Goal: Information Seeking & Learning: Compare options

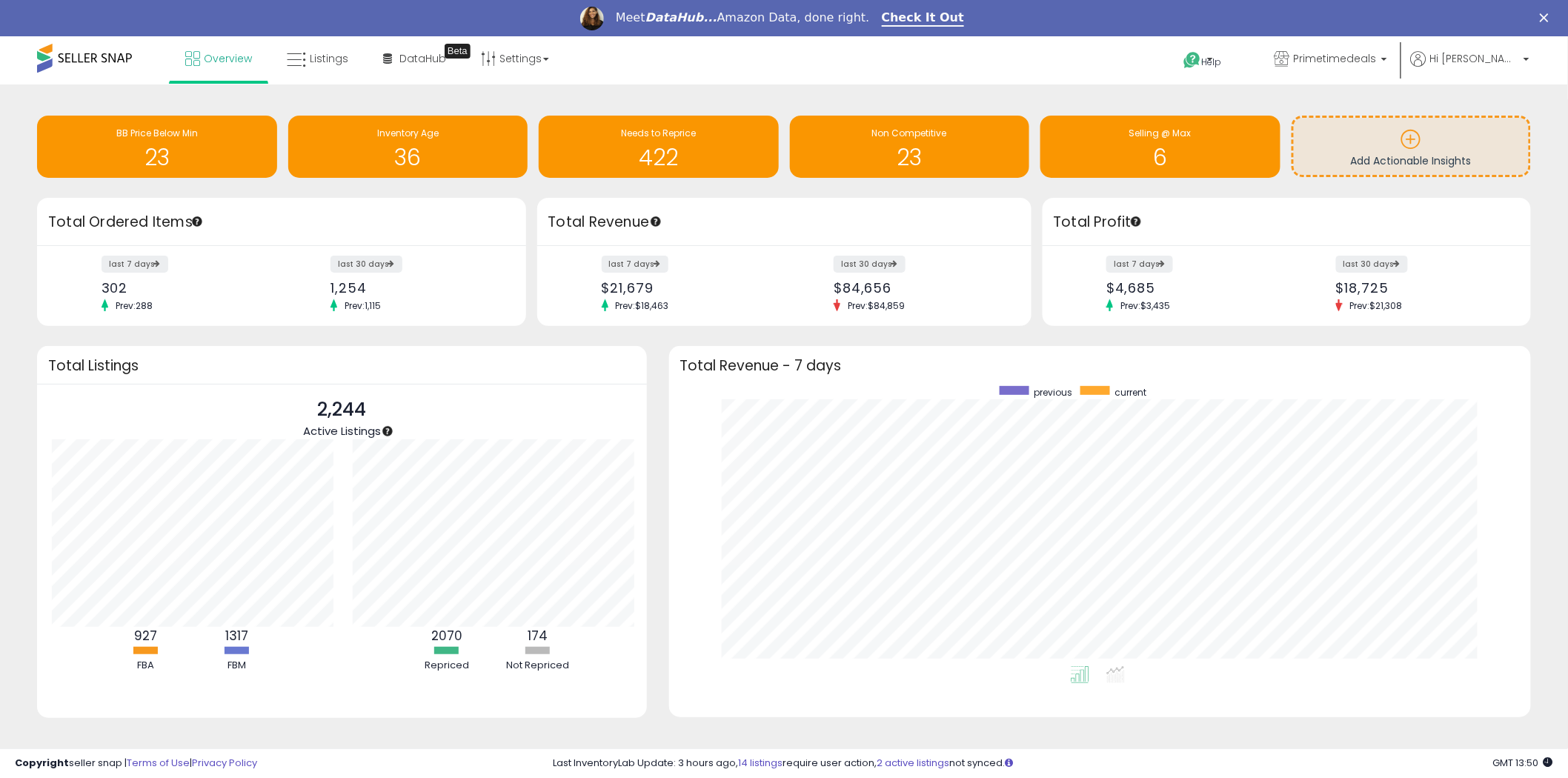
scroll to position [740618, 740328]
click at [324, 54] on span "Listings" at bounding box center [329, 58] width 39 height 15
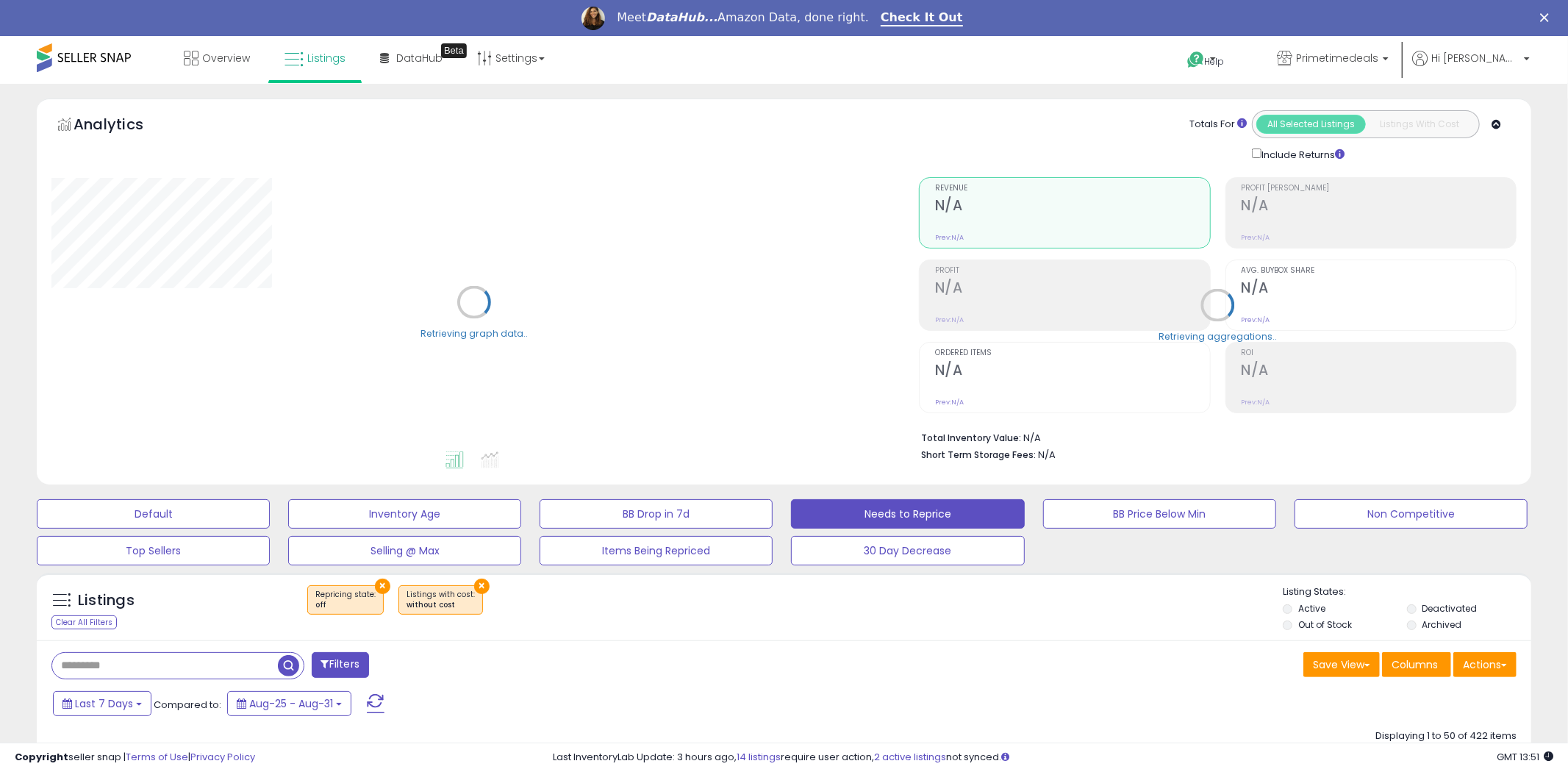
select select "***"
select select "**********"
select select "**"
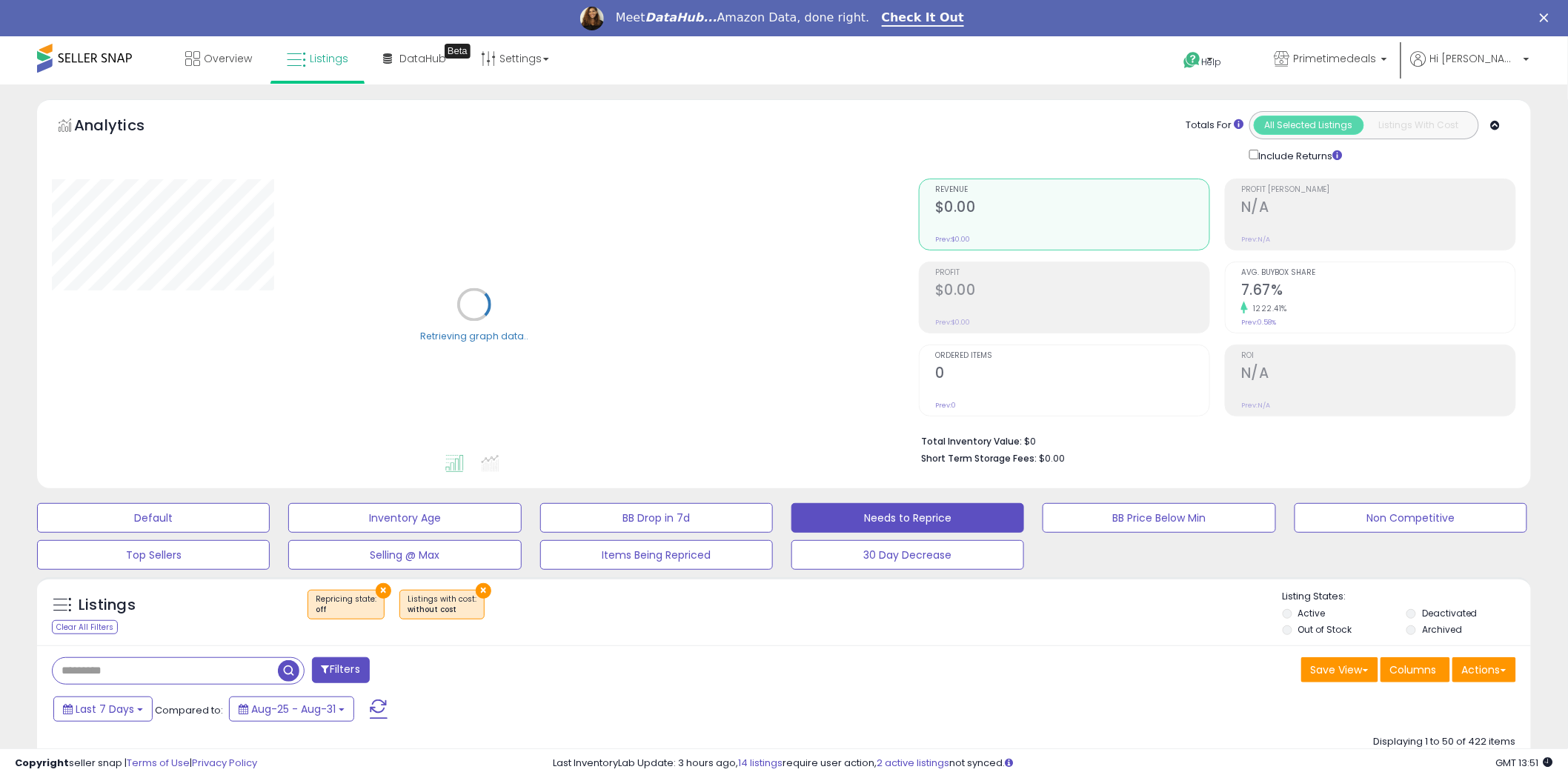
click at [350, 668] on button "Filters" at bounding box center [341, 670] width 58 height 26
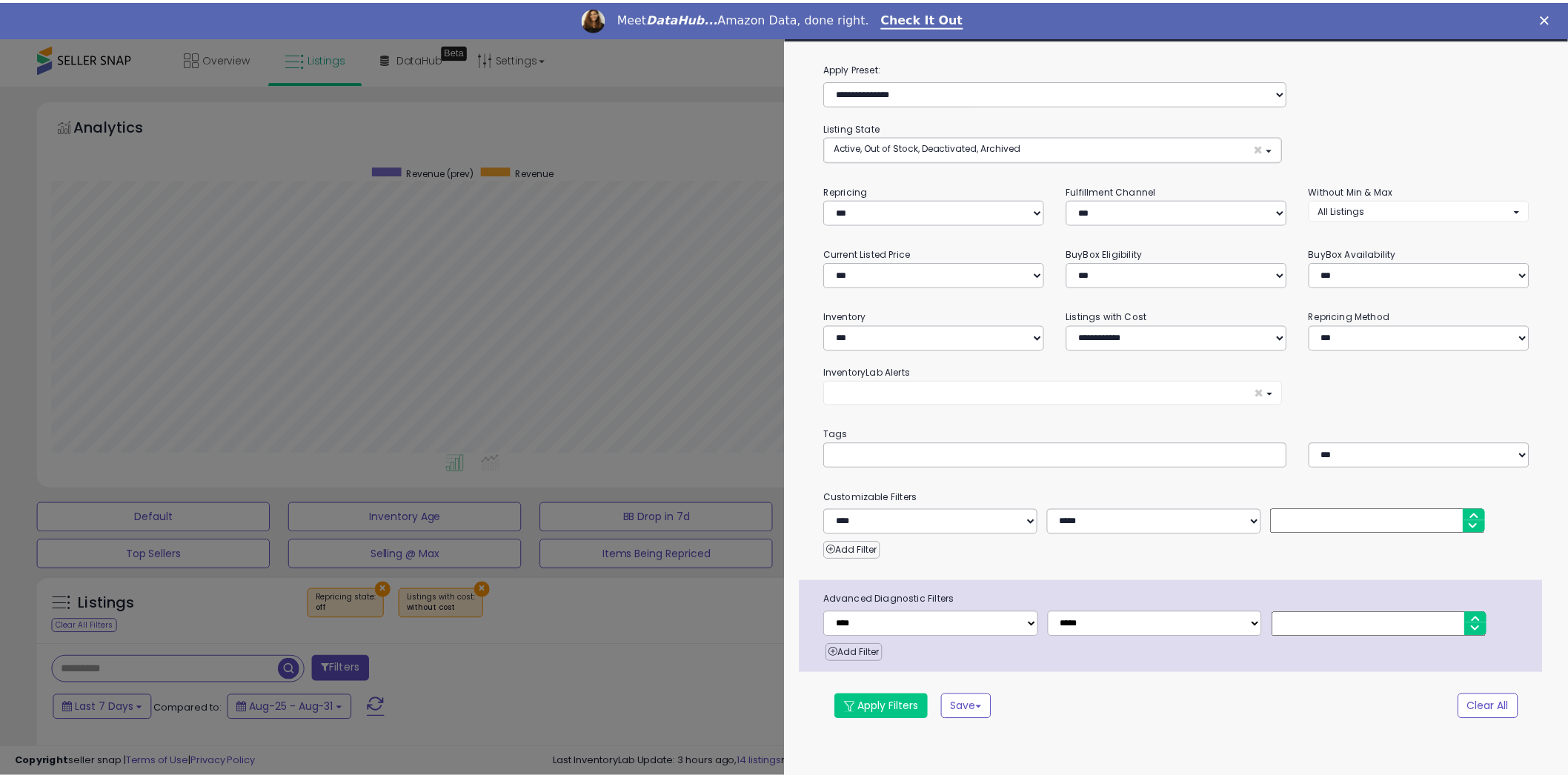
scroll to position [304, 875]
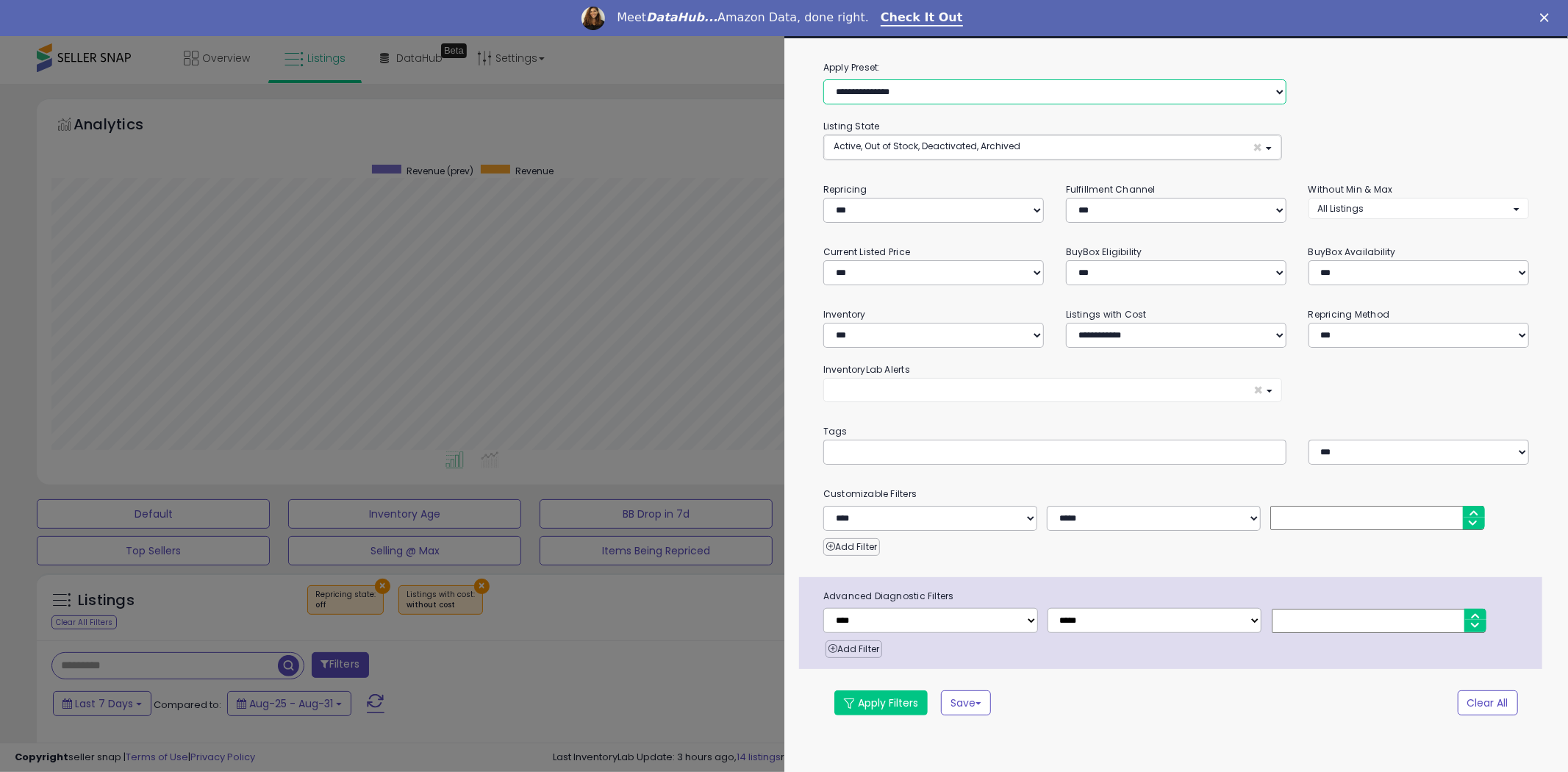
click at [951, 93] on select "**********" at bounding box center [1055, 92] width 463 height 25
select select "**********"
click at [823, 79] on select "**********" at bounding box center [1055, 92] width 463 height 25
select select "***"
select select "*"
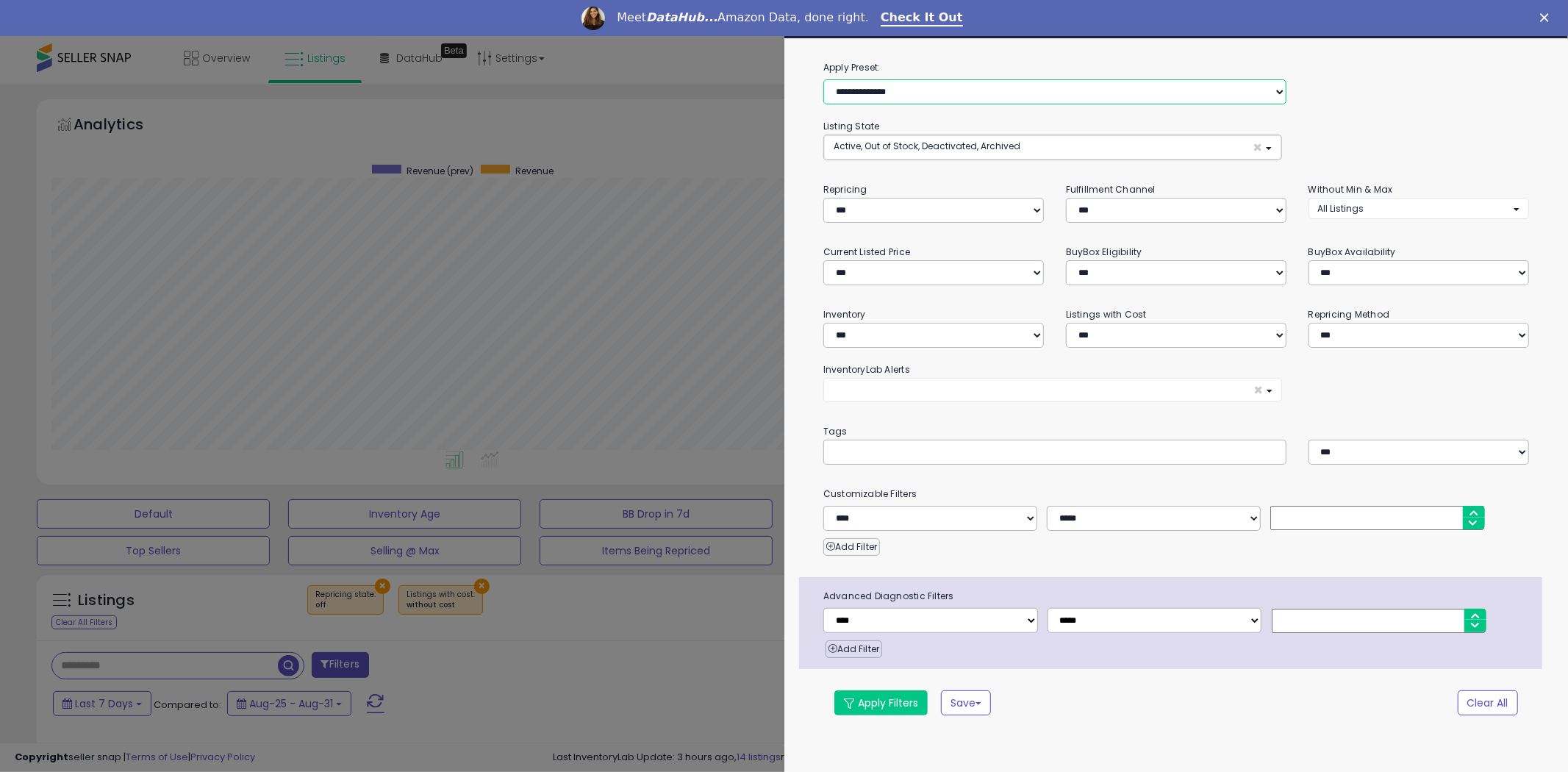
select select "*"
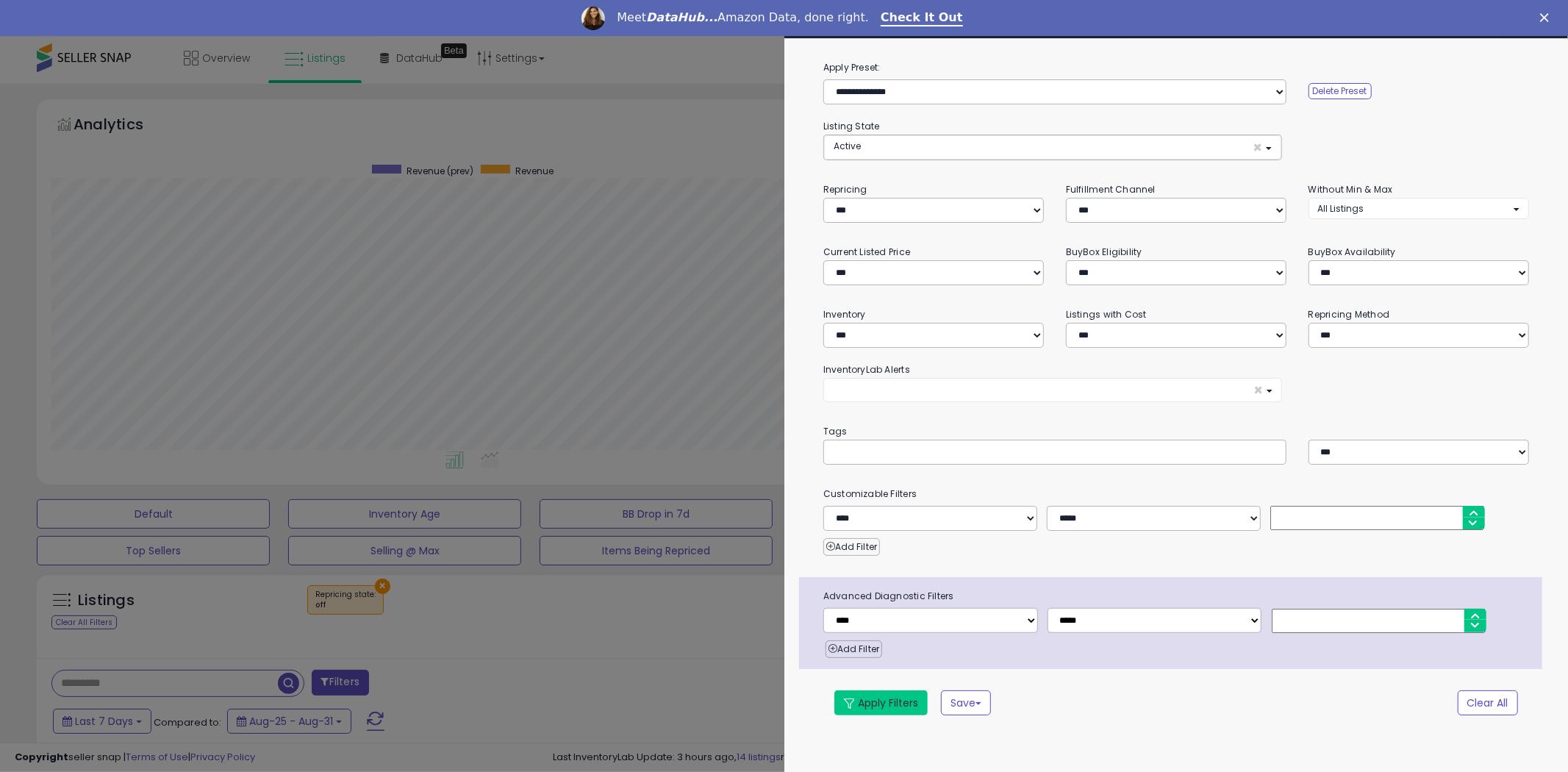
click at [883, 703] on button "Apply Filters" at bounding box center [880, 702] width 93 height 25
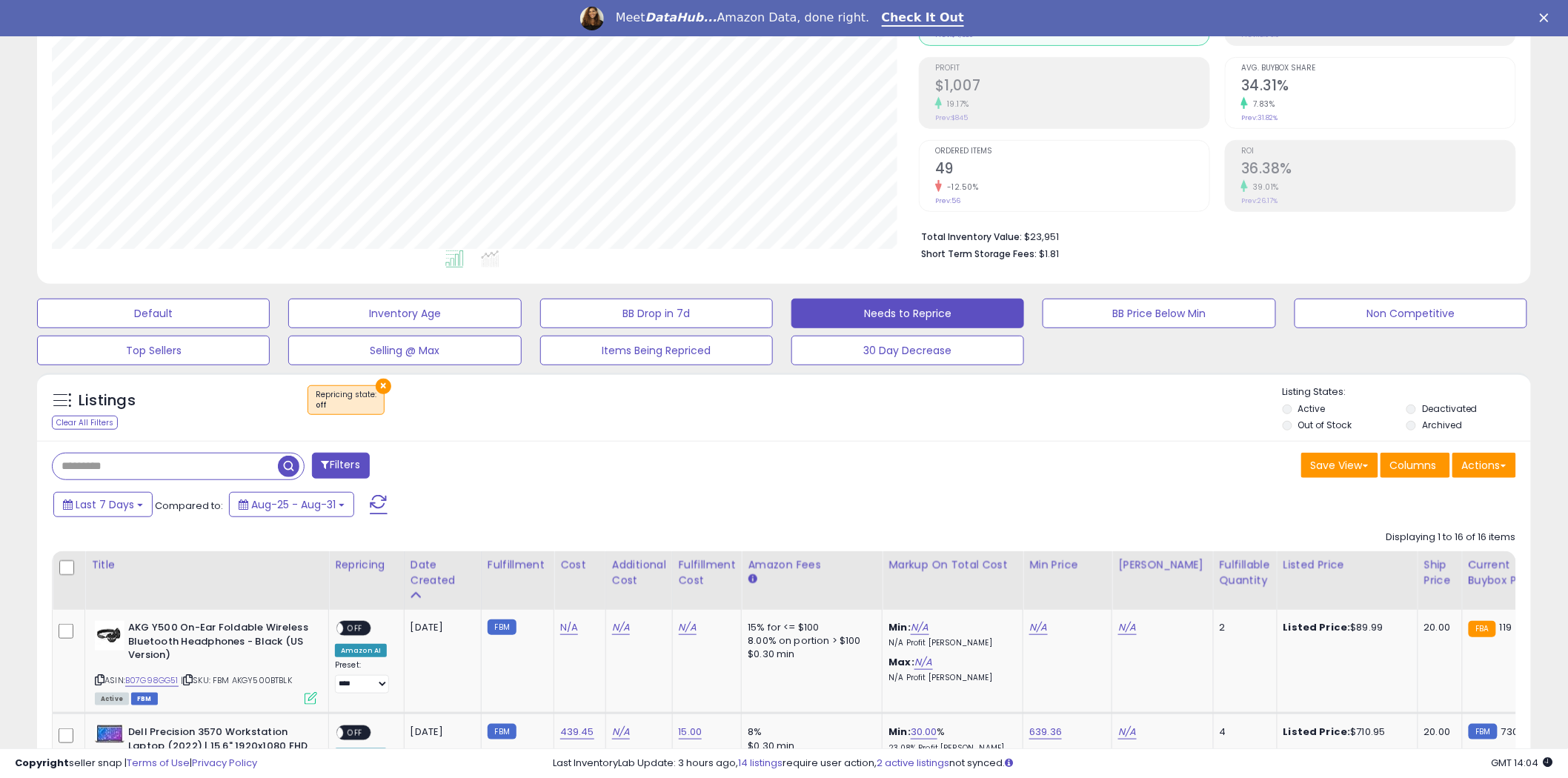
scroll to position [494, 0]
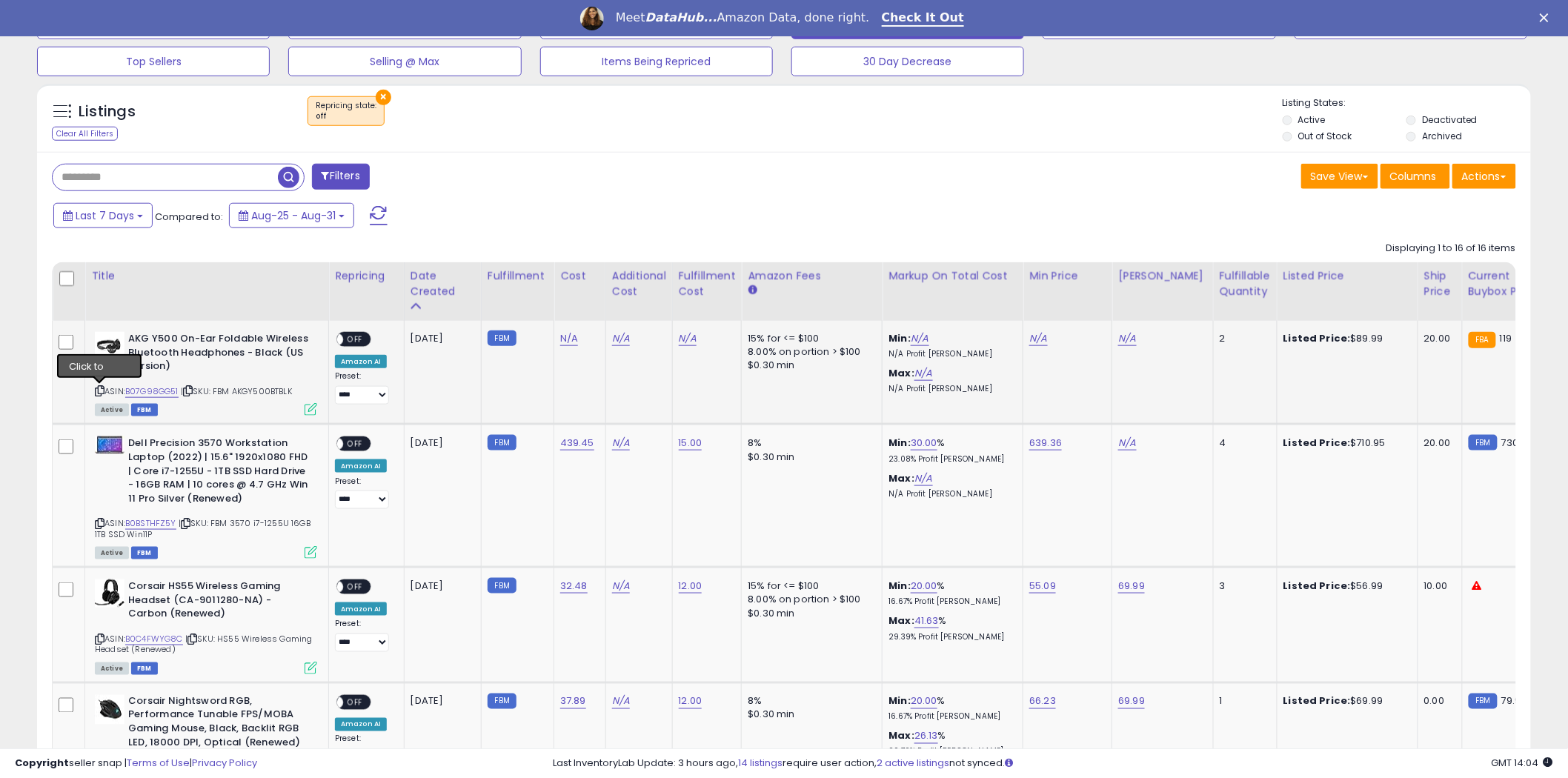
click at [96, 390] on icon at bounding box center [99, 390] width 10 height 8
click at [99, 389] on icon at bounding box center [99, 390] width 10 height 8
click at [107, 175] on input "text" at bounding box center [166, 177] width 225 height 26
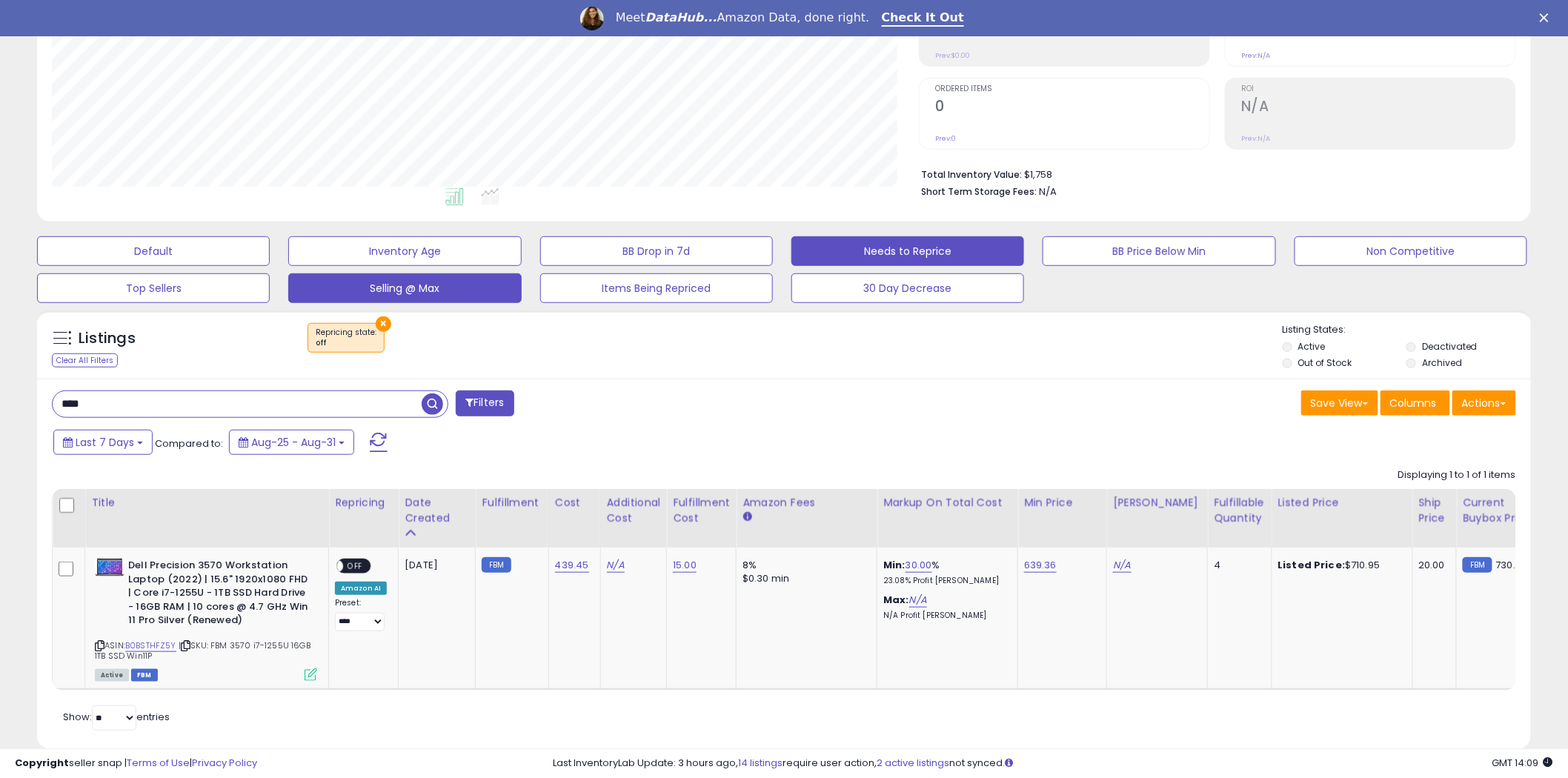
scroll to position [306, 0]
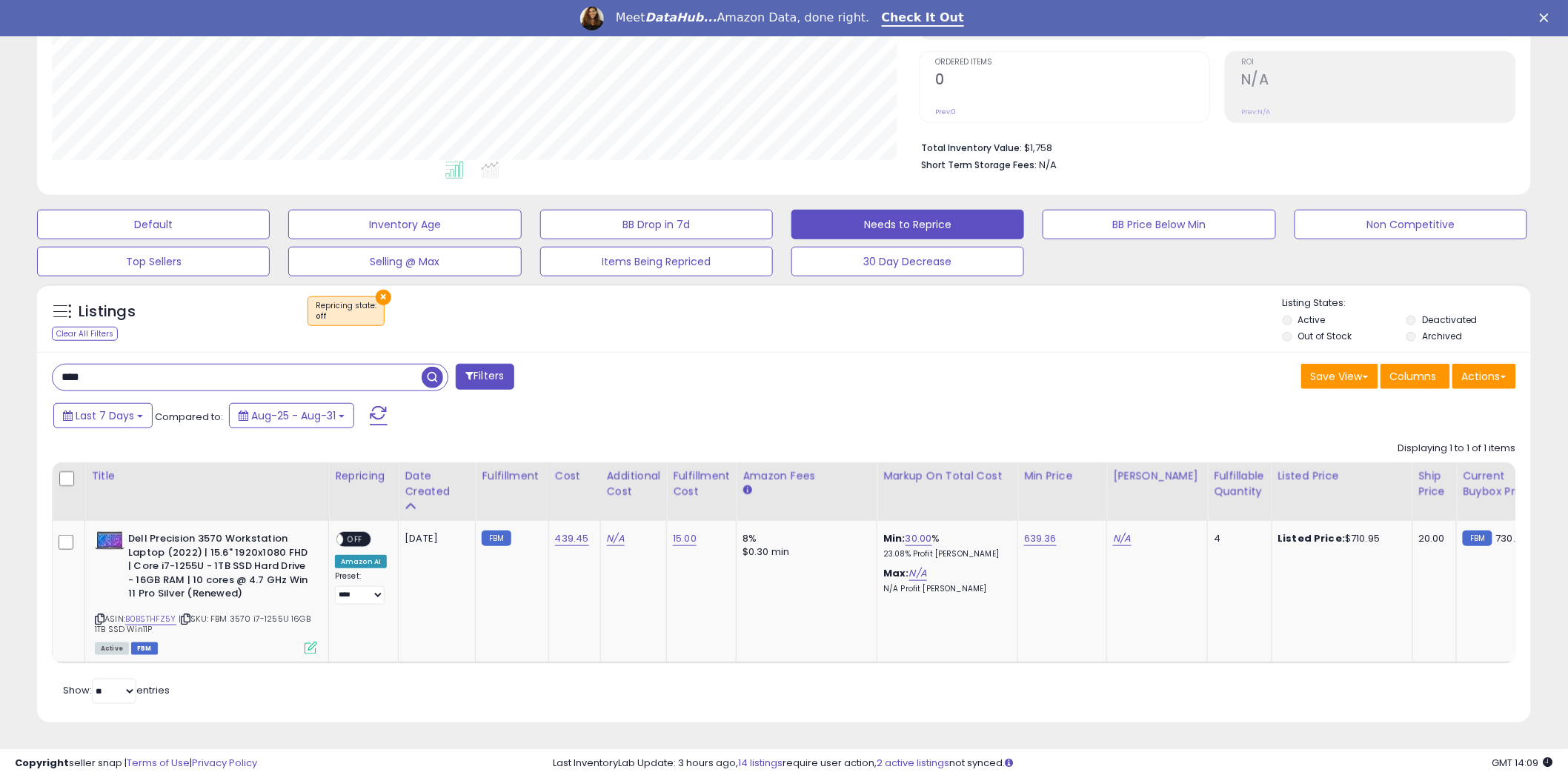
click at [381, 290] on button "×" at bounding box center [384, 297] width 16 height 16
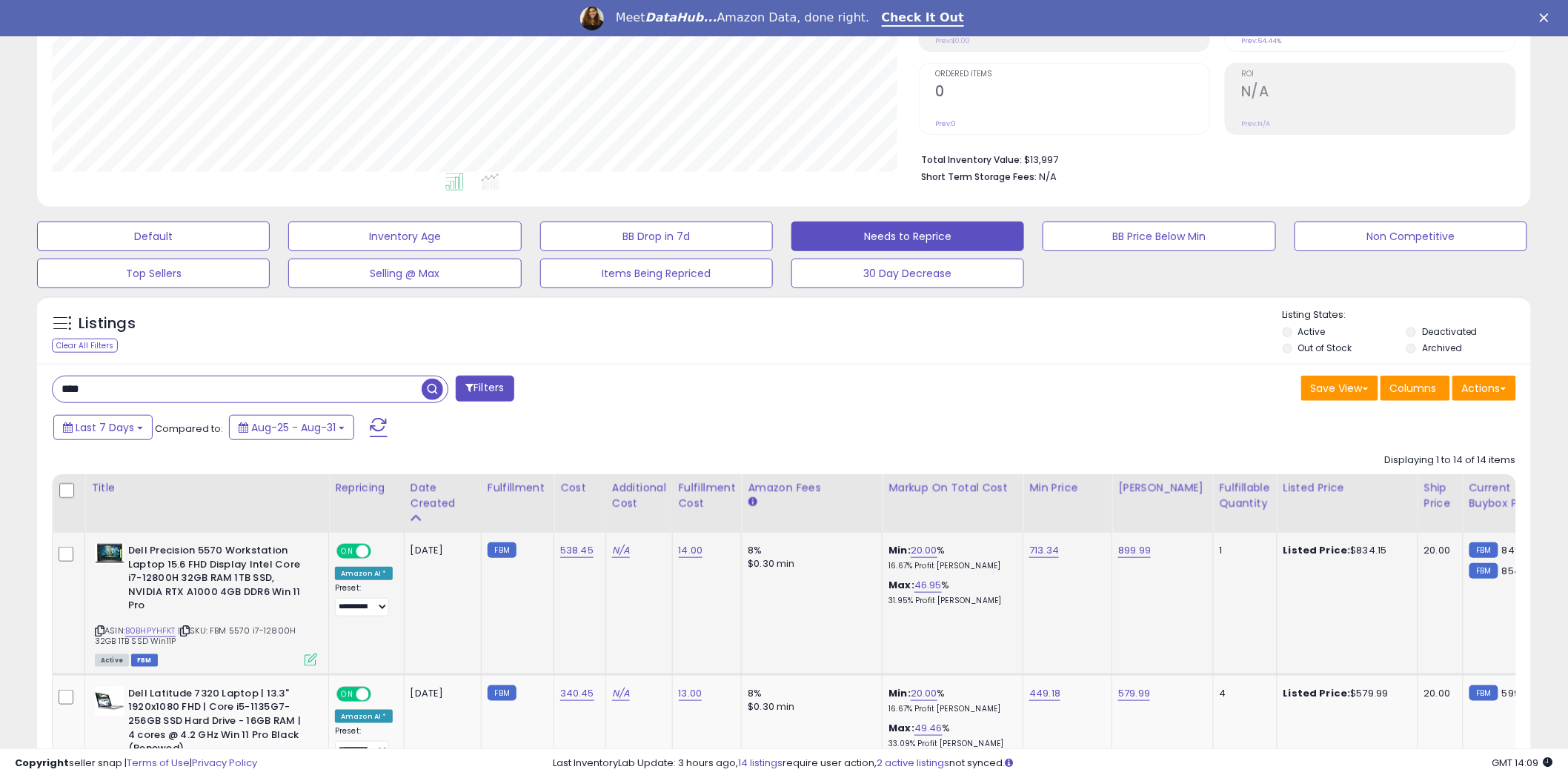
scroll to position [481, 0]
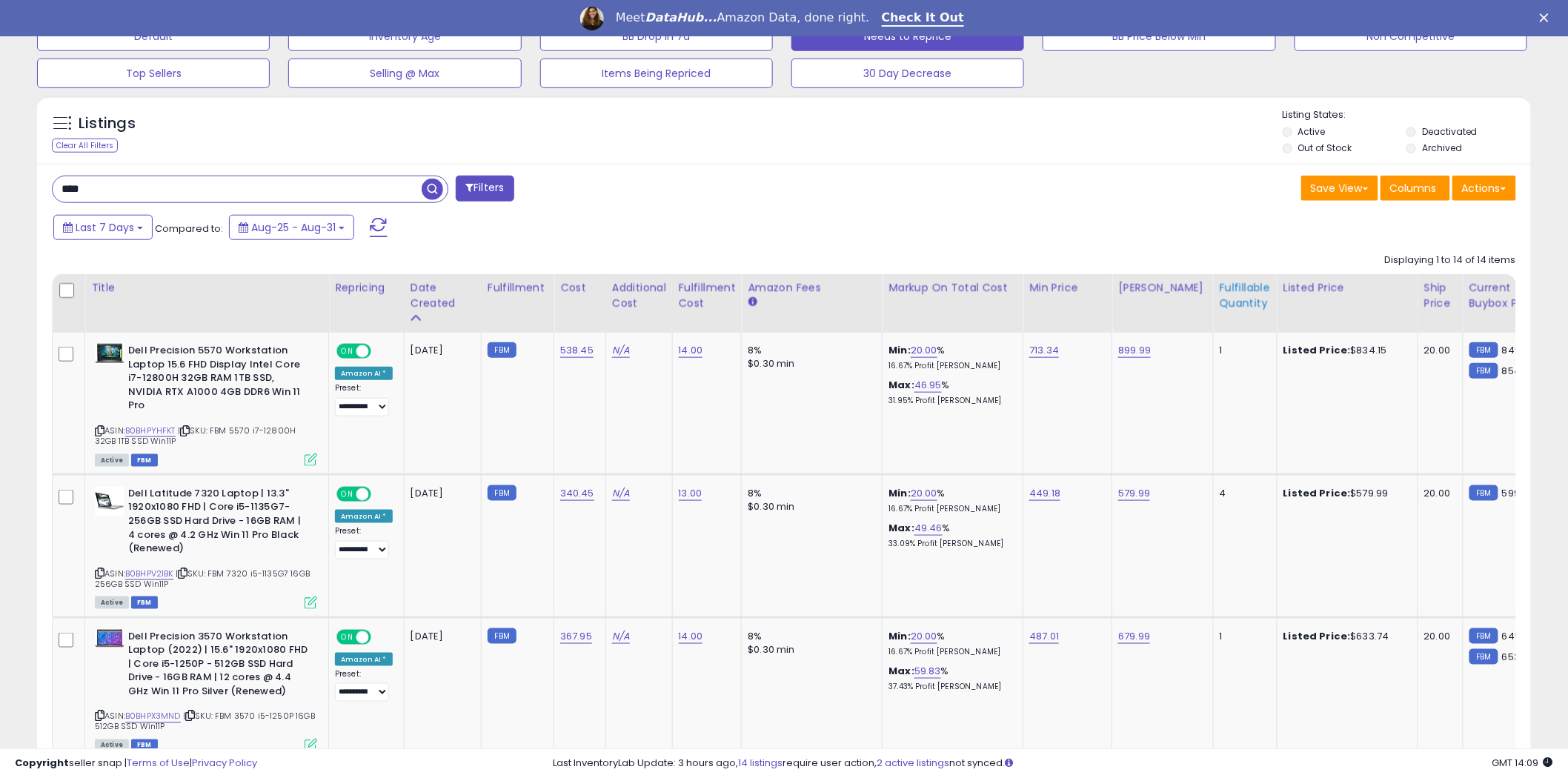
click at [1233, 301] on div "Fulfillable Quantity" at bounding box center [1246, 295] width 51 height 31
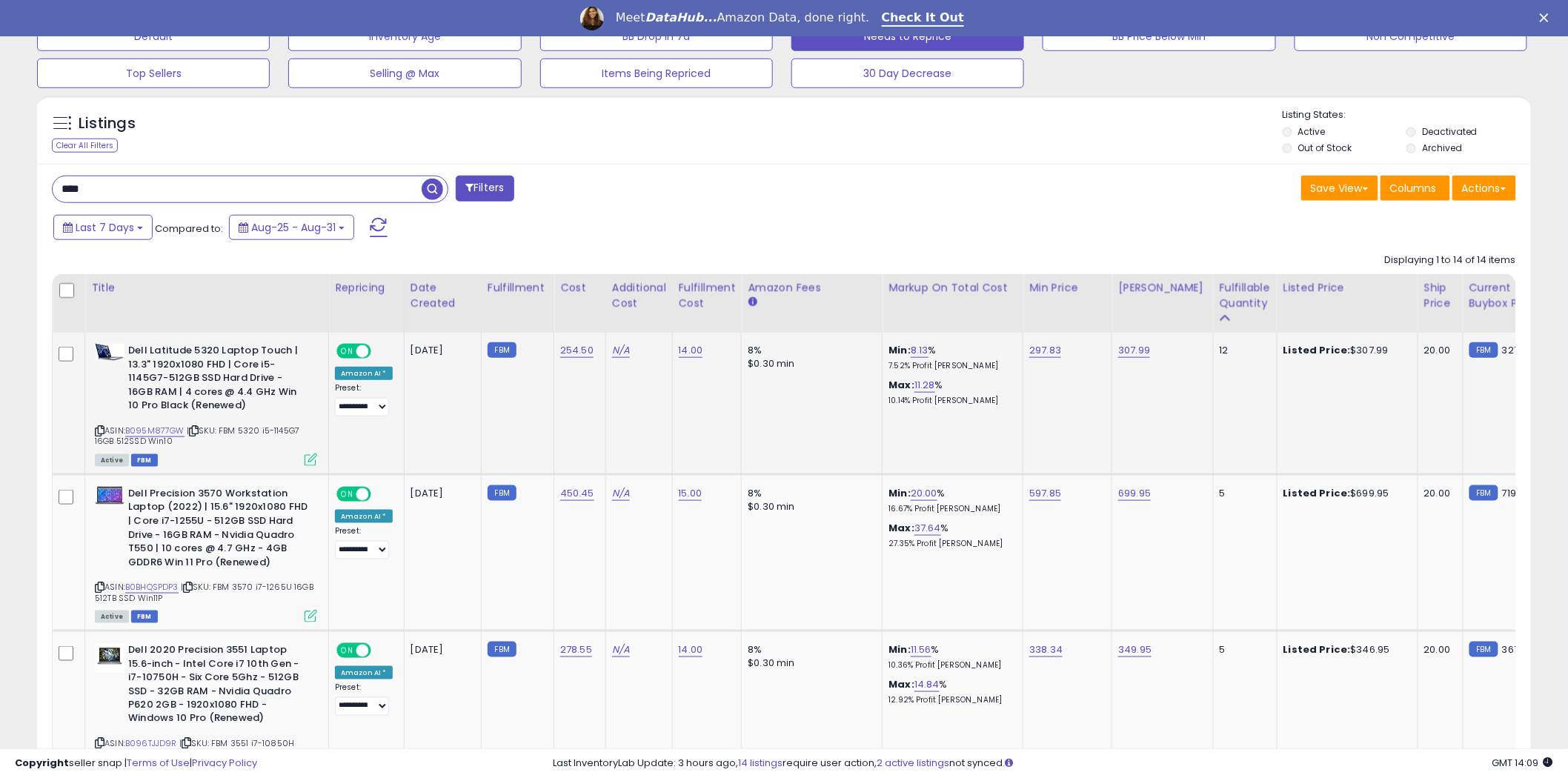
click at [153, 424] on div "ASIN: B095M877GW | SKU: FBM 5320 i5-1145G7 16GB 512SSD Win10 Active FBM" at bounding box center [206, 404] width 223 height 121
click at [152, 430] on link "B095M877GW" at bounding box center [154, 430] width 59 height 12
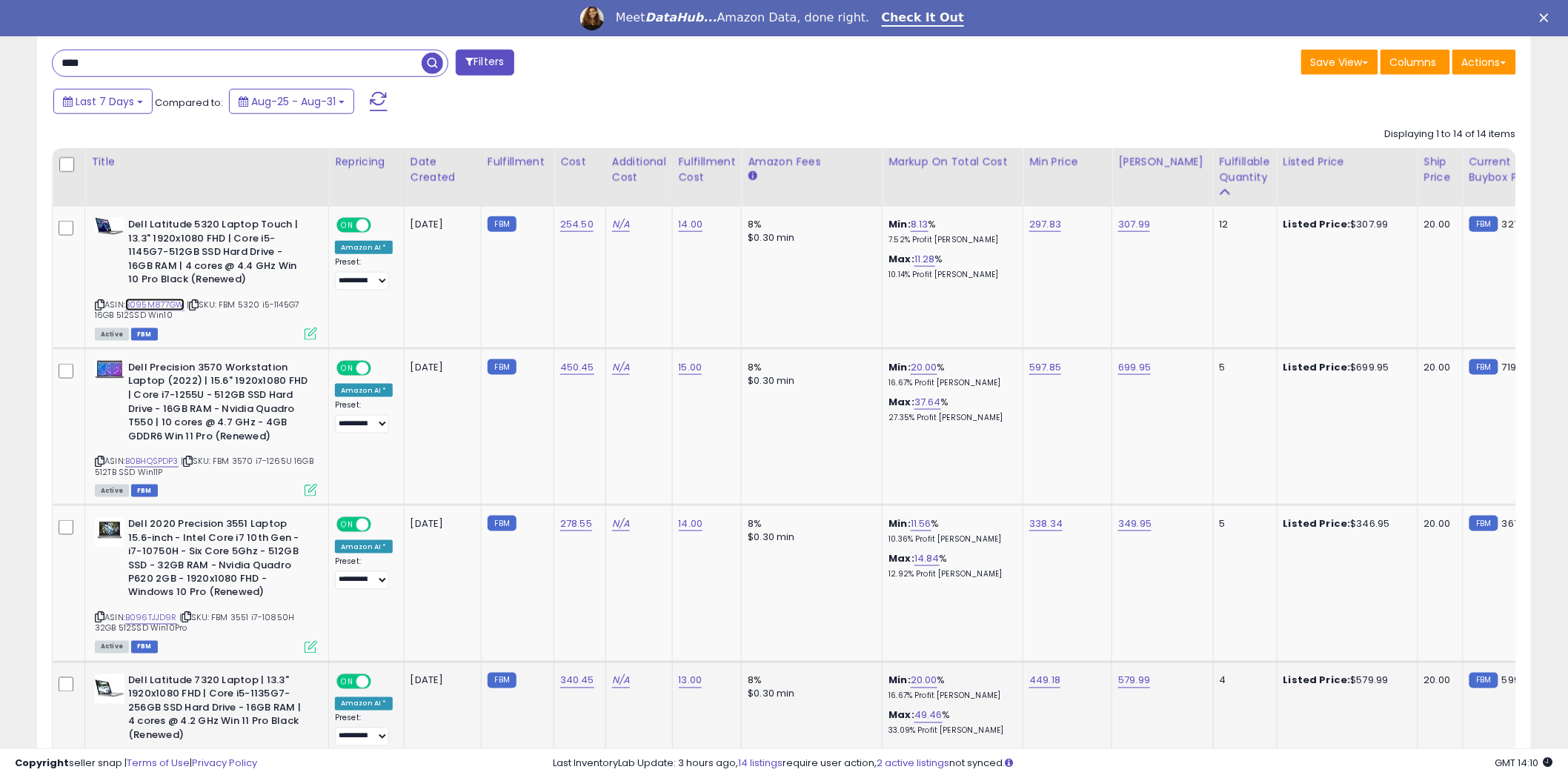
scroll to position [646, 0]
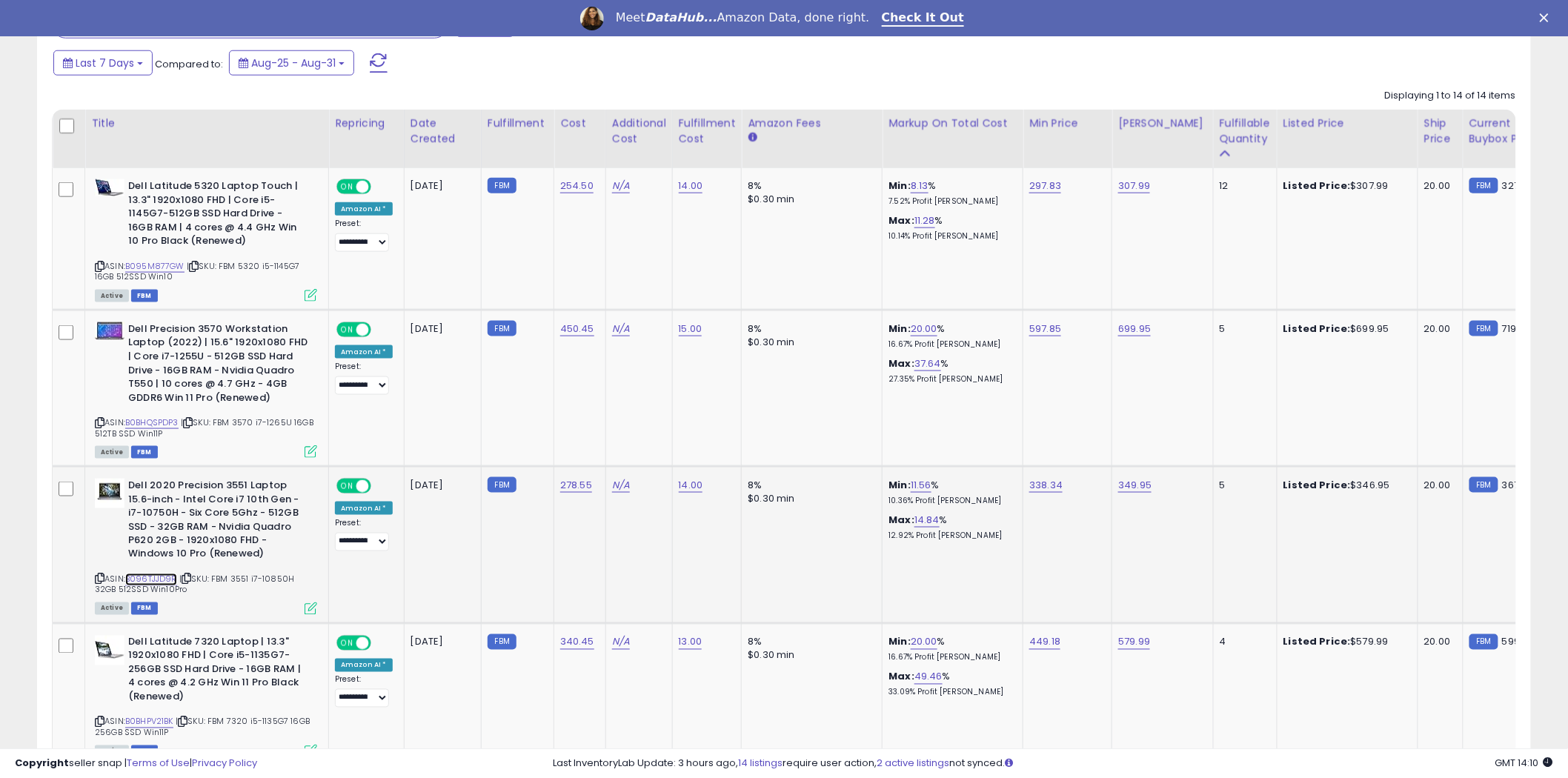
click at [149, 576] on link "B096TJJD9R" at bounding box center [151, 580] width 52 height 12
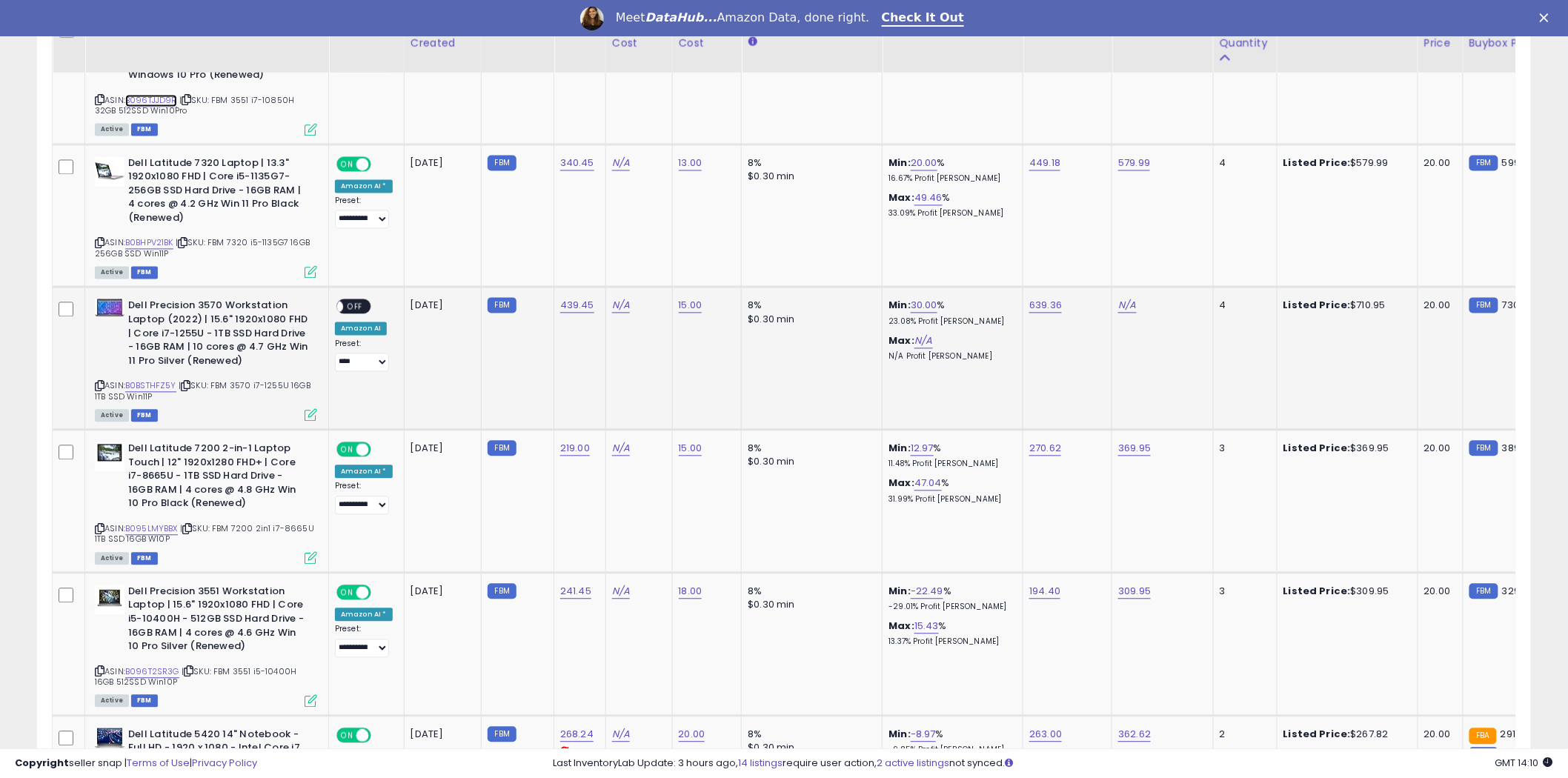
scroll to position [1140, 0]
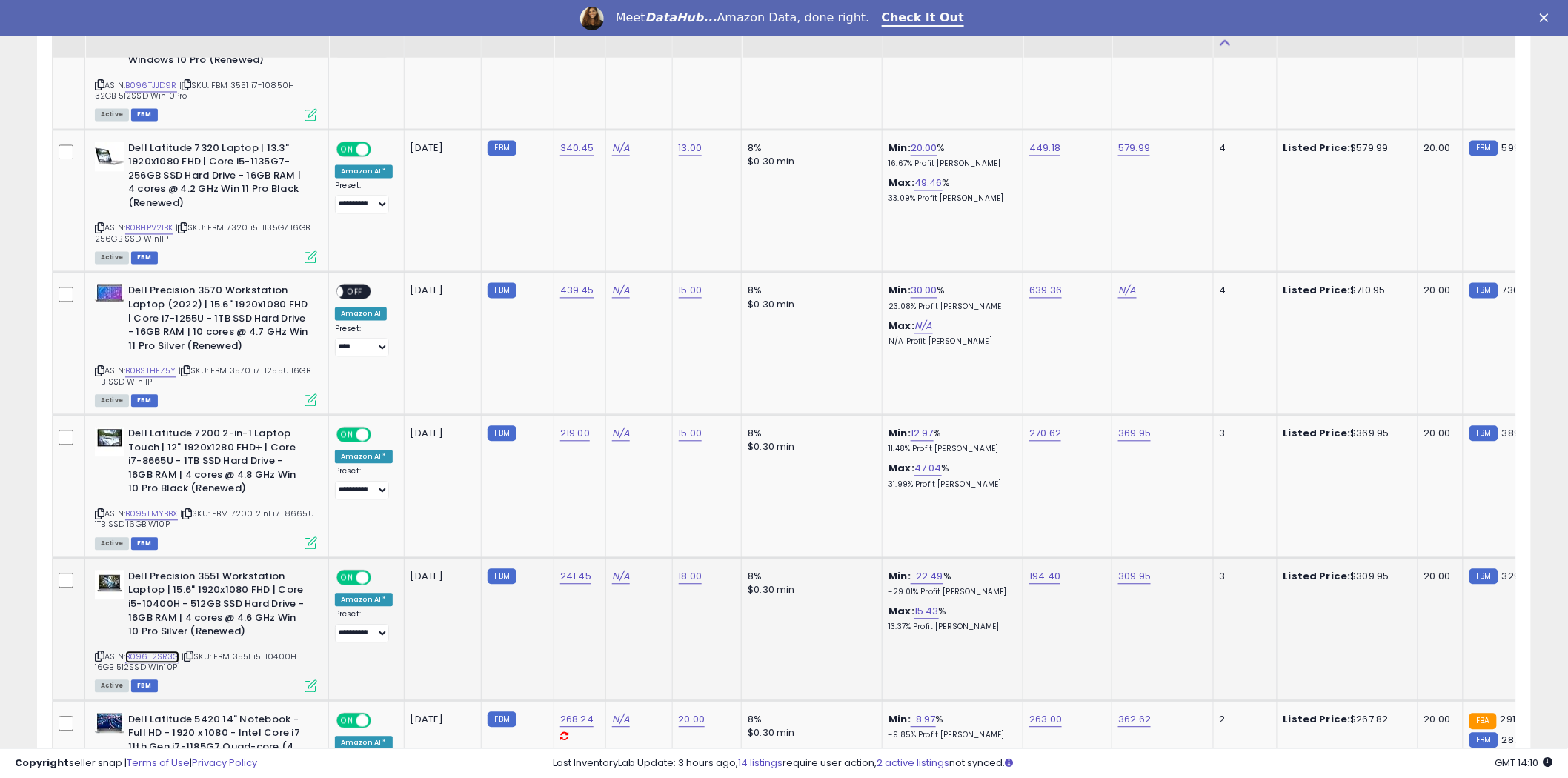
click at [159, 654] on link "B096T2SR3G" at bounding box center [151, 657] width 54 height 12
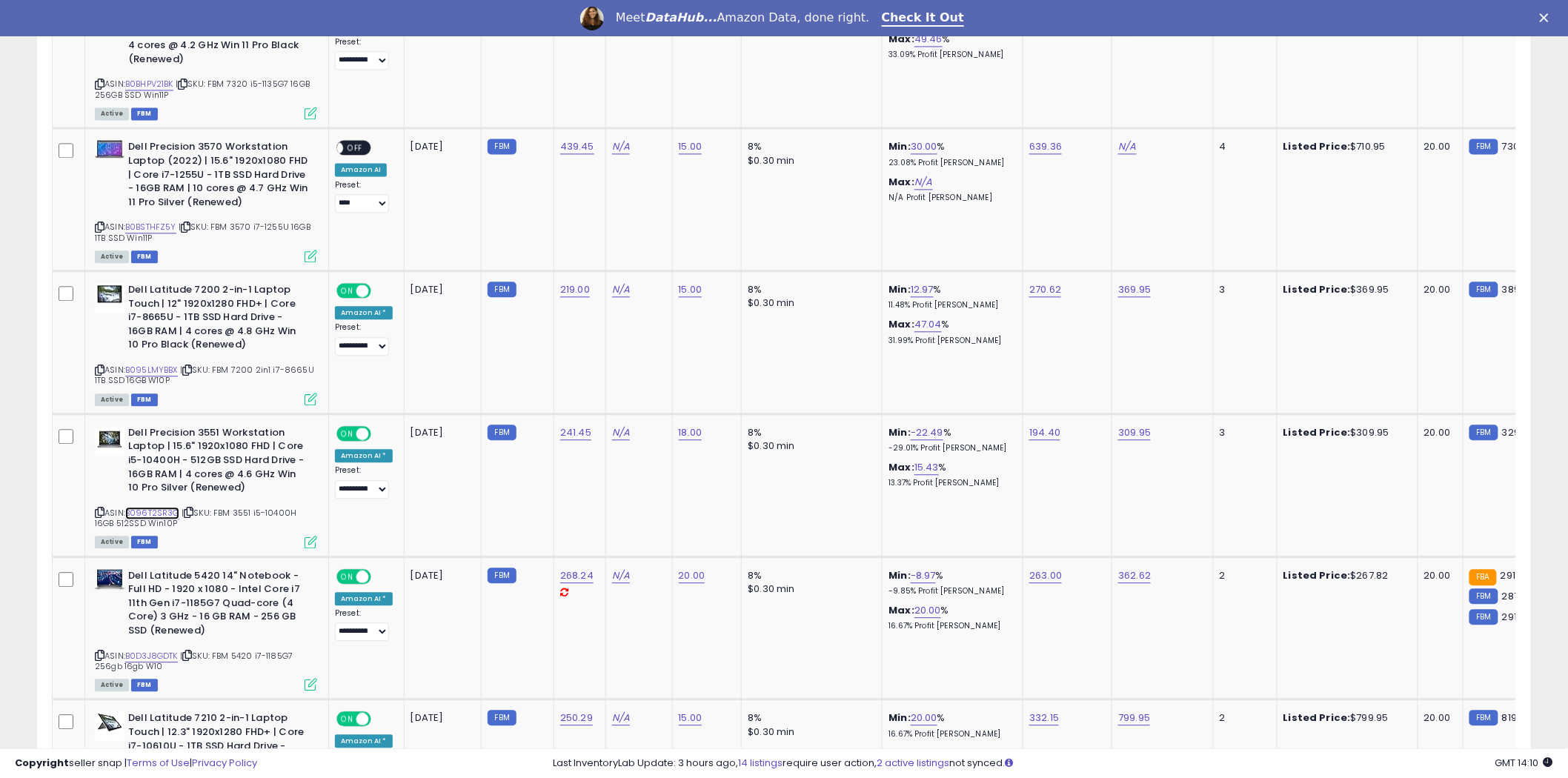
scroll to position [1633, 0]
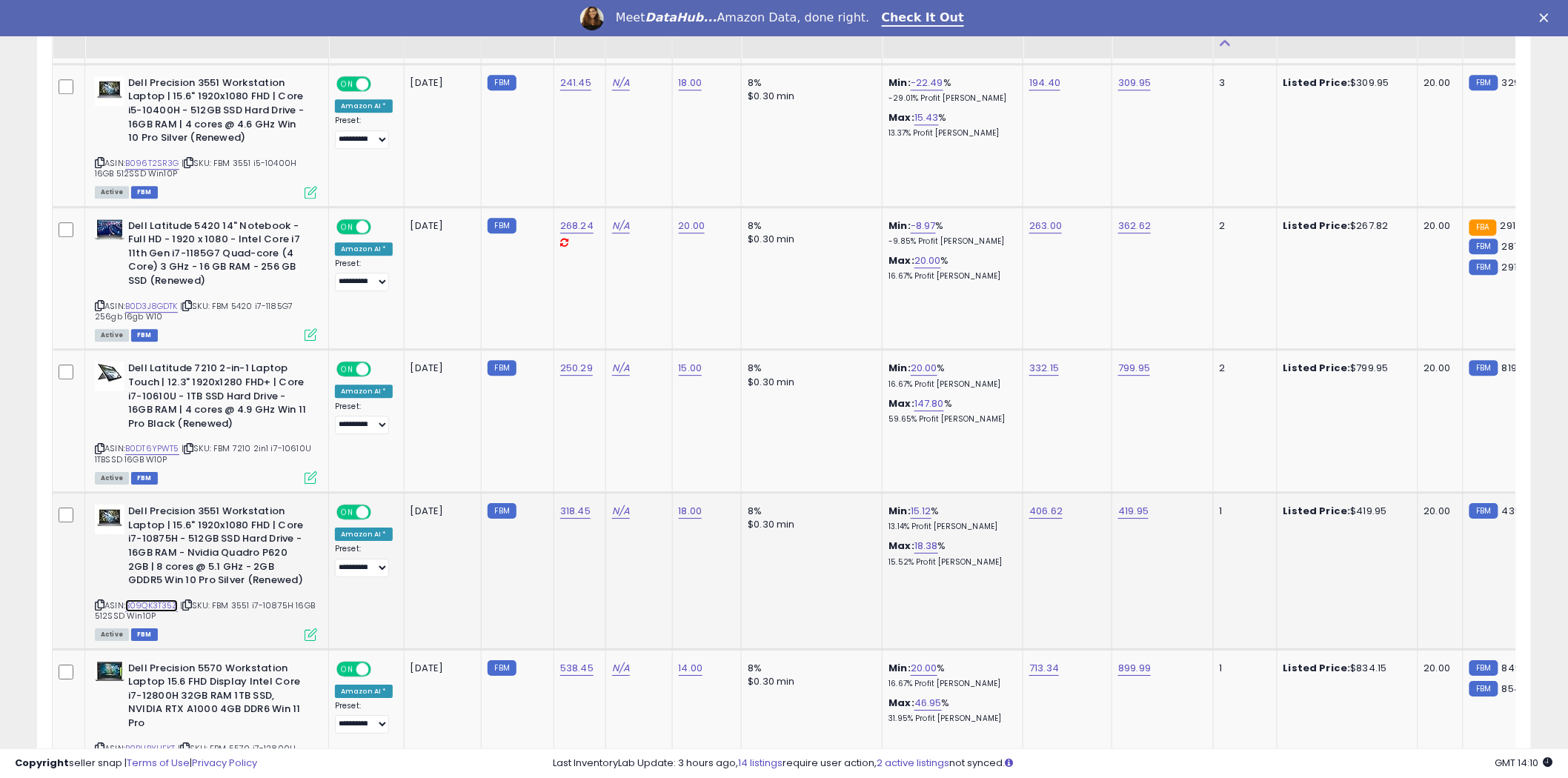
click at [158, 601] on link "B09QK3T35Z" at bounding box center [151, 606] width 53 height 12
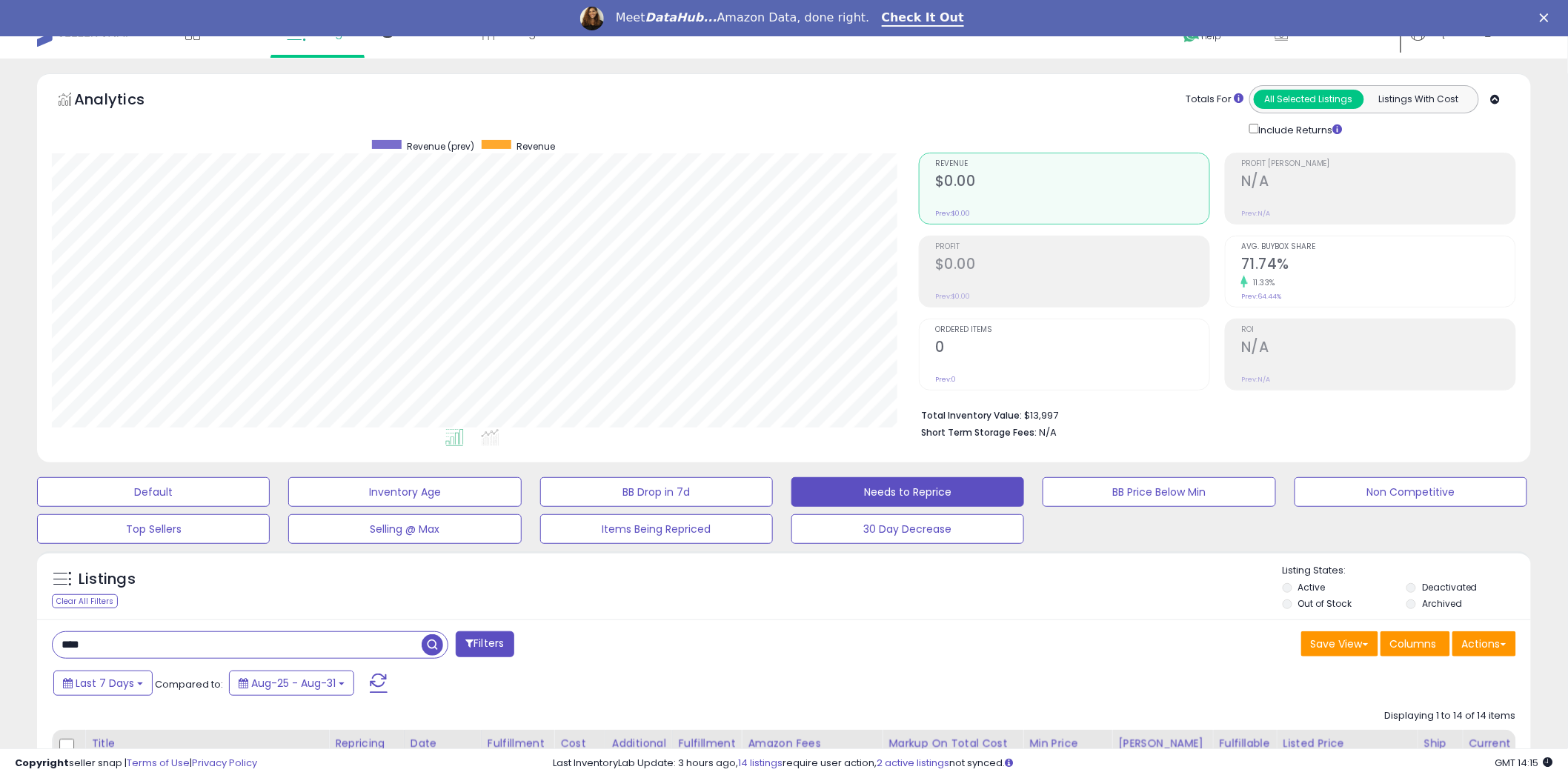
scroll to position [0, 0]
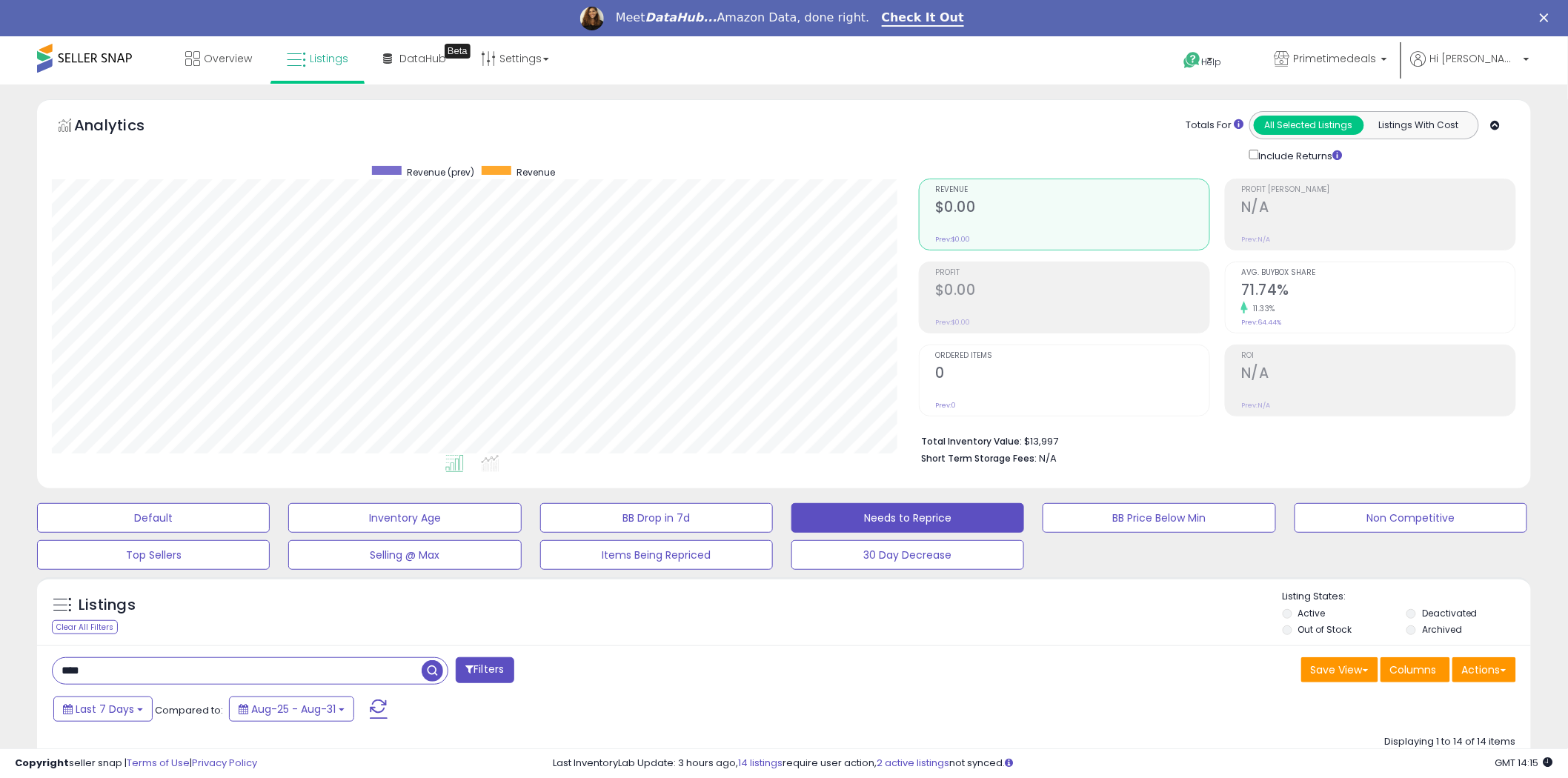
drag, startPoint x: 91, startPoint y: 670, endPoint x: 33, endPoint y: 667, distance: 58.1
paste input "******"
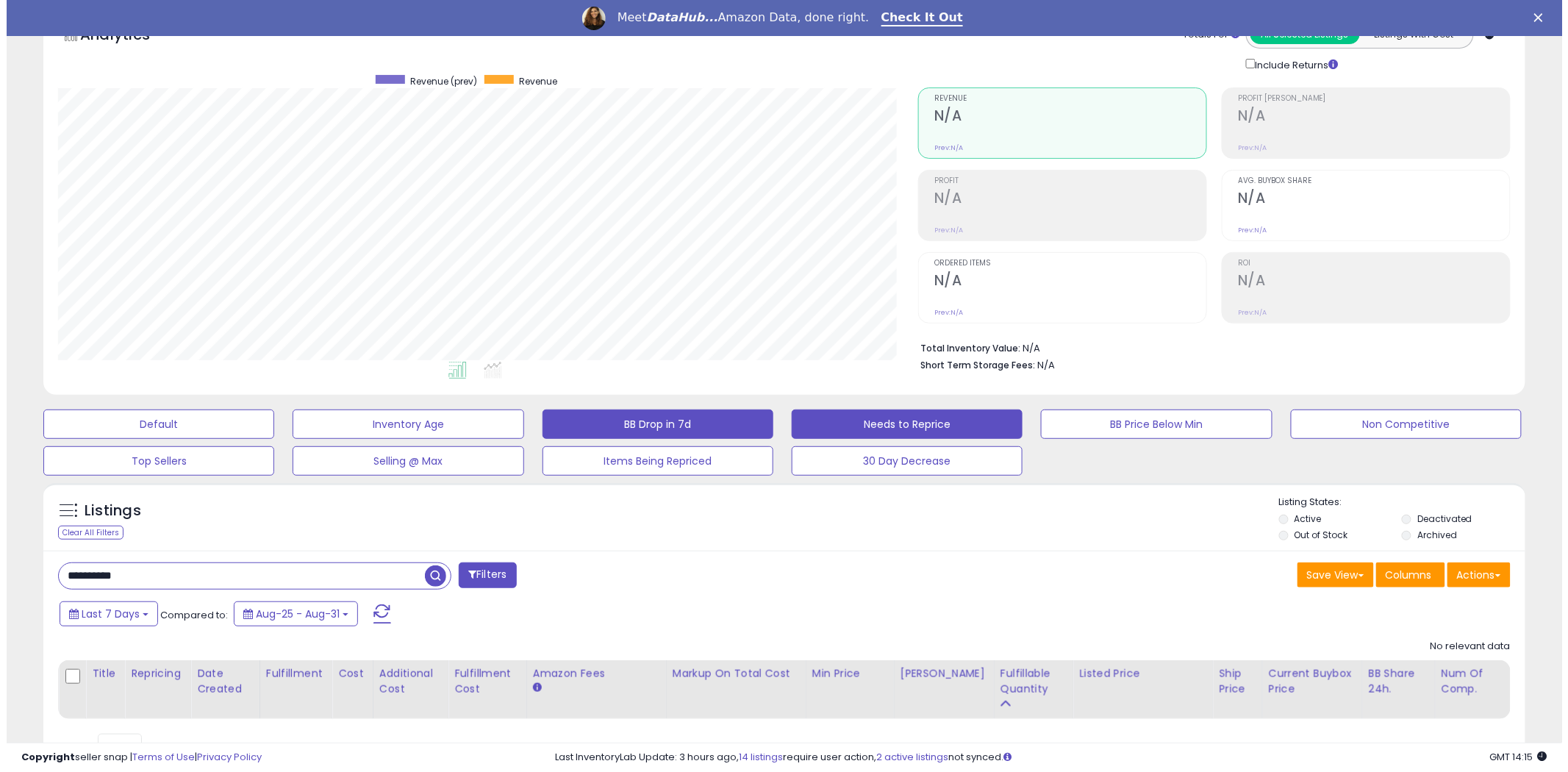
scroll to position [151, 0]
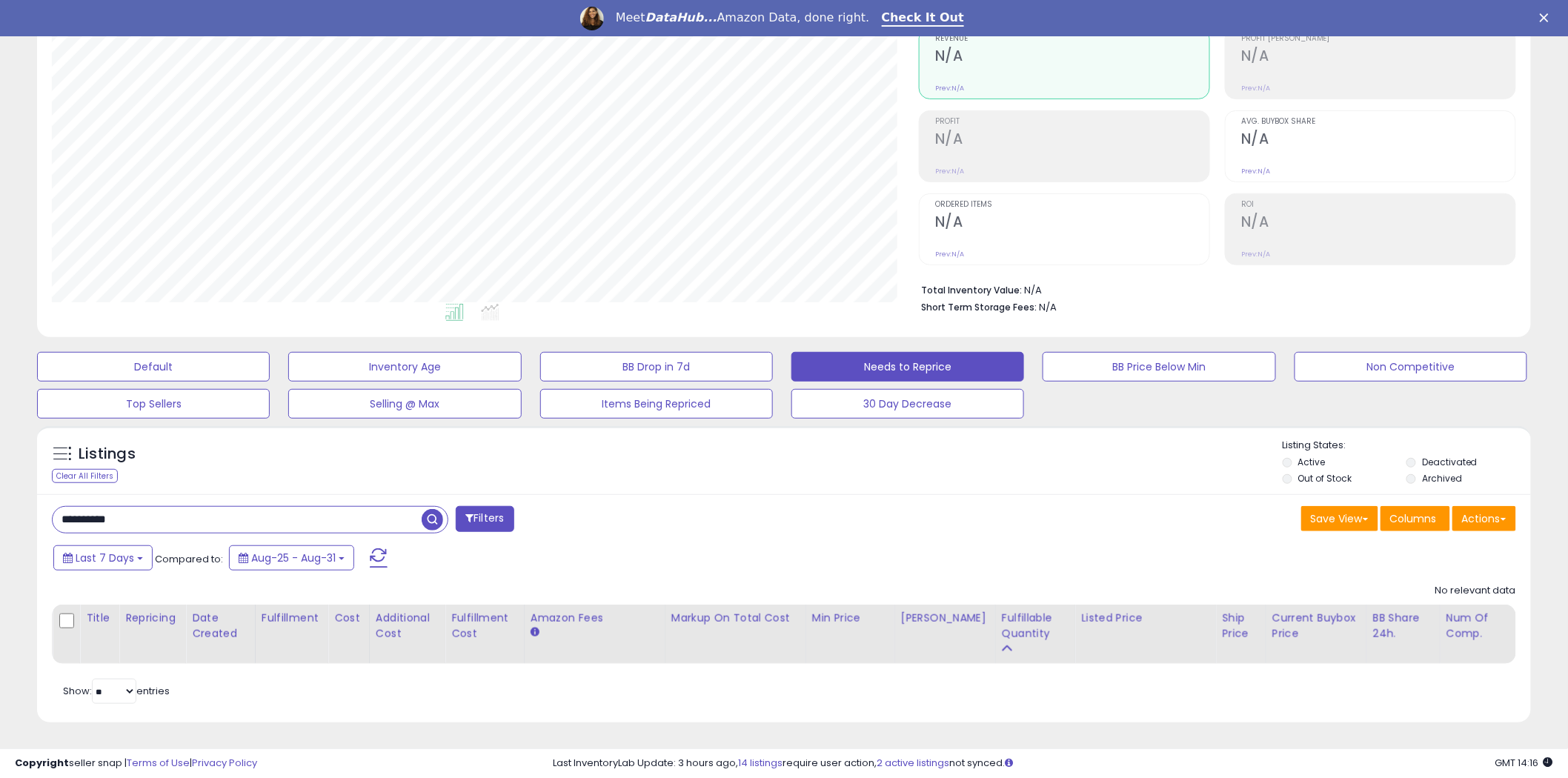
drag, startPoint x: 124, startPoint y: 516, endPoint x: 40, endPoint y: 516, distance: 84.0
click at [40, 516] on div "**********" at bounding box center [412, 521] width 743 height 30
paste input "text"
drag, startPoint x: 141, startPoint y: 516, endPoint x: 0, endPoint y: 520, distance: 141.1
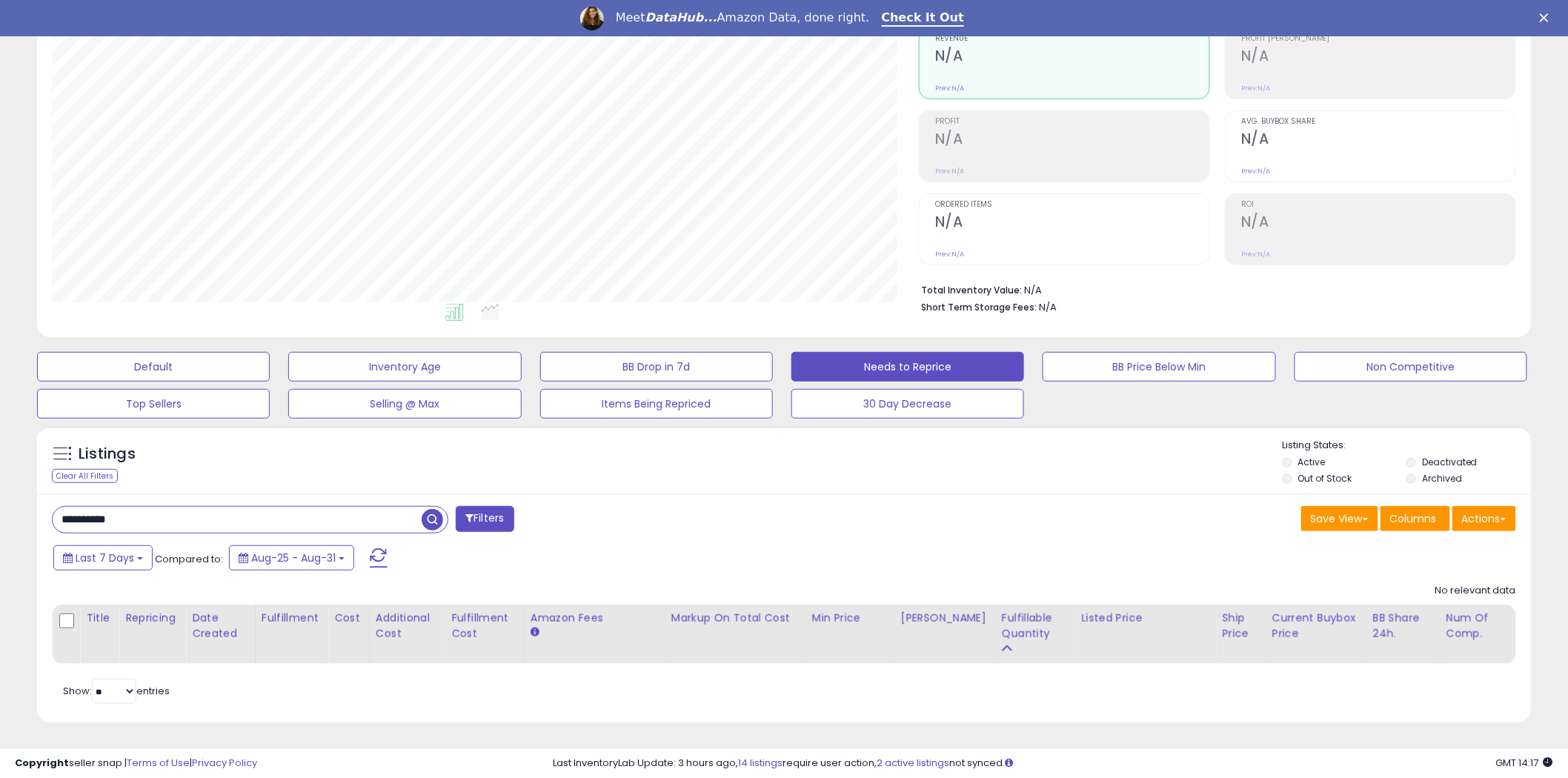
click at [0, 520] on div "**********" at bounding box center [784, 356] width 1568 height 845
paste input "text"
drag, startPoint x: 130, startPoint y: 516, endPoint x: 54, endPoint y: 527, distance: 76.8
click at [54, 527] on input "**********" at bounding box center [237, 519] width 369 height 26
paste input "text"
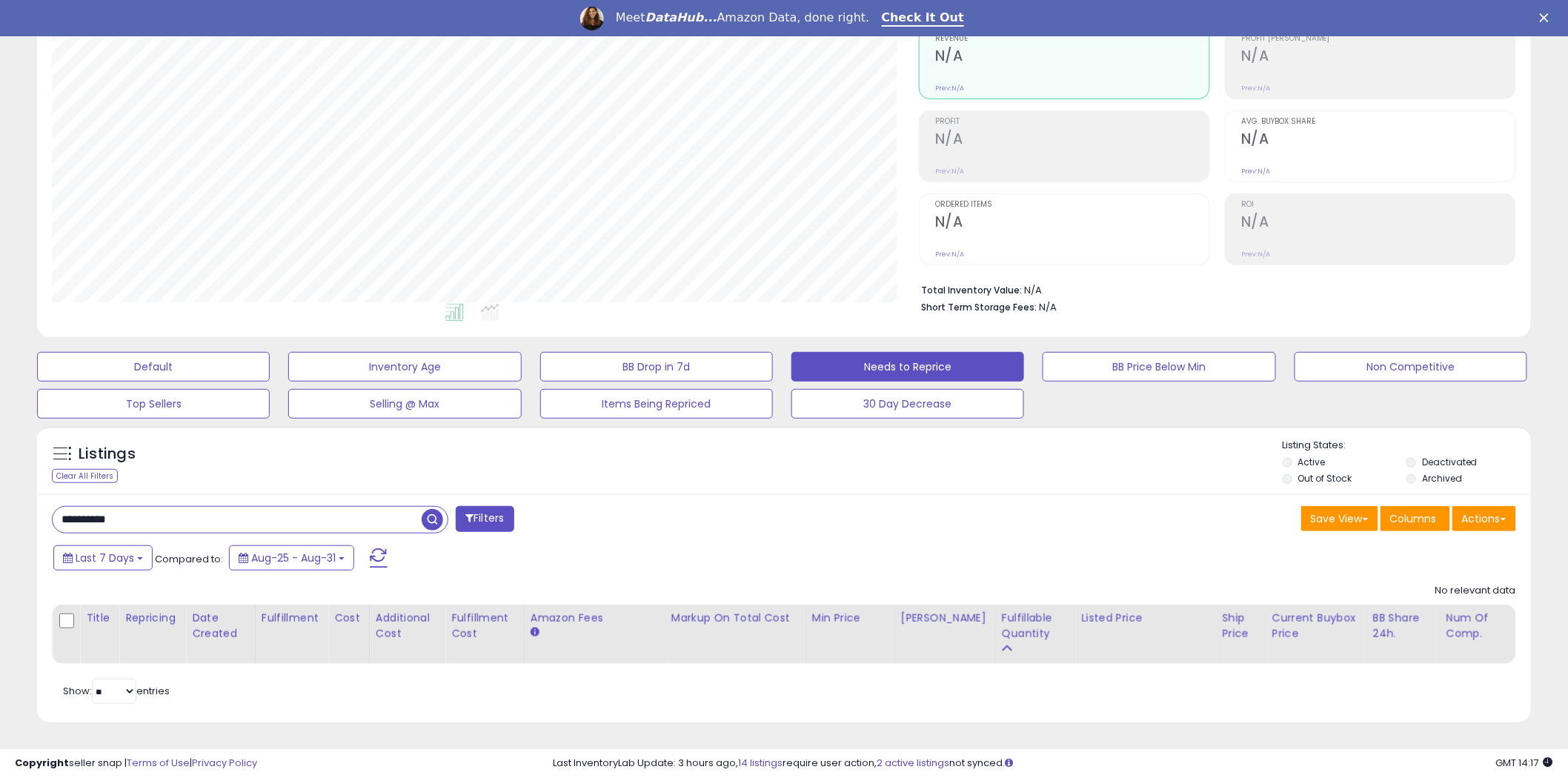
drag, startPoint x: 137, startPoint y: 519, endPoint x: 27, endPoint y: 522, distance: 110.0
click at [35, 529] on div "Listings Clear All Filters" at bounding box center [784, 580] width 1516 height 322
paste input "text"
drag, startPoint x: 143, startPoint y: 520, endPoint x: 45, endPoint y: 513, distance: 98.2
click at [45, 513] on div "**********" at bounding box center [412, 521] width 743 height 30
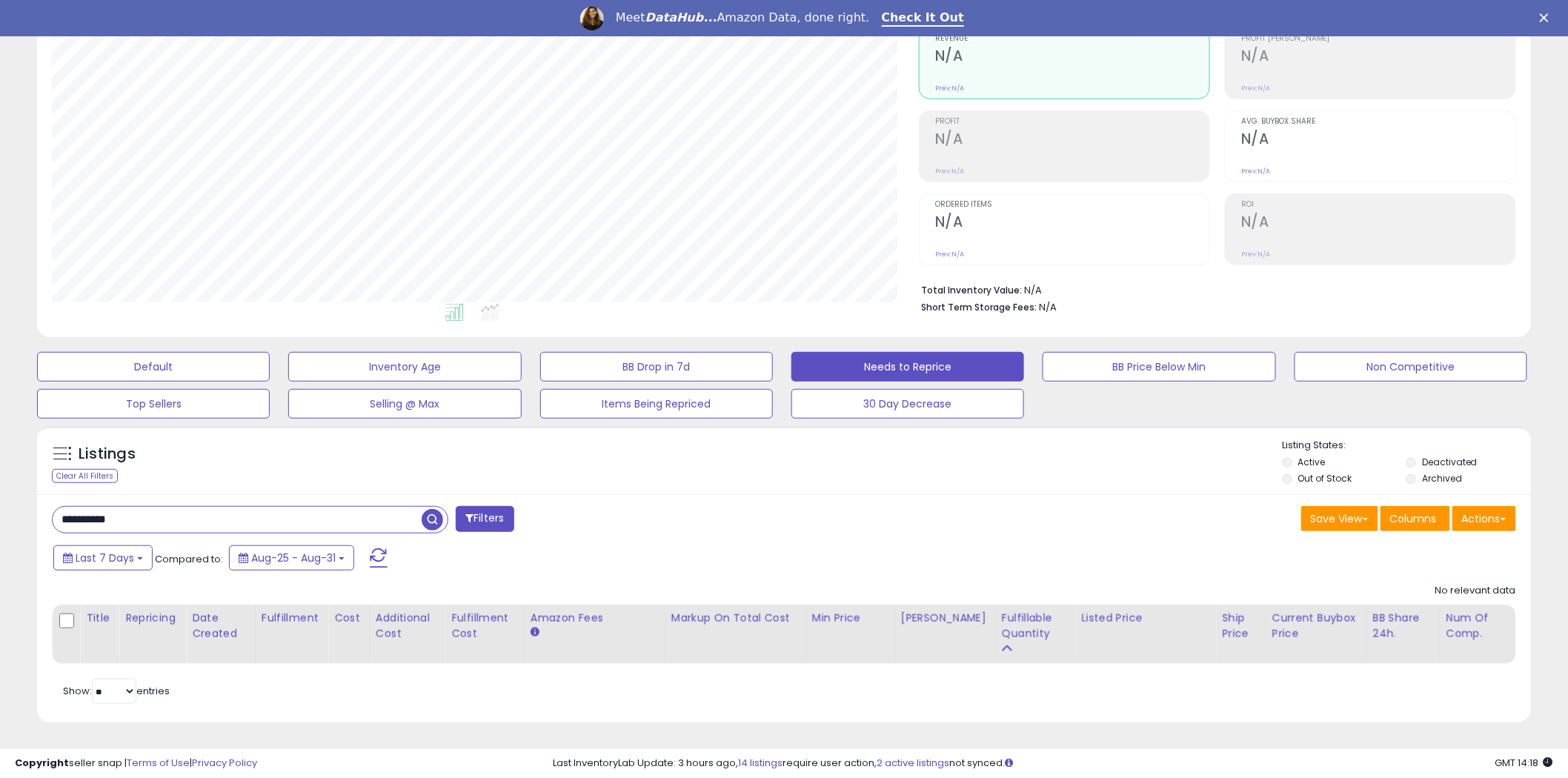
paste input "text"
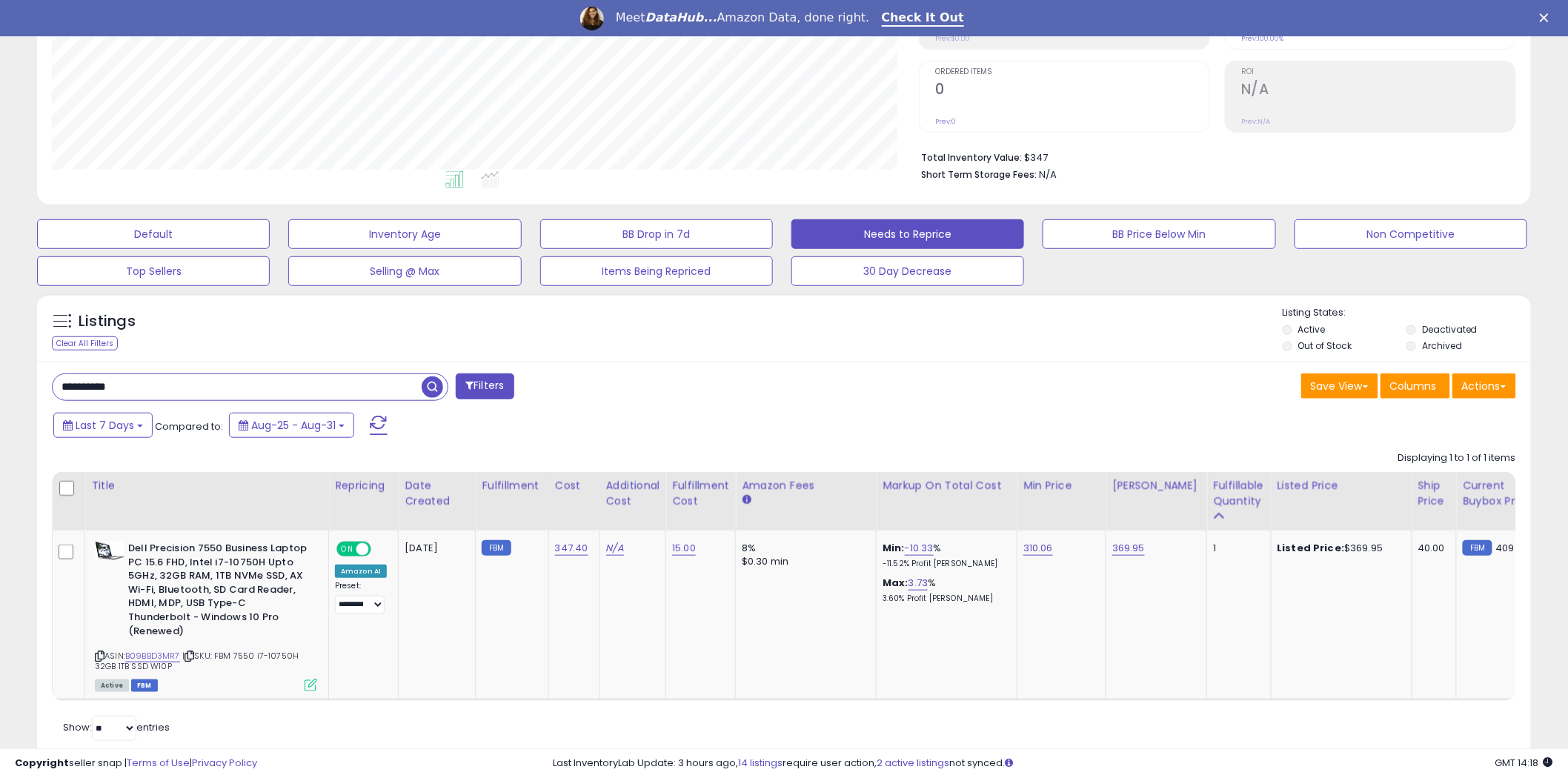
scroll to position [316, 0]
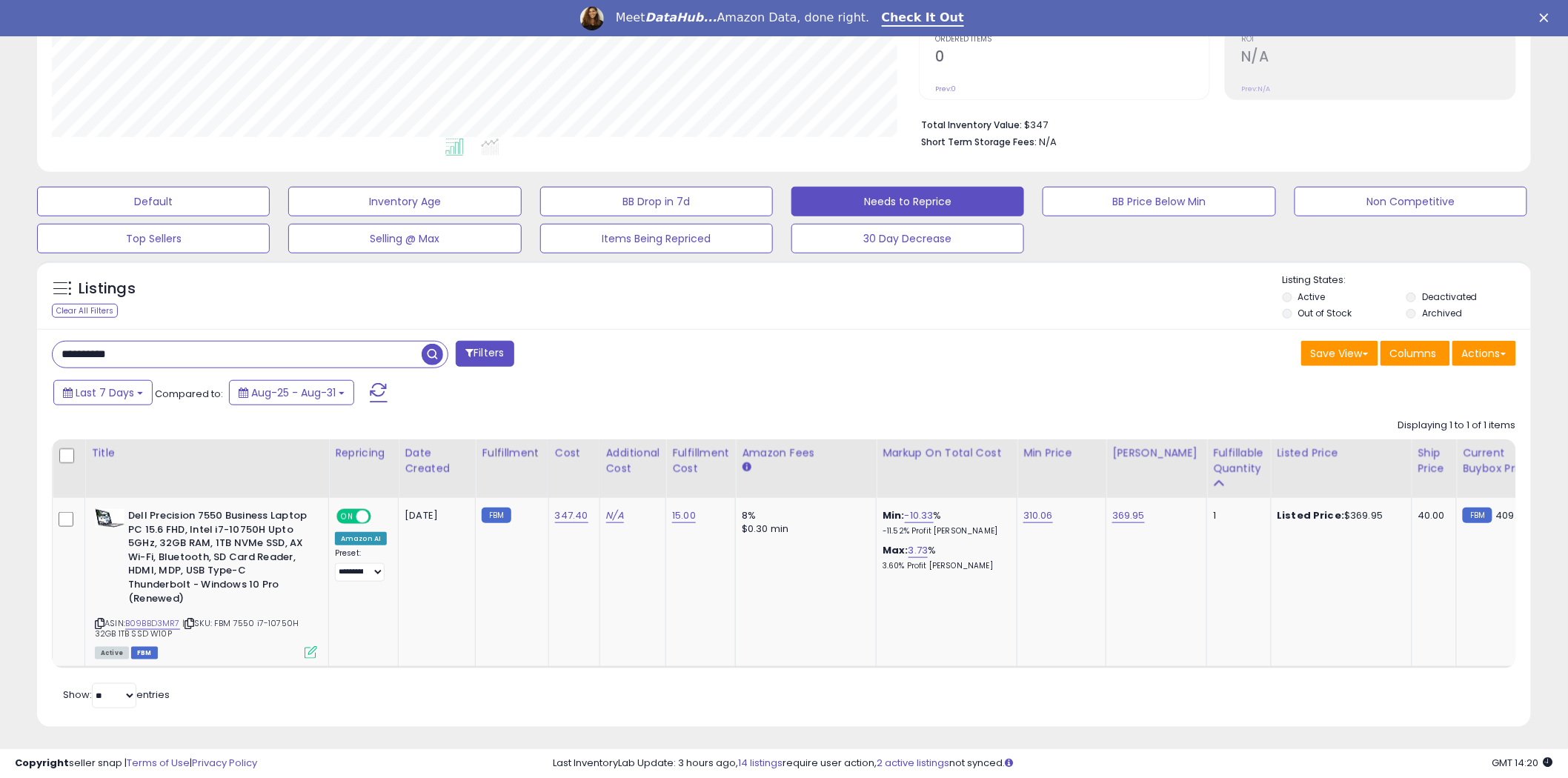
drag, startPoint x: 121, startPoint y: 352, endPoint x: 26, endPoint y: 354, distance: 95.0
click at [26, 354] on div "Listings Clear All Filters" at bounding box center [784, 499] width 1516 height 492
paste input "text"
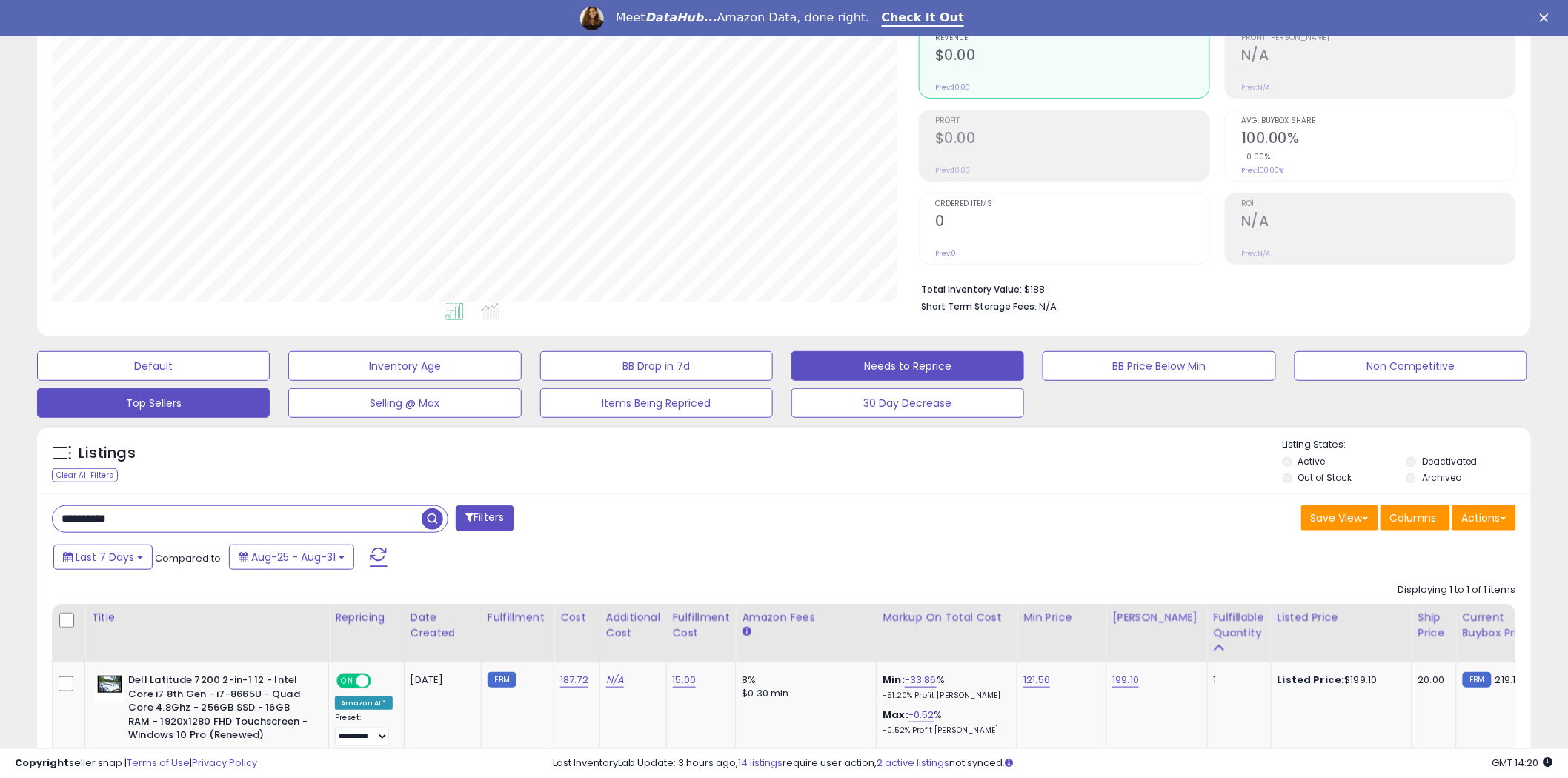
scroll to position [304, 867]
drag, startPoint x: 139, startPoint y: 519, endPoint x: 35, endPoint y: 525, distance: 104.2
click at [35, 525] on div "Listings Clear All Filters" at bounding box center [784, 650] width 1516 height 465
paste input "text"
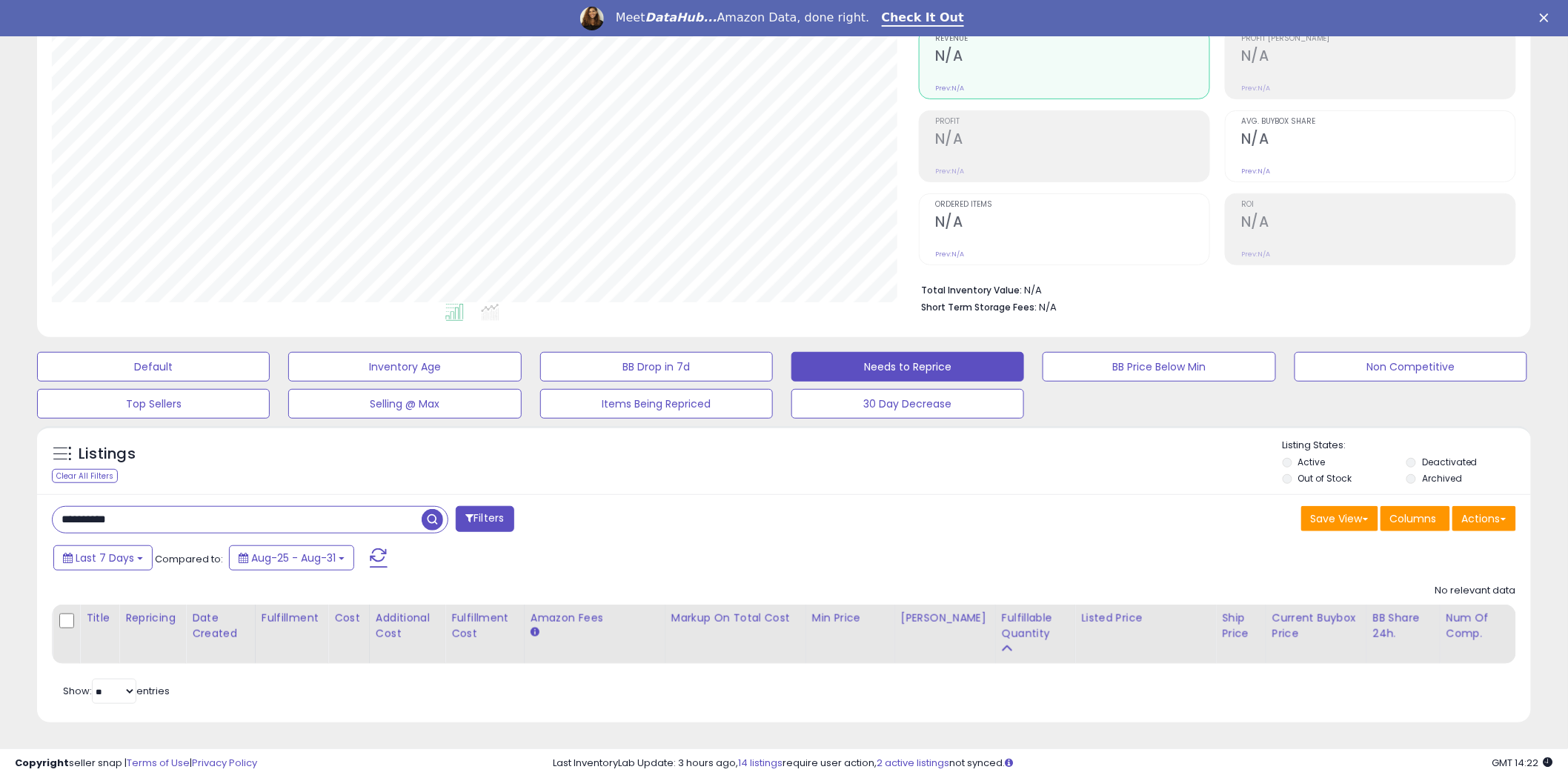
drag, startPoint x: 145, startPoint y: 518, endPoint x: 17, endPoint y: 530, distance: 128.6
click at [17, 530] on div "**********" at bounding box center [784, 344] width 1554 height 793
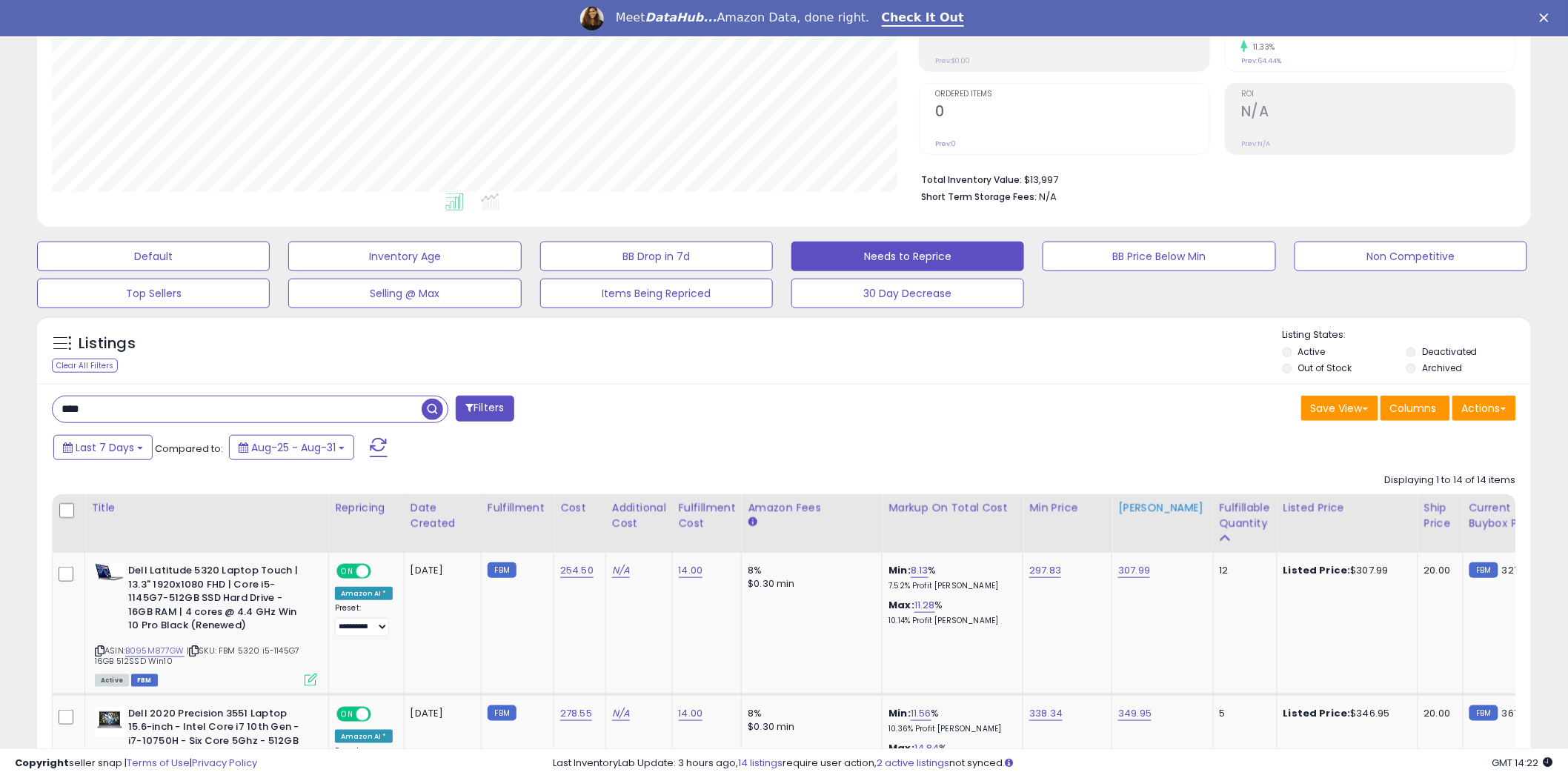
scroll to position [316, 0]
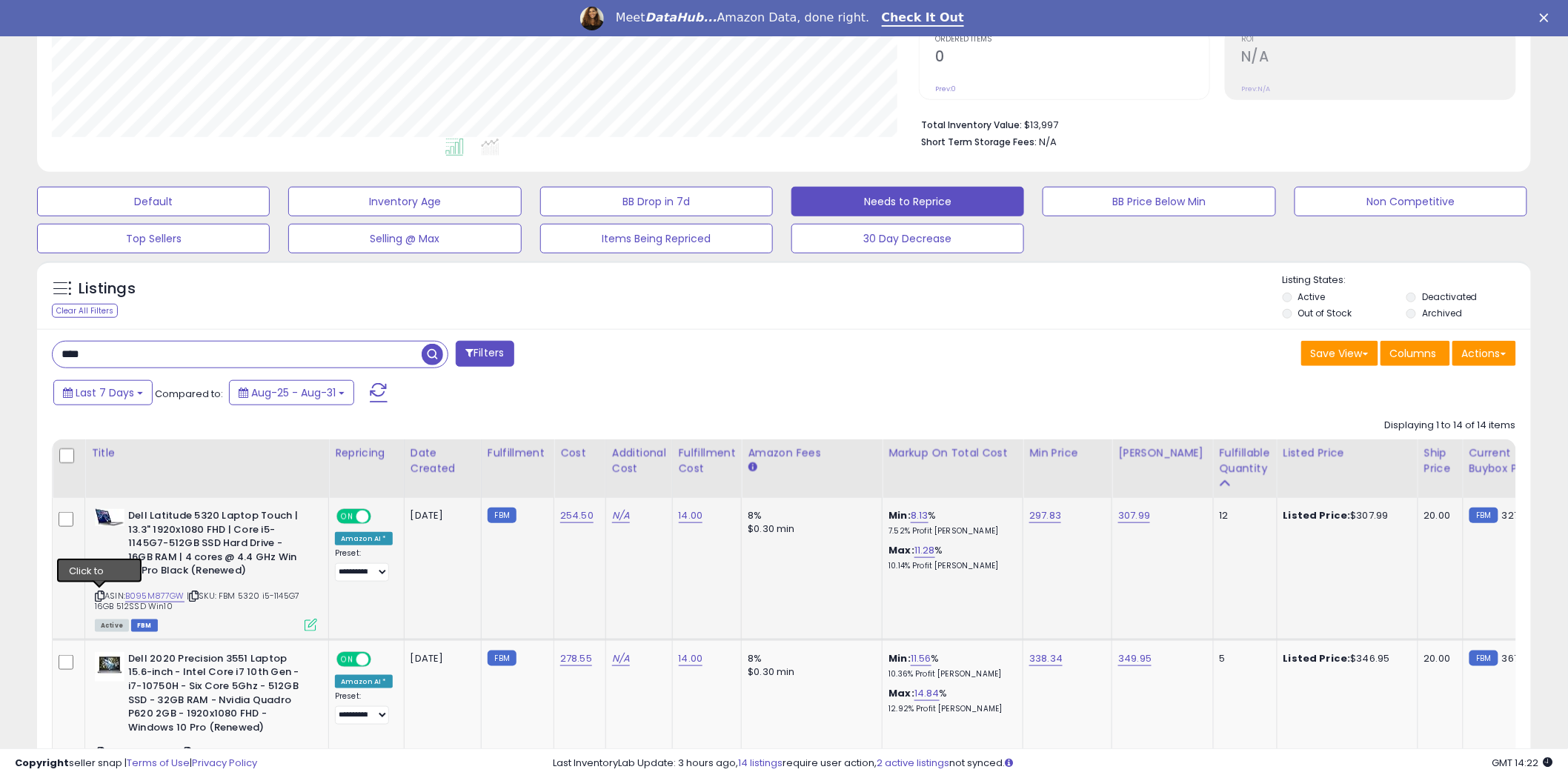
click at [98, 595] on icon at bounding box center [99, 596] width 10 height 8
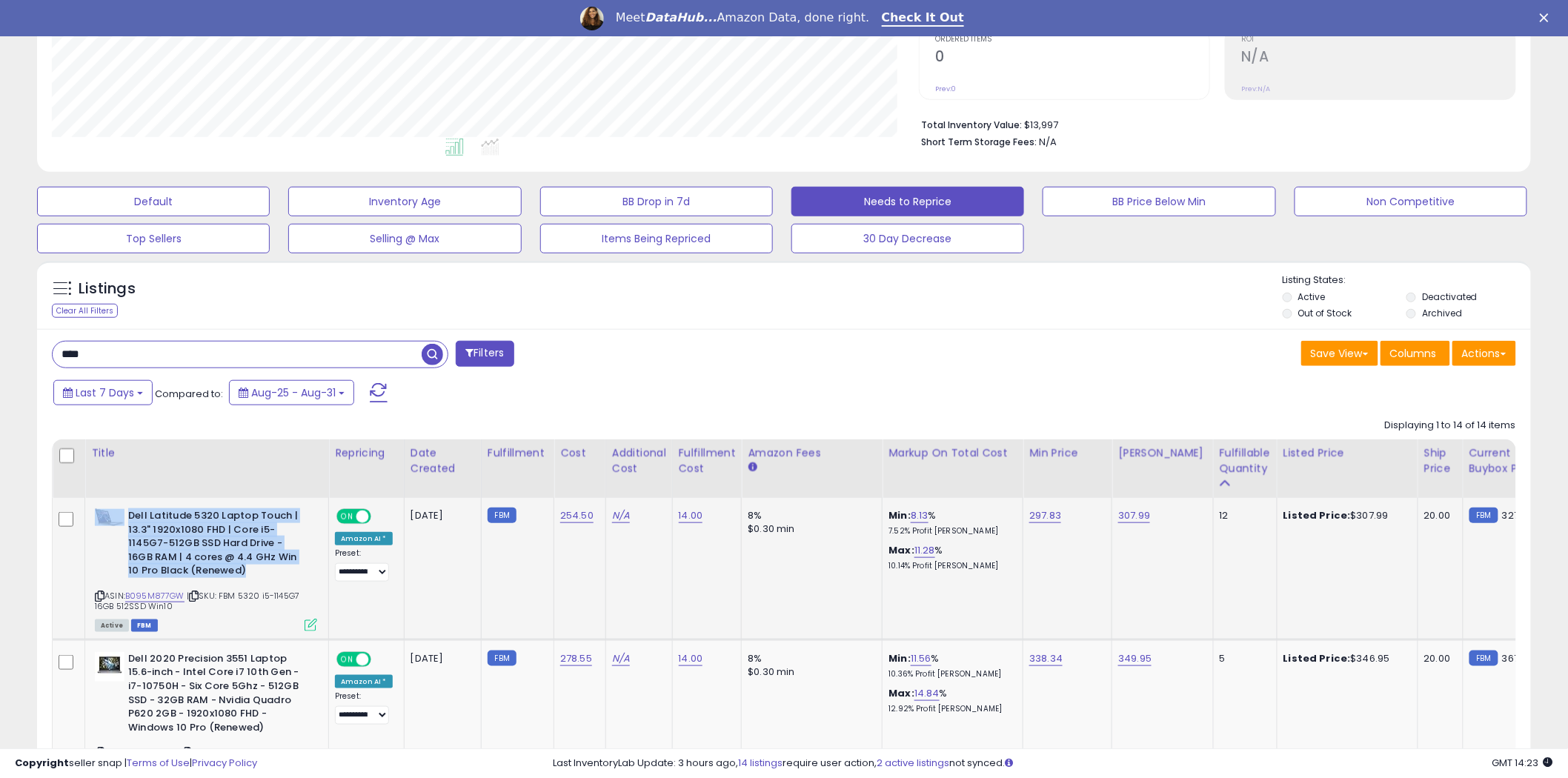
drag, startPoint x: 248, startPoint y: 570, endPoint x: 127, endPoint y: 513, distance: 133.8
click at [127, 513] on div "Dell Latitude 5320 Laptop Touch | 13.3" 1920x1080 FHD | Core i5-1145G7-512GB SS…" at bounding box center [206, 545] width 223 height 73
copy div "Dell Latitude 5320 Laptop Touch | 13.3" 1920x1080 FHD | Core i5-1145G7-512GB SS…"
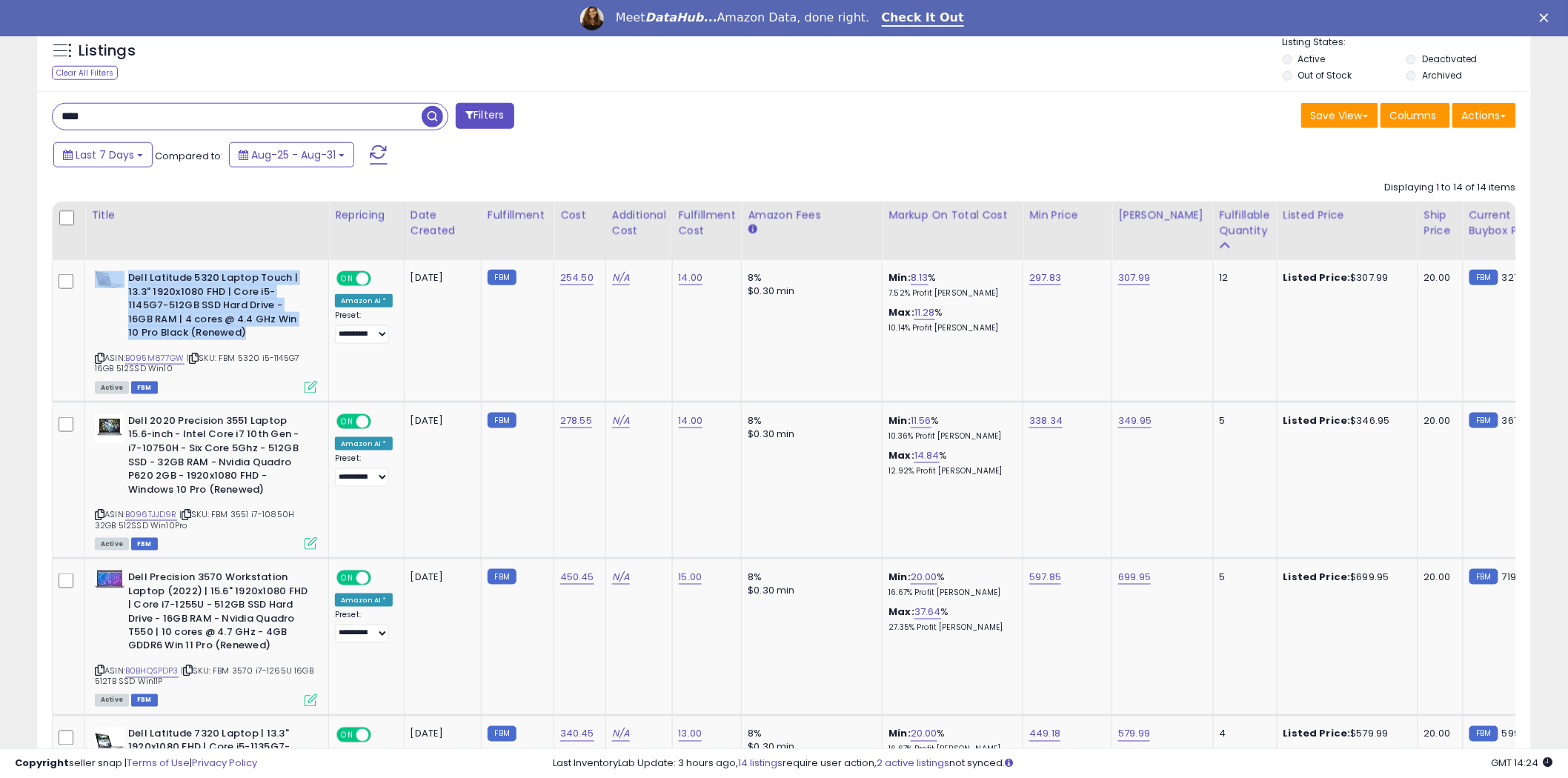
scroll to position [558, 0]
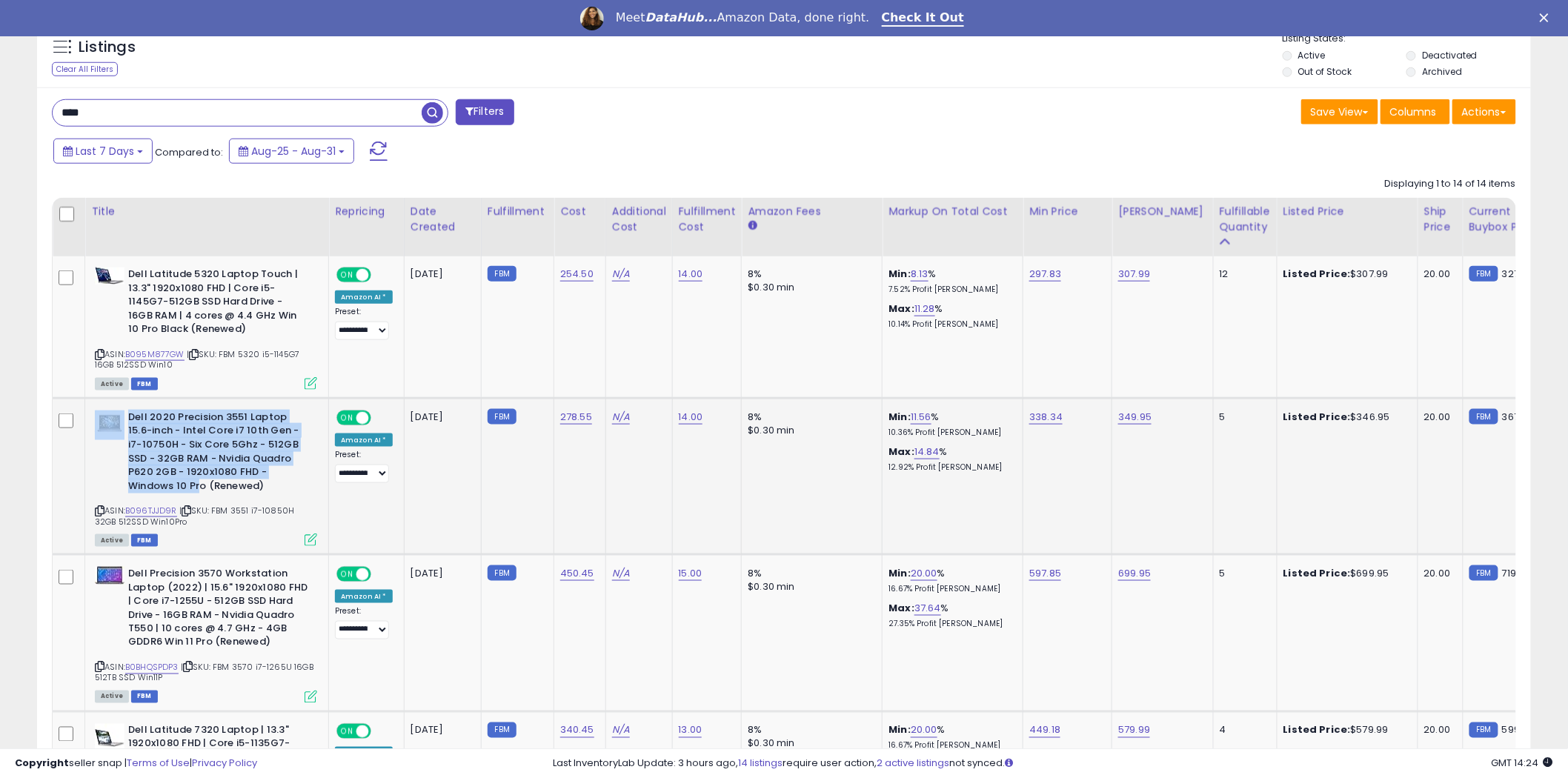
drag, startPoint x: 121, startPoint y: 487, endPoint x: 204, endPoint y: 492, distance: 83.2
click at [204, 487] on div "Dell 2020 Precision 3551 Laptop 15.6-inch - Intel Core i7 10th Gen - i7-10750H …" at bounding box center [206, 453] width 223 height 86
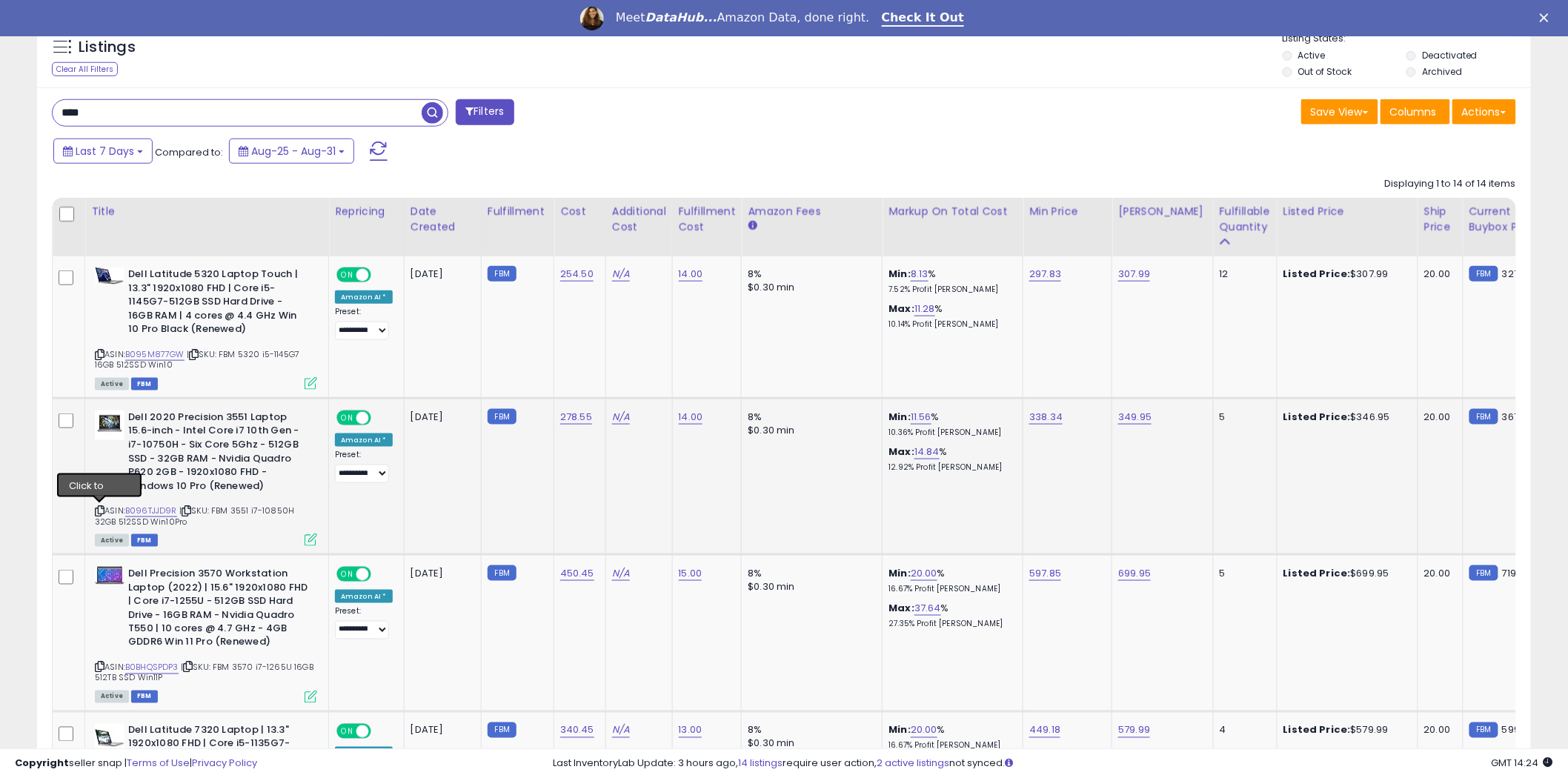
click at [96, 509] on icon at bounding box center [99, 510] width 10 height 8
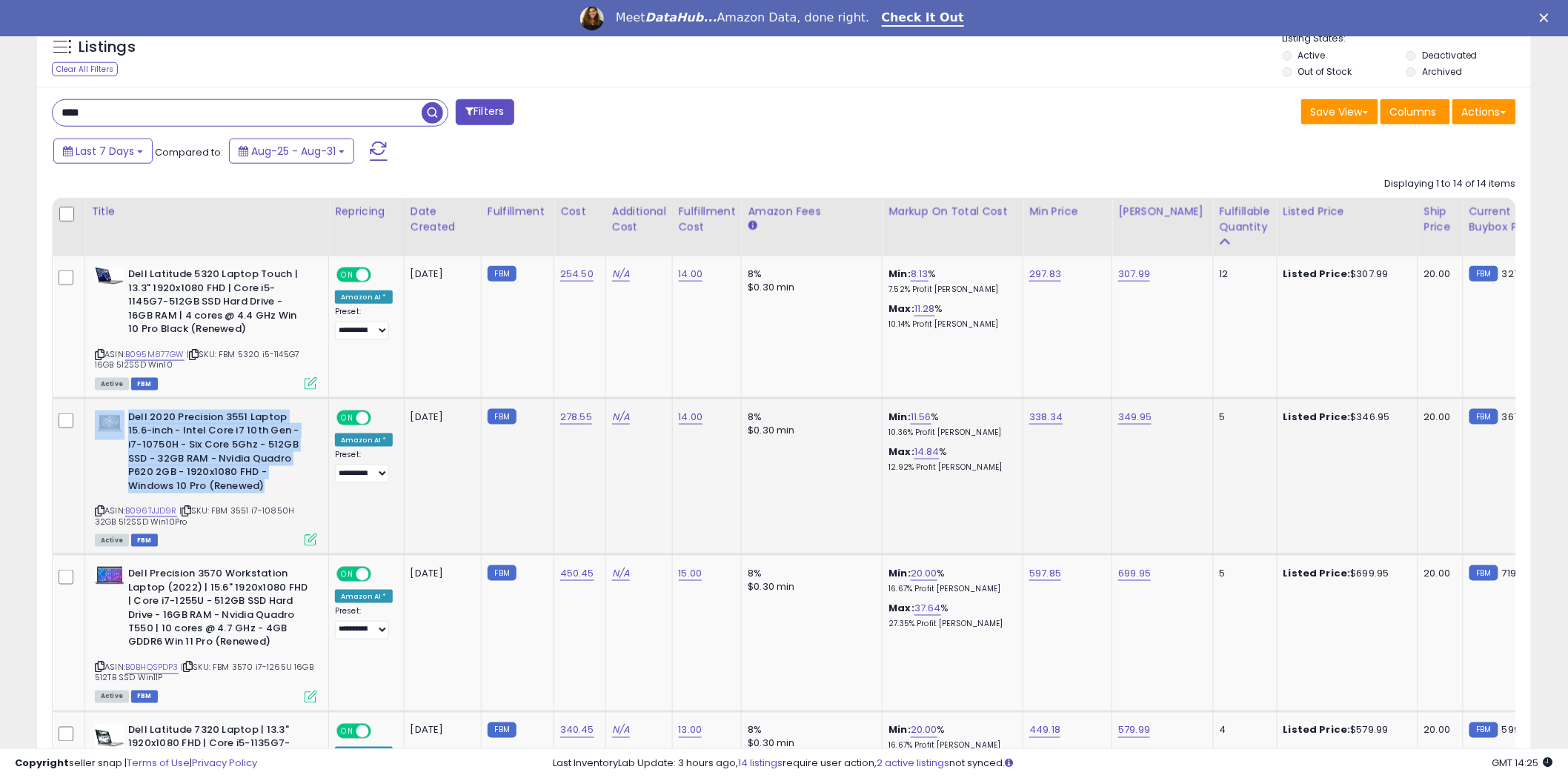
drag, startPoint x: 269, startPoint y: 486, endPoint x: 124, endPoint y: 421, distance: 158.9
click at [124, 421] on div "Dell 2020 Precision 3551 Laptop 15.6-inch - Intel Core i7 10th Gen - i7-10750H …" at bounding box center [206, 453] width 223 height 86
copy div "Dell 2020 Precision 3551 Laptop 15.6-inch - Intel Core i7 10th Gen - i7-10750H …"
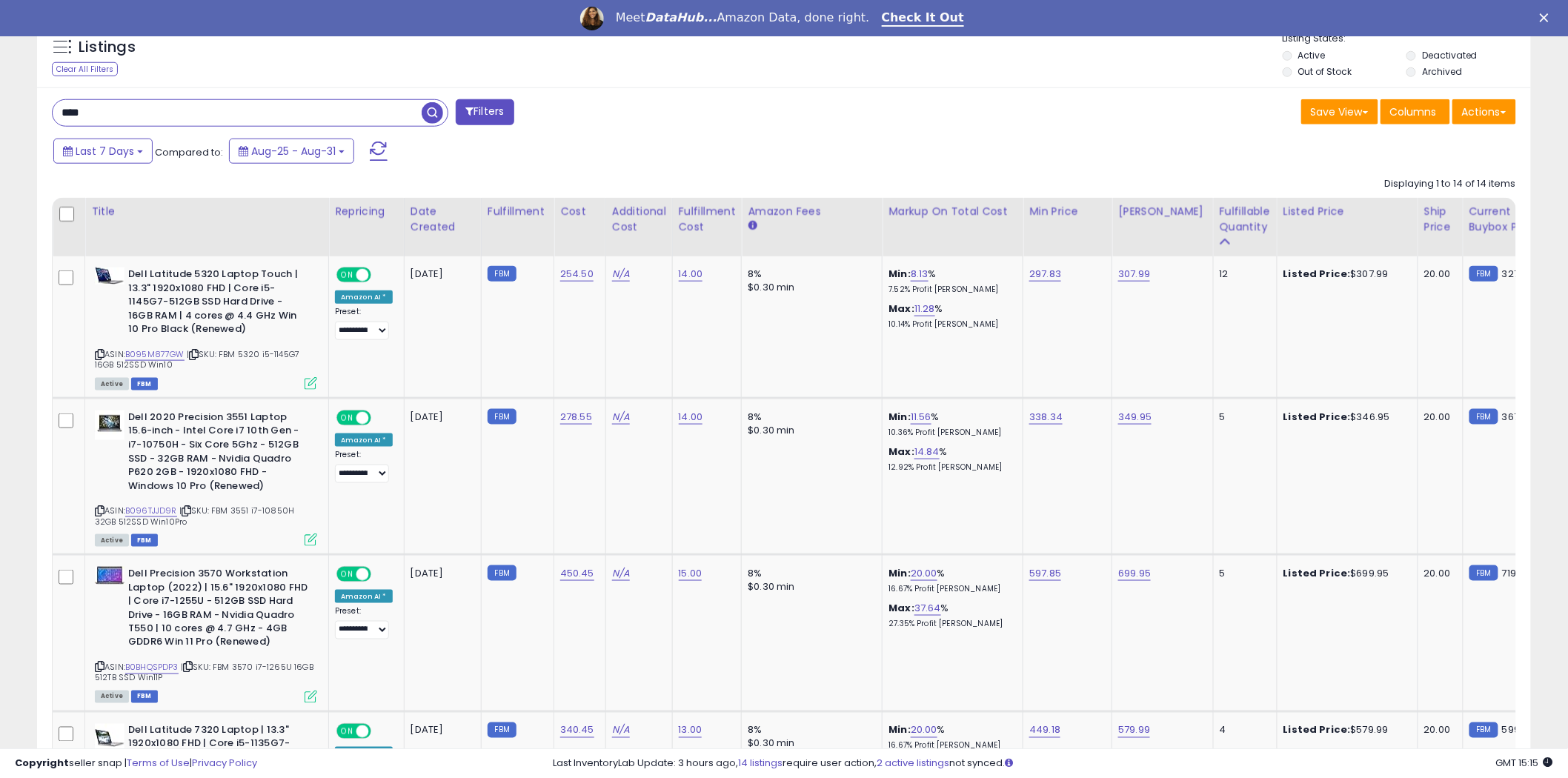
drag, startPoint x: 86, startPoint y: 116, endPoint x: 28, endPoint y: 114, distance: 58.0
paste input "******"
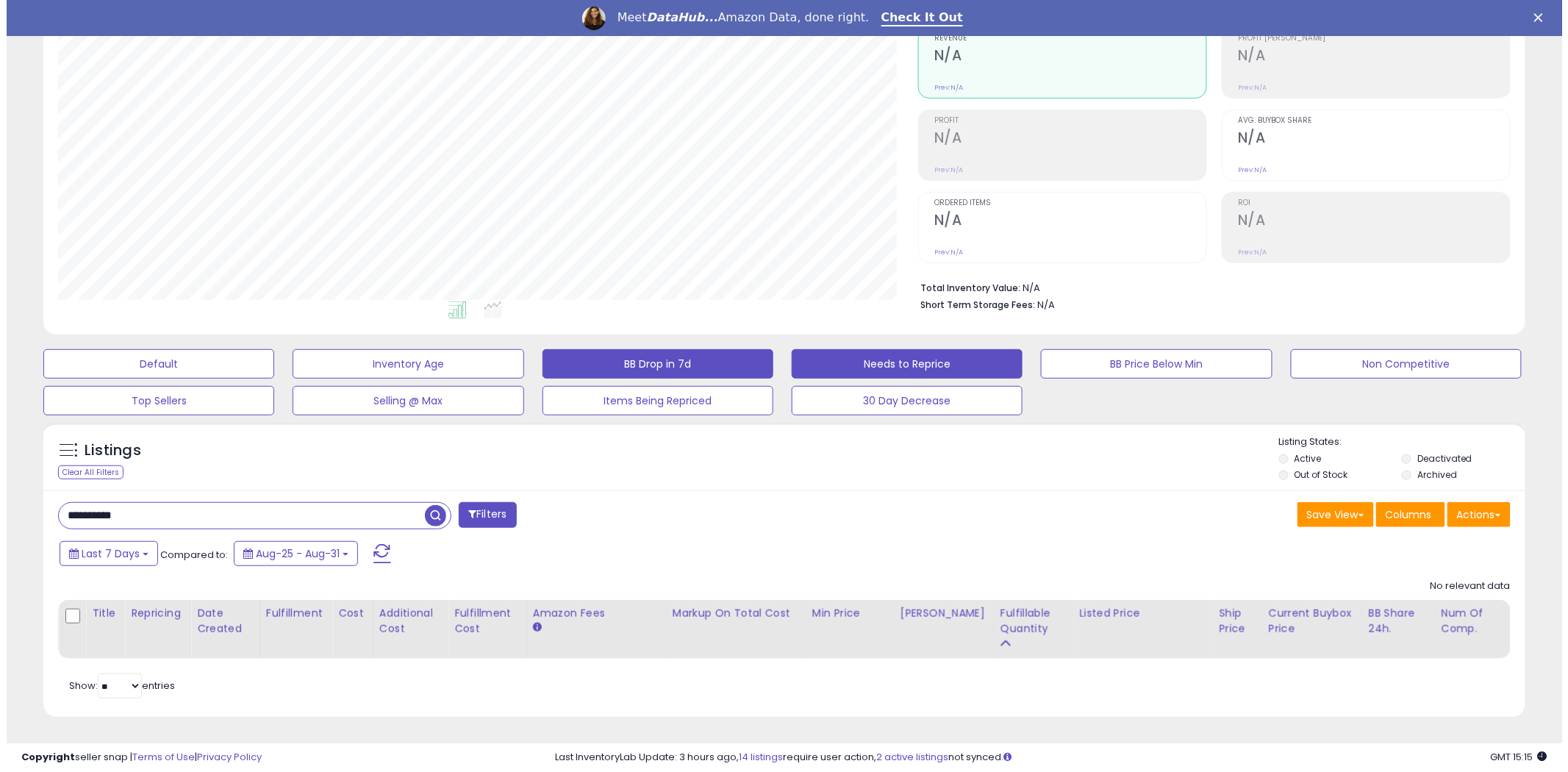
scroll to position [301, 860]
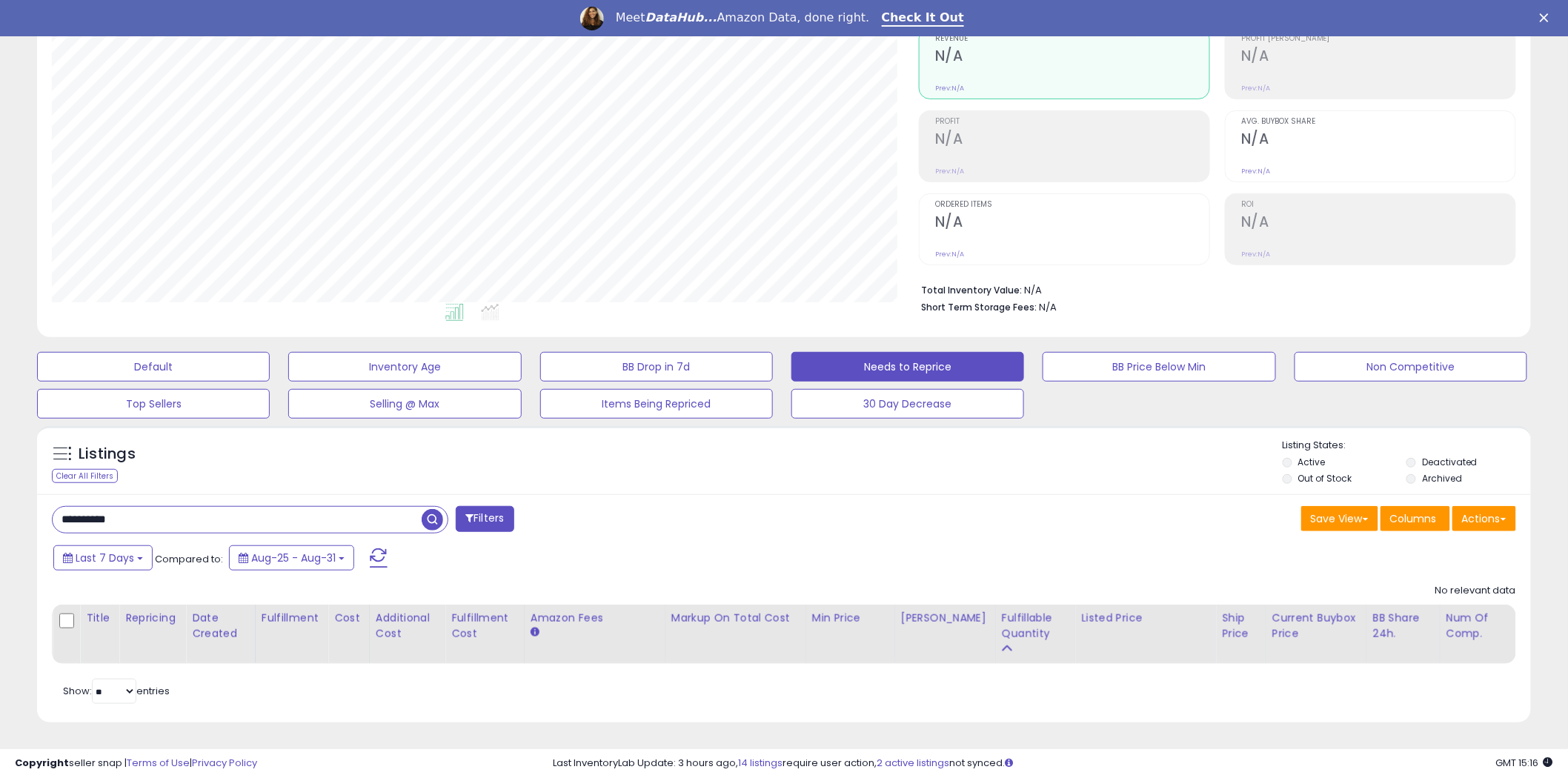
drag, startPoint x: 149, startPoint y: 519, endPoint x: 52, endPoint y: 524, distance: 97.1
click at [52, 524] on div "**********" at bounding box center [250, 519] width 396 height 27
paste input "text"
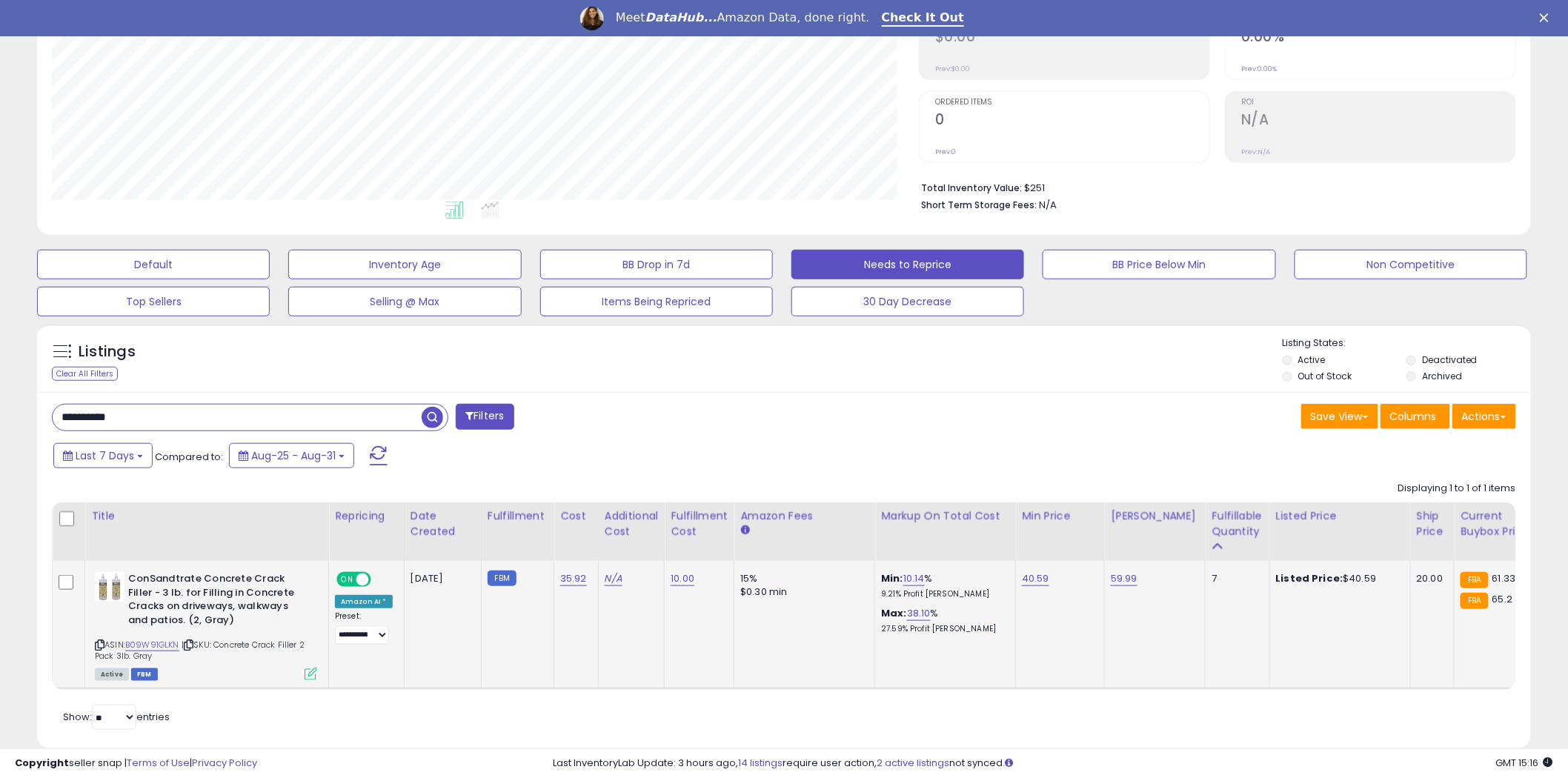
scroll to position [293, 0]
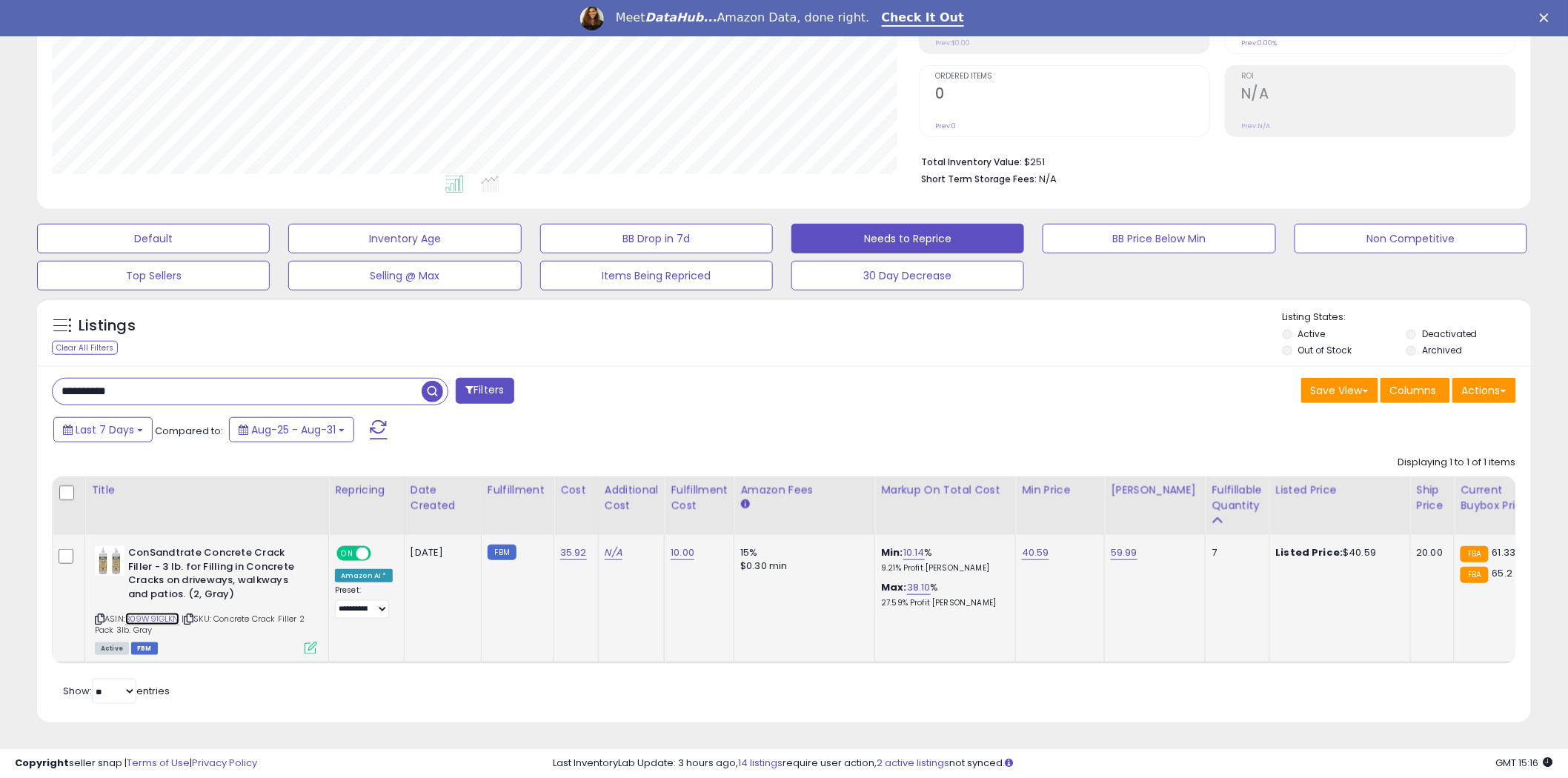
click at [147, 613] on link "B09W91GLKN" at bounding box center [151, 619] width 54 height 12
drag, startPoint x: 142, startPoint y: 378, endPoint x: 1, endPoint y: 374, distance: 141.1
click at [15, 381] on div "**********" at bounding box center [784, 280] width 1554 height 921
paste input "text"
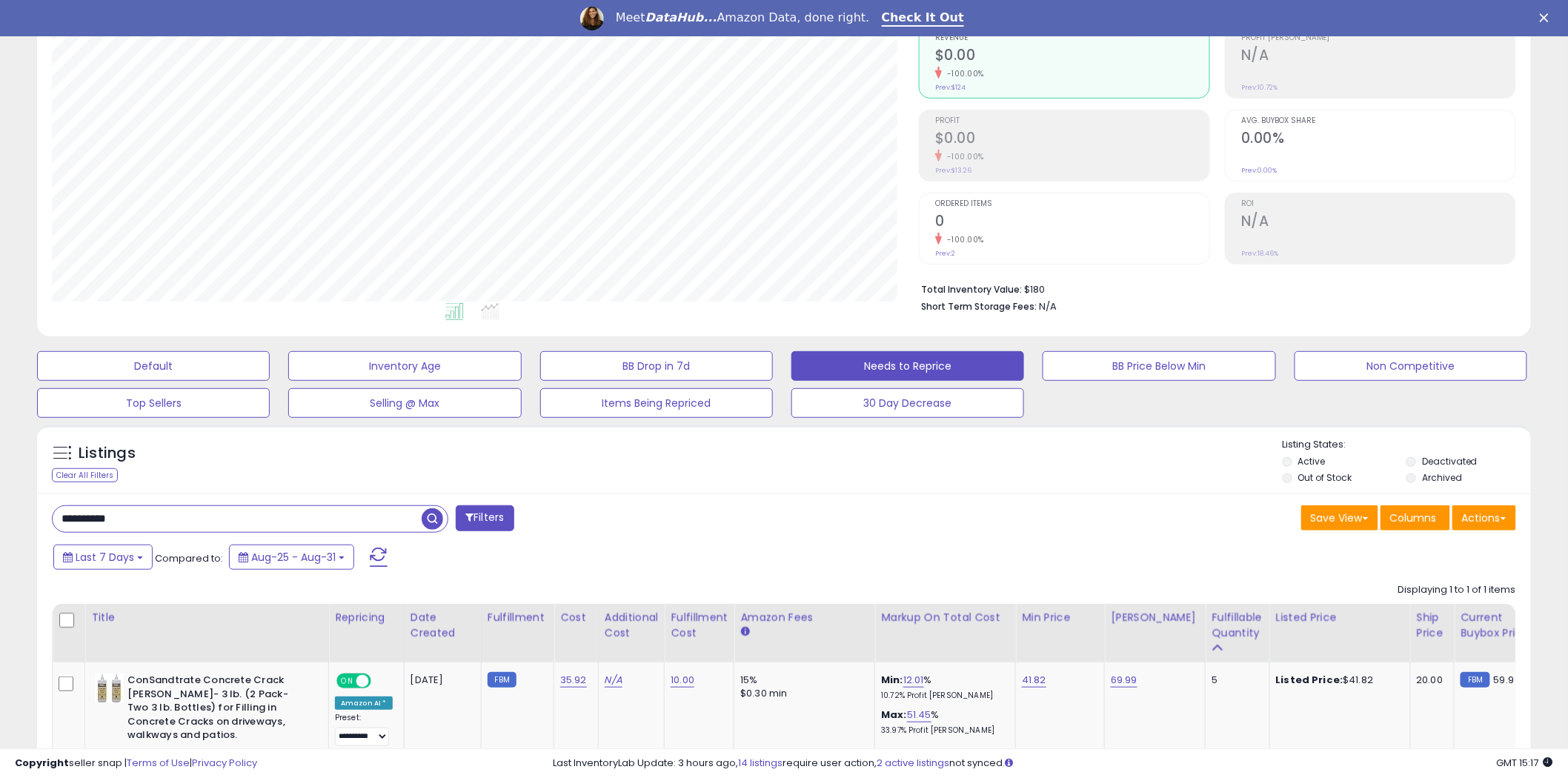
scroll to position [306, 0]
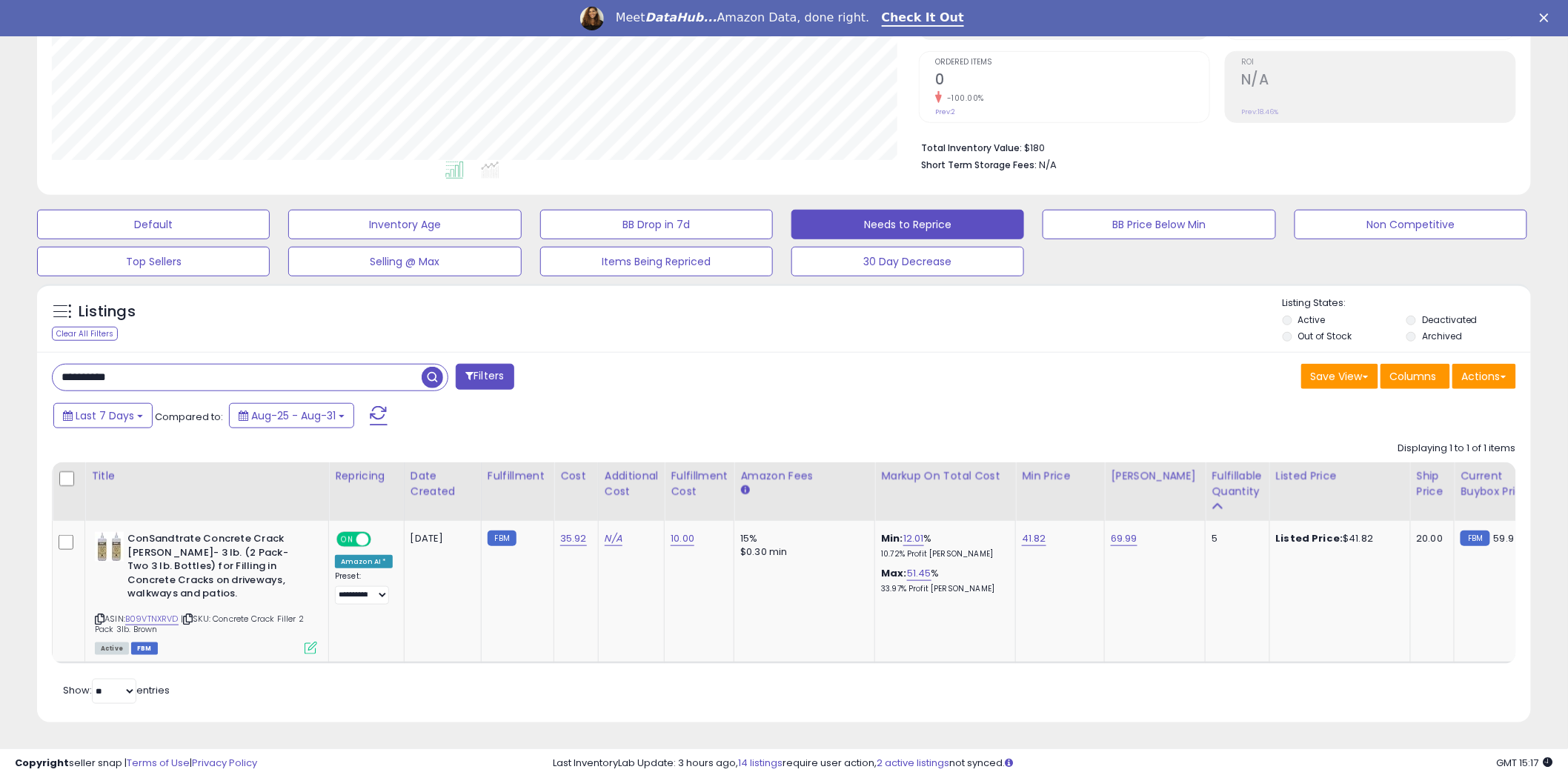
drag, startPoint x: 145, startPoint y: 362, endPoint x: 32, endPoint y: 371, distance: 113.4
click at [32, 371] on div "Listings Clear All Filters" at bounding box center [784, 509] width 1516 height 465
type input "****"
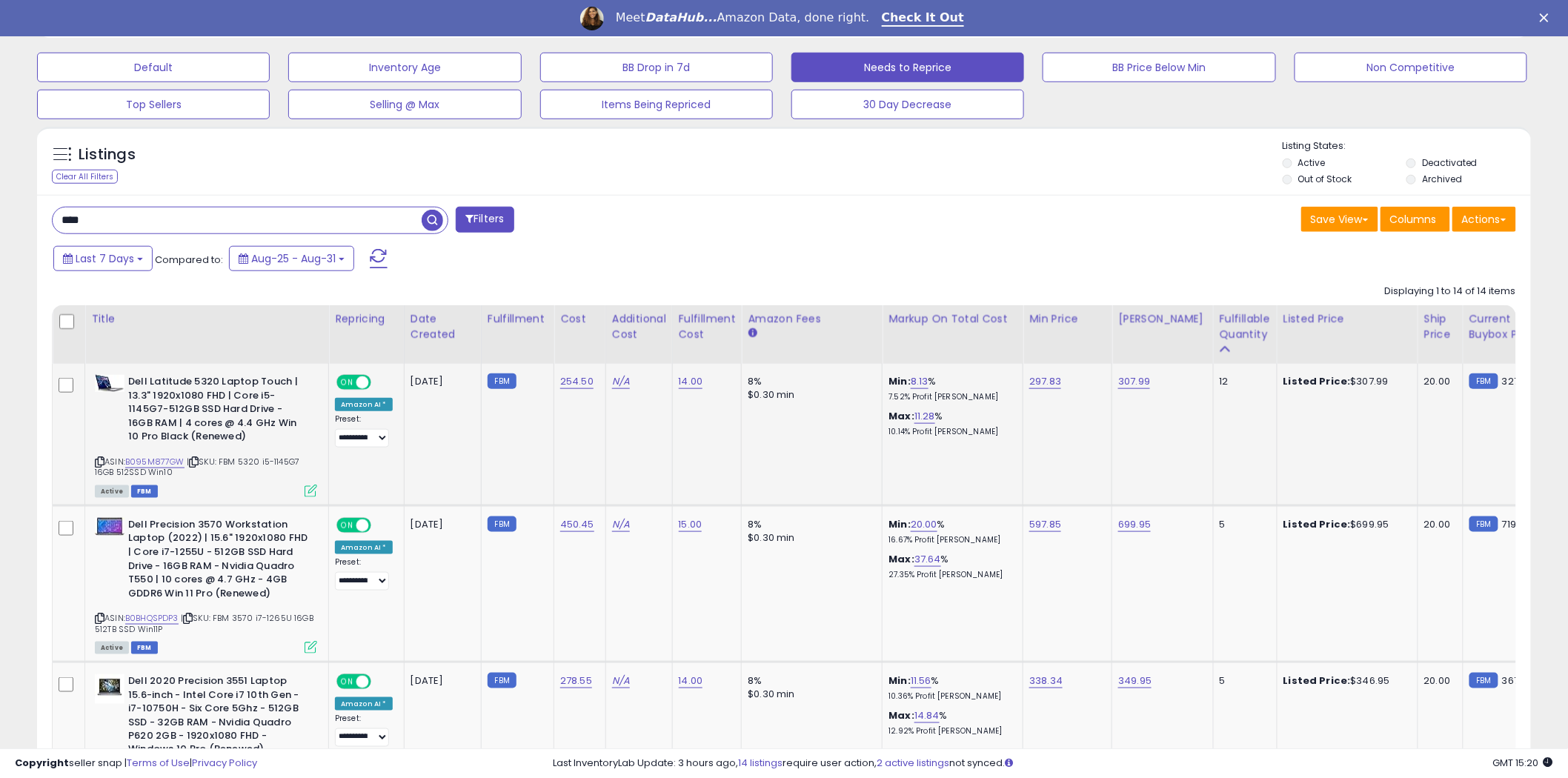
scroll to position [481, 0]
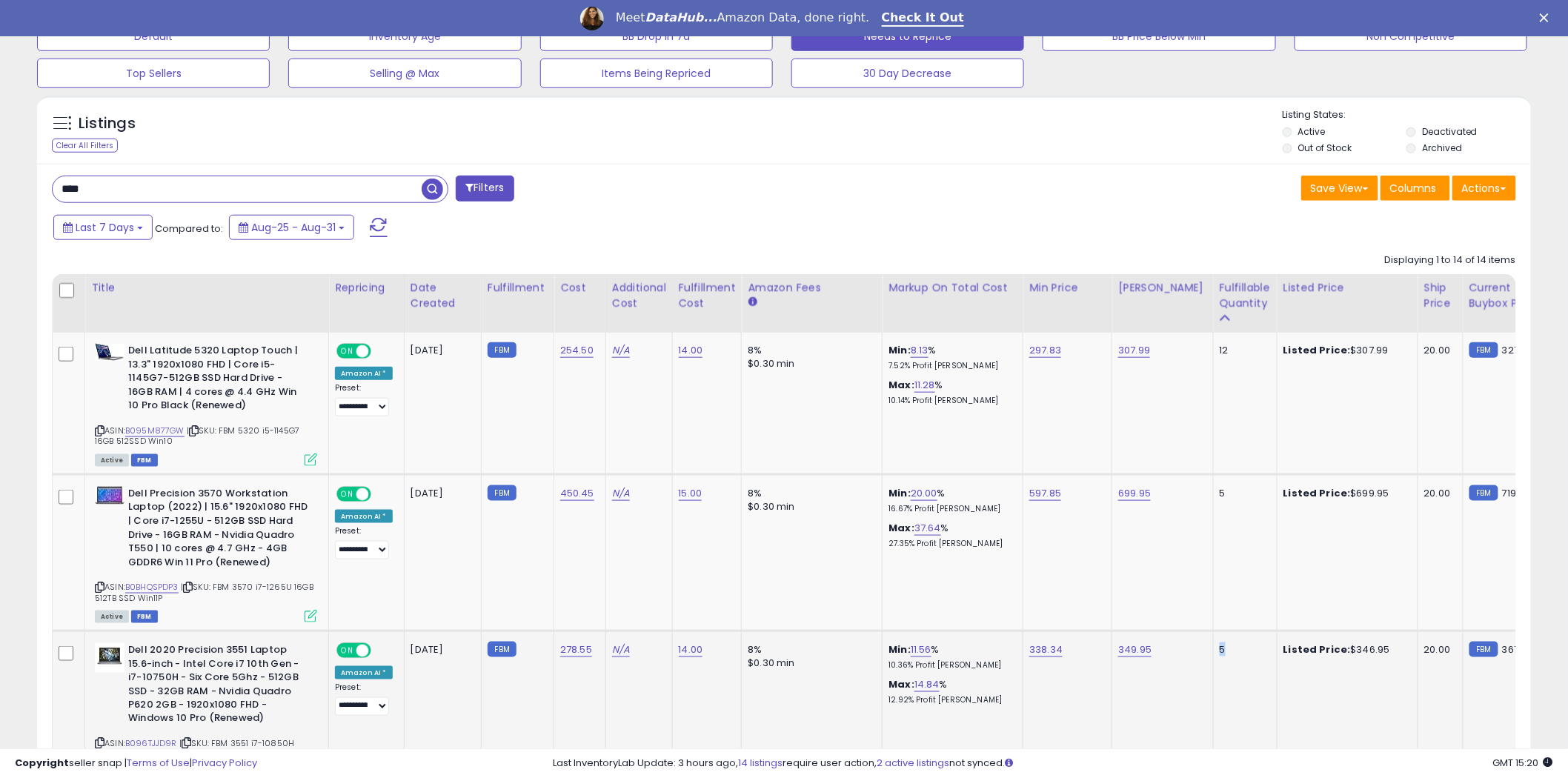
drag, startPoint x: 1217, startPoint y: 647, endPoint x: 1182, endPoint y: 650, distance: 35.1
click at [1182, 650] on tr "**********" at bounding box center [869, 709] width 1633 height 157
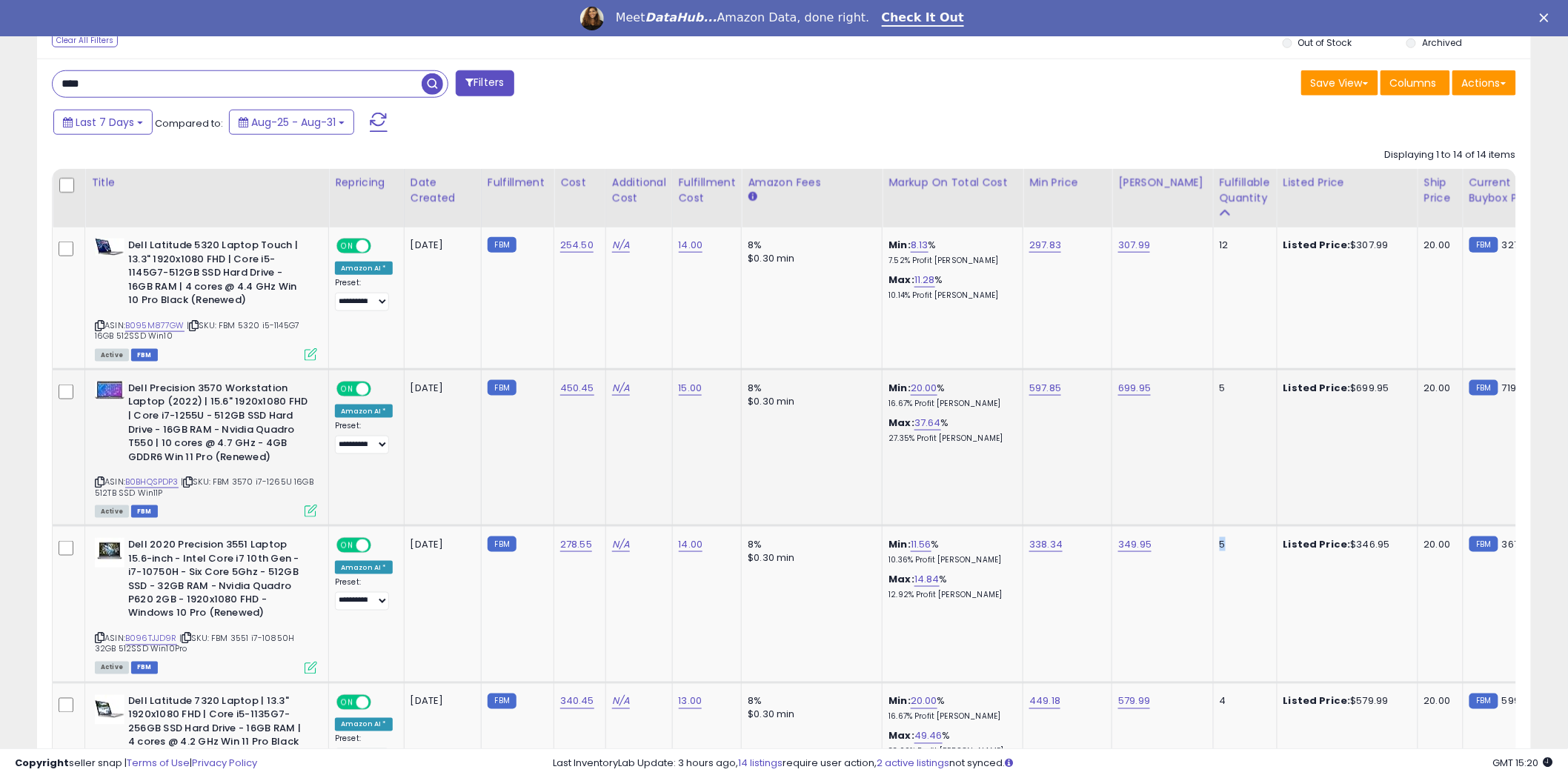
scroll to position [646, 0]
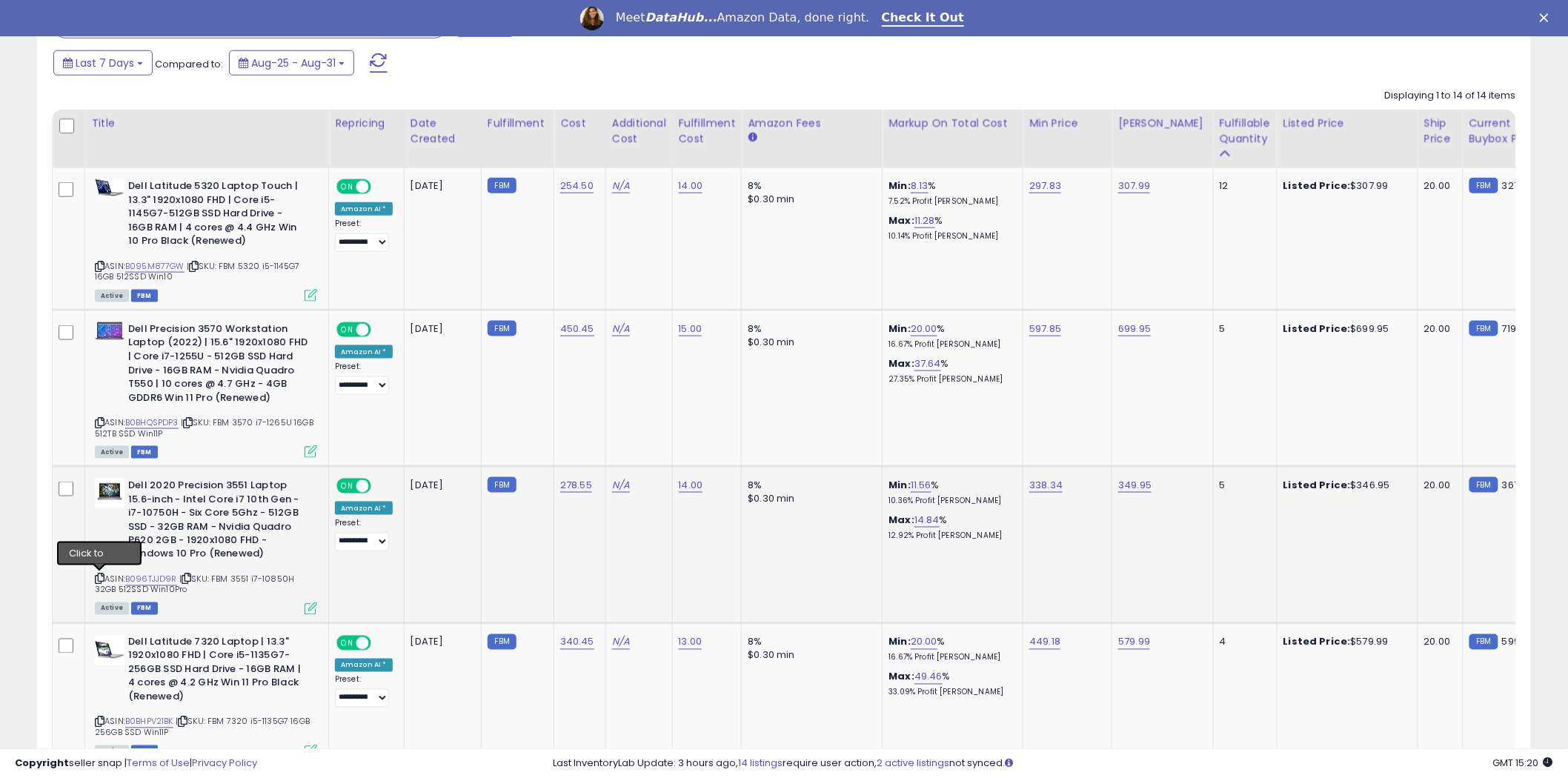
click at [96, 578] on icon at bounding box center [99, 578] width 10 height 8
drag, startPoint x: 1231, startPoint y: 474, endPoint x: 1120, endPoint y: 487, distance: 111.8
click at [1120, 487] on tr "**********" at bounding box center [869, 545] width 1633 height 157
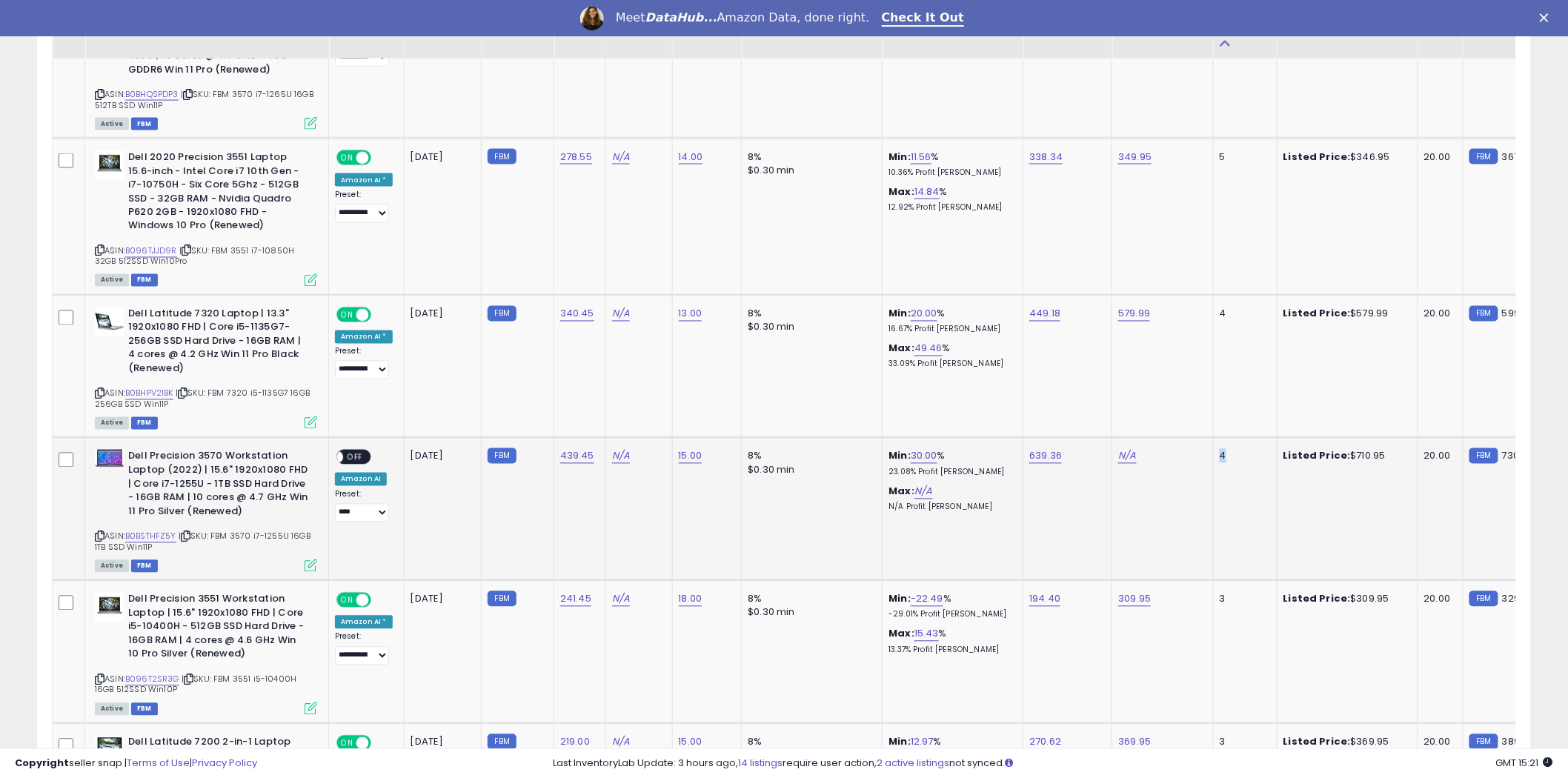
scroll to position [972, 0]
drag, startPoint x: 1221, startPoint y: 475, endPoint x: 1071, endPoint y: 490, distance: 150.7
click at [1071, 490] on tr "**********" at bounding box center [869, 510] width 1633 height 143
click at [97, 677] on icon at bounding box center [99, 680] width 10 height 8
click at [98, 679] on icon at bounding box center [99, 680] width 10 height 8
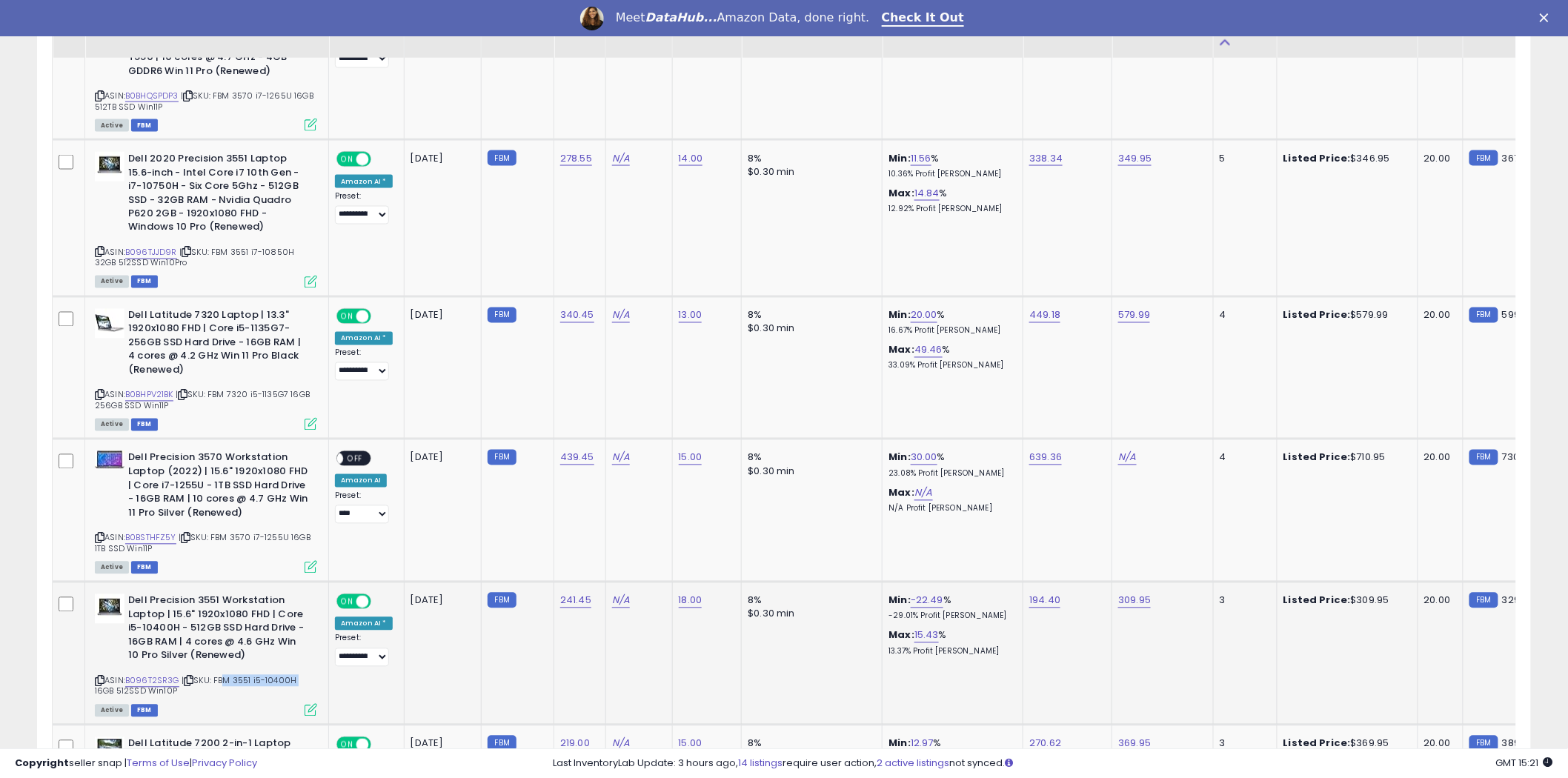
drag, startPoint x: 307, startPoint y: 672, endPoint x: 208, endPoint y: 663, distance: 99.4
click at [220, 672] on div "ASIN: B096T2SR3G | SKU: FBM 3551 i5-10400H 16GB 512SSD Win10P Active FBM" at bounding box center [206, 654] width 223 height 121
drag, startPoint x: 253, startPoint y: 653, endPoint x: 130, endPoint y: 598, distance: 134.7
click at [130, 598] on b "Dell Precision 3551 Workstation Laptop | 15.6" 1920x1080 FHD | Core i5-10400H -…" at bounding box center [218, 630] width 180 height 73
copy b "Dell Precision 3551 Workstation Laptop | 15.6" 1920x1080 FHD | Core i5-10400H -…"
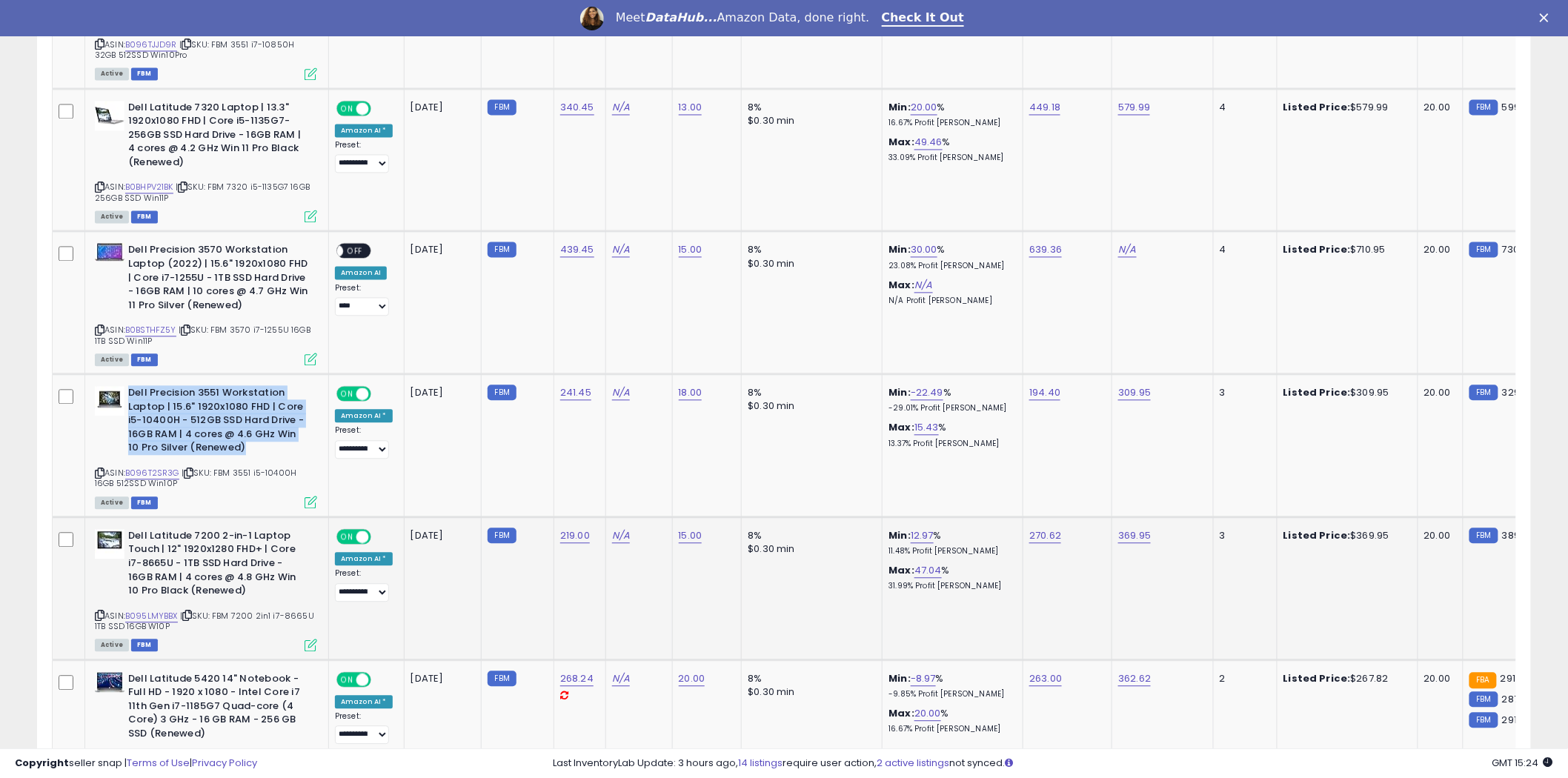
scroll to position [1302, 0]
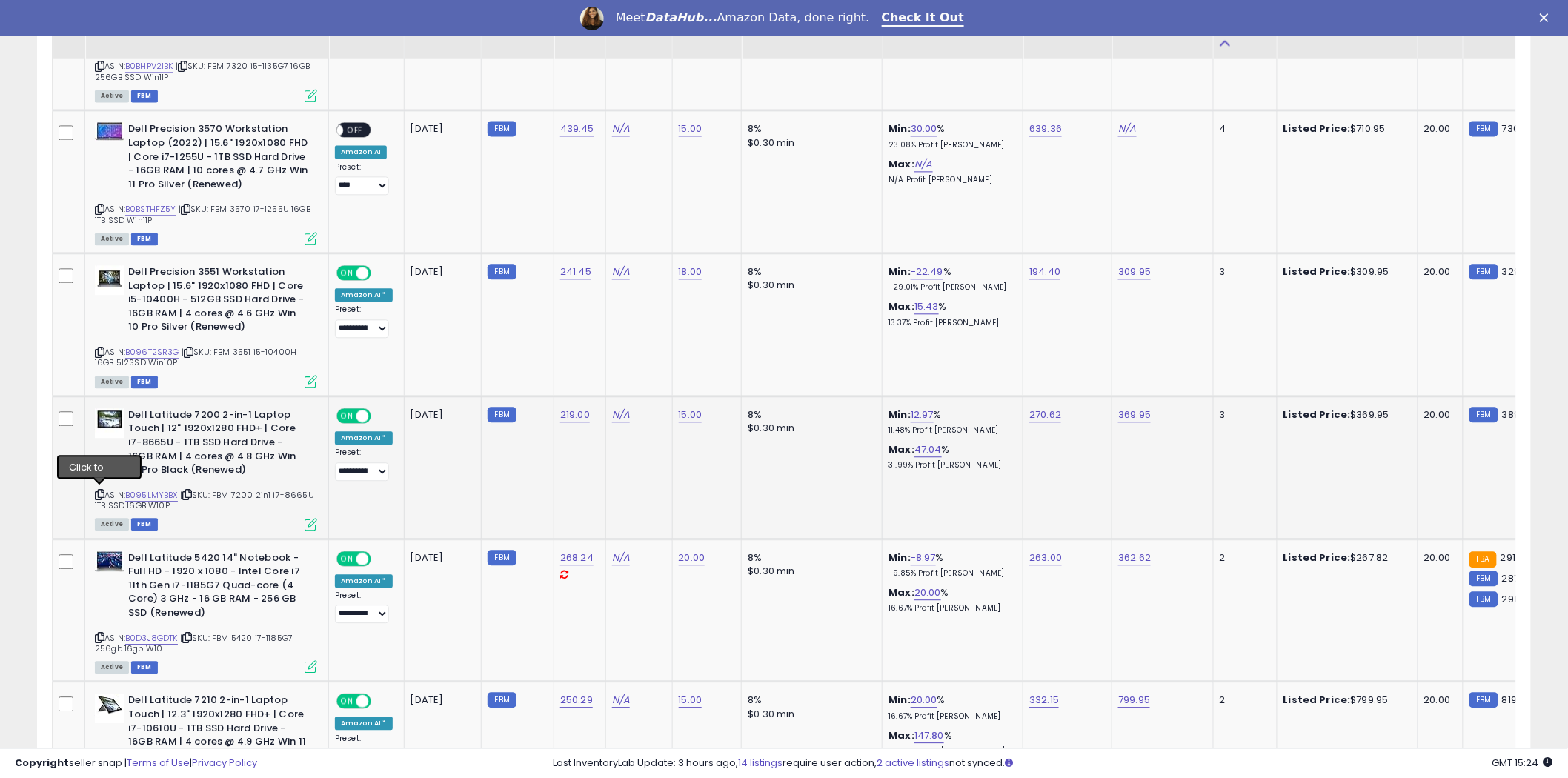
click at [99, 490] on icon at bounding box center [99, 494] width 10 height 8
drag, startPoint x: 253, startPoint y: 470, endPoint x: 127, endPoint y: 417, distance: 136.7
click at [127, 417] on div "Dell Latitude 7200 2-in-1 Laptop Touch | 12" 1920x1280 FHD+ | Core i7-8665U - 1…" at bounding box center [206, 444] width 223 height 73
copy div "Dell Latitude 7200 2-in-1 Laptop Touch | 12" 1920x1280 FHD+ | Core i7-8665U - 1…"
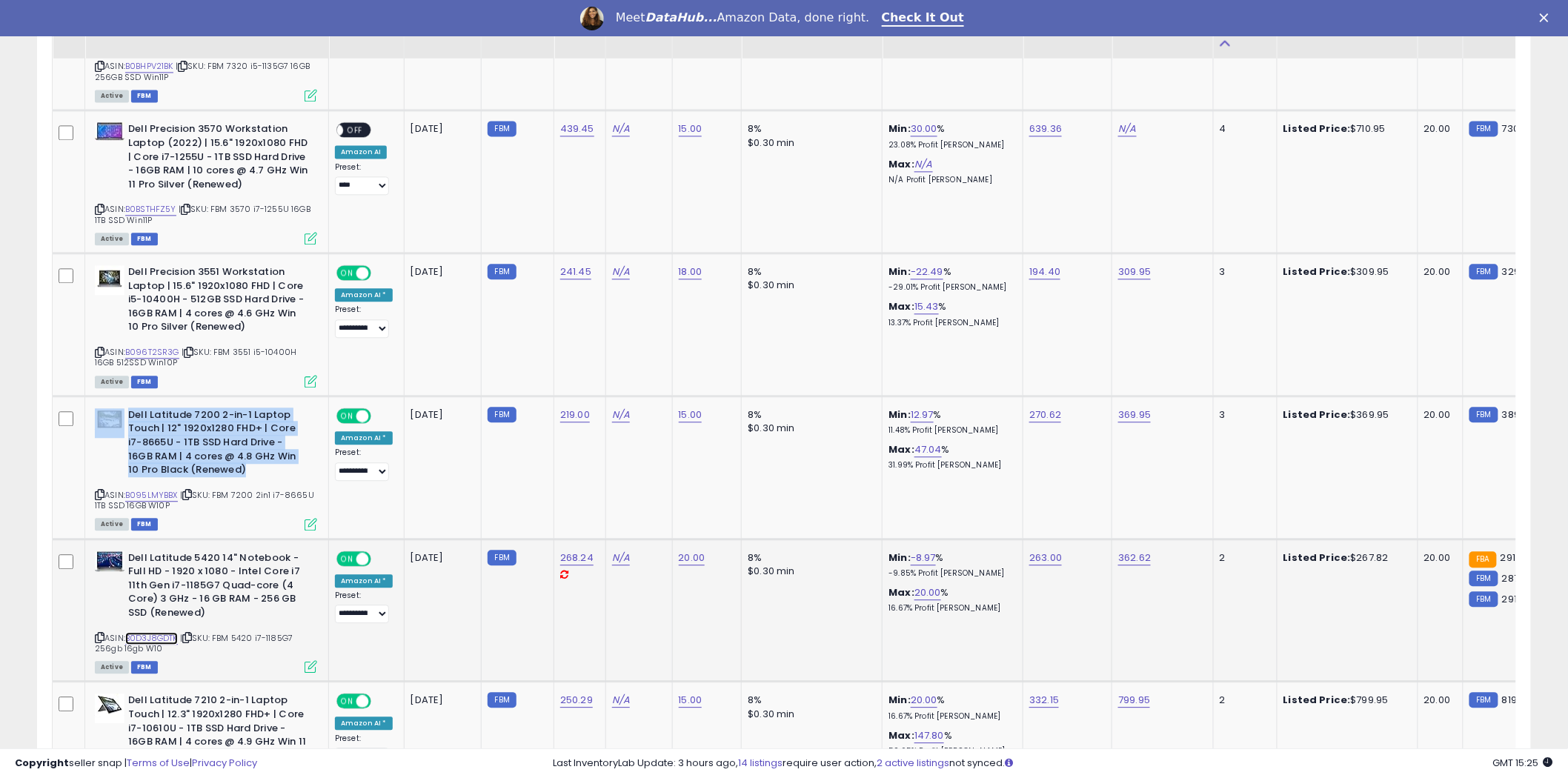
click at [152, 634] on link "B0D3J8GDTK" at bounding box center [151, 638] width 53 height 12
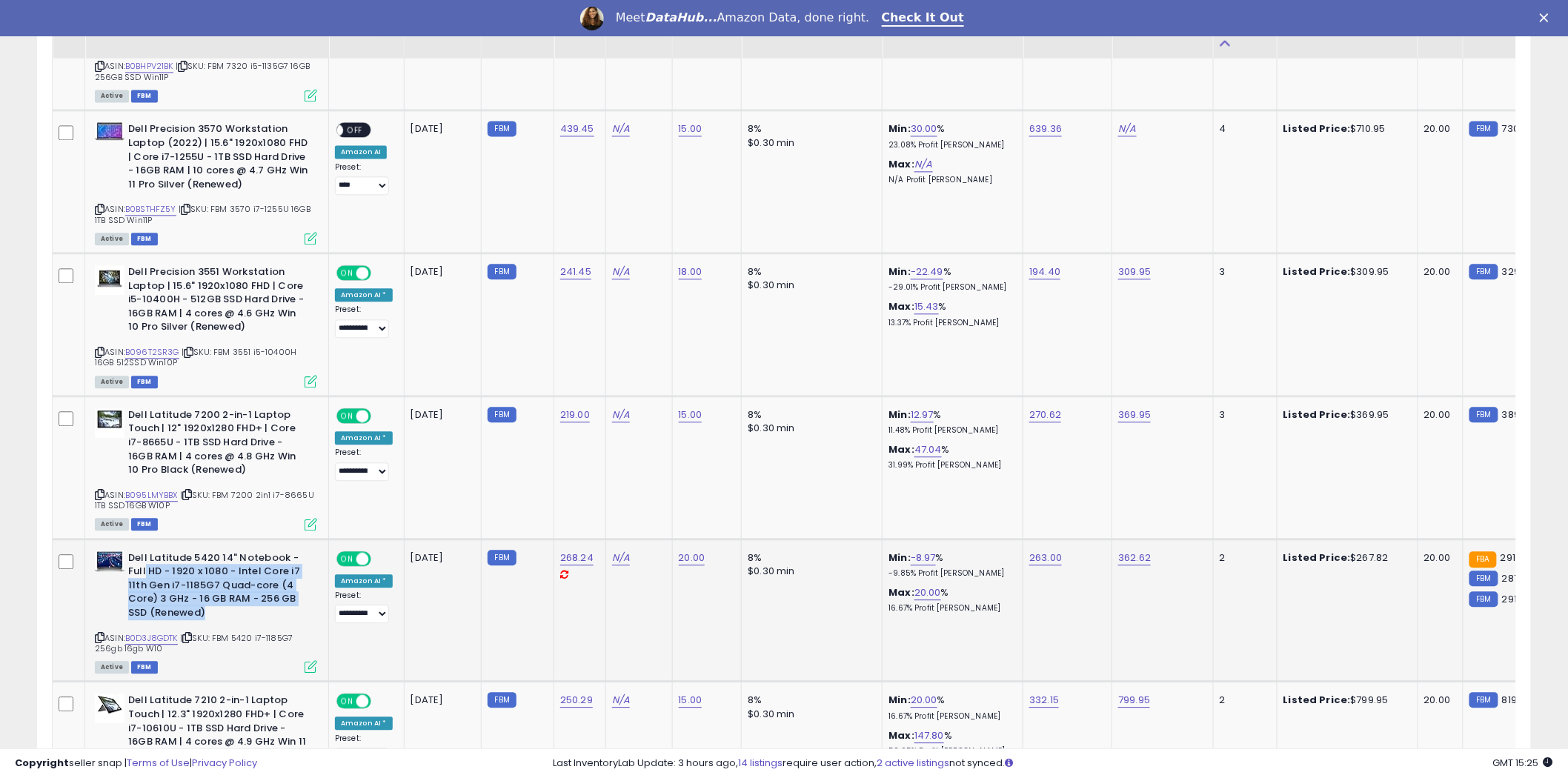
drag, startPoint x: 209, startPoint y: 610, endPoint x: 148, endPoint y: 563, distance: 77.0
click at [147, 564] on b "Dell Latitude 5420 14" Notebook - Full HD - 1920 x 1080 - Intel Core i7 11th Ge…" at bounding box center [218, 587] width 180 height 73
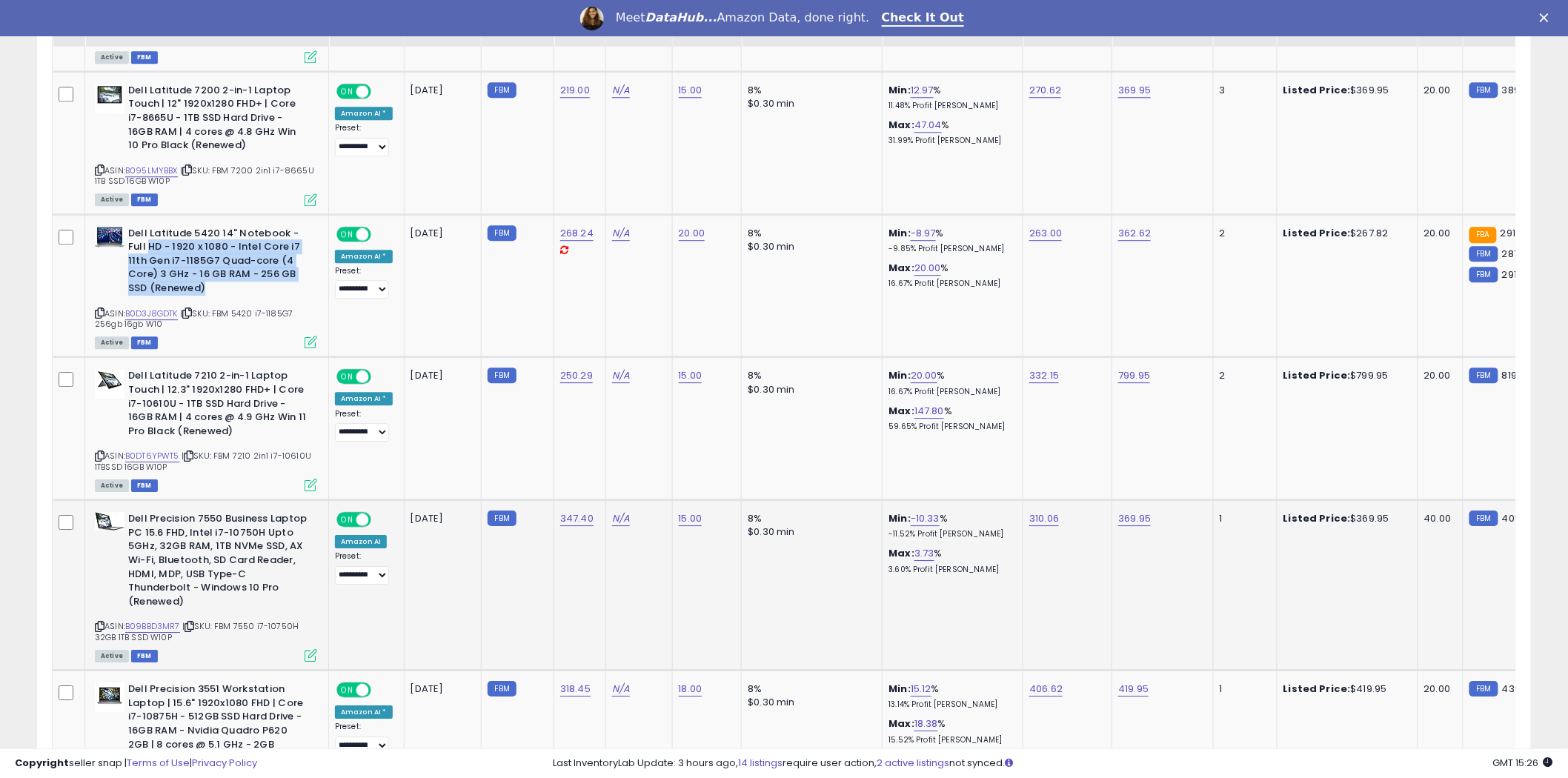
scroll to position [1632, 0]
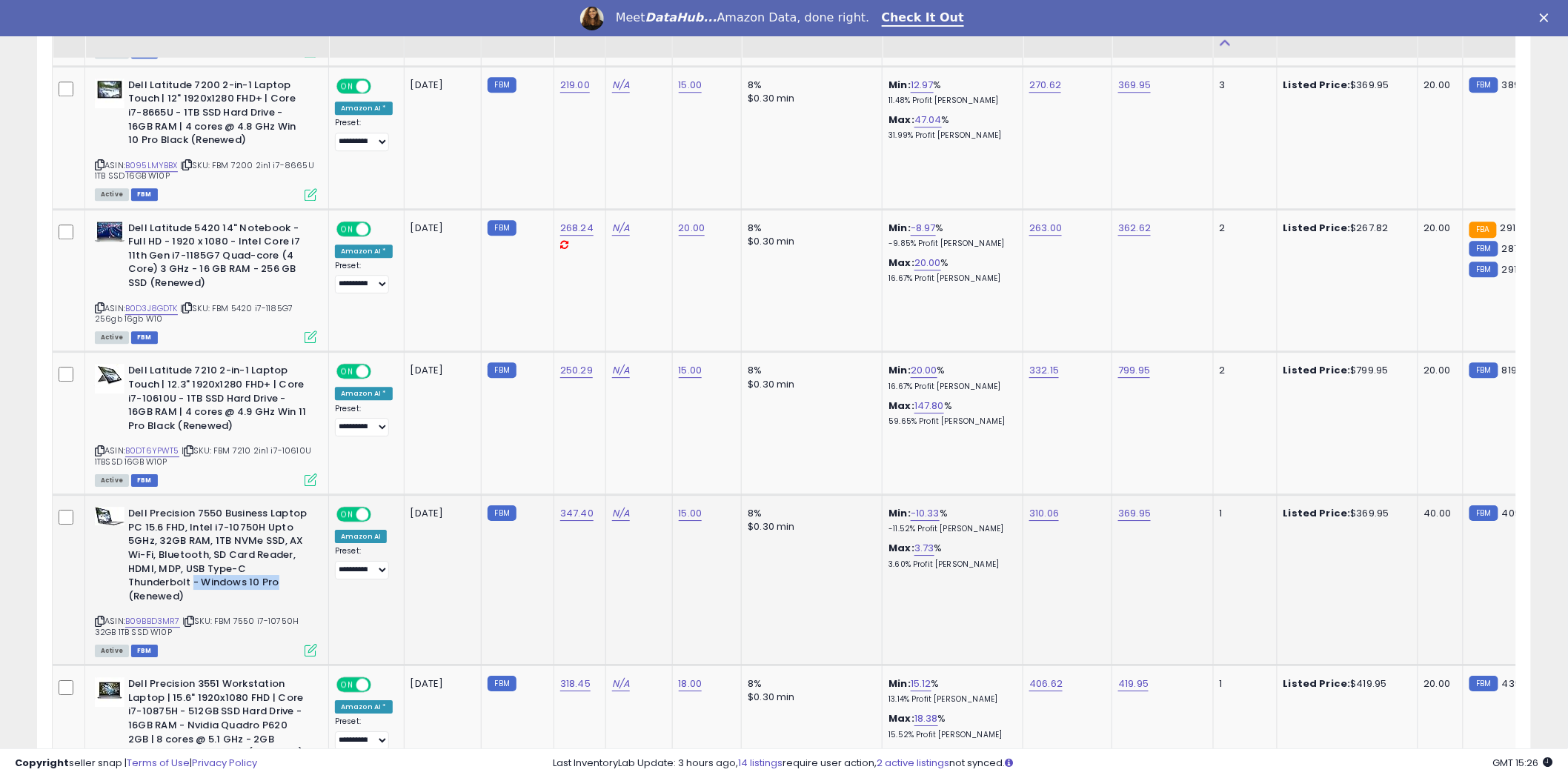
drag, startPoint x: 284, startPoint y: 576, endPoint x: 194, endPoint y: 578, distance: 90.0
click at [194, 578] on b "Dell Precision 7550 Business Laptop PC 15.6 FHD, Intel i7-10750H Upto 5GHz, 32G…" at bounding box center [218, 557] width 180 height 100
click at [98, 617] on icon at bounding box center [99, 620] width 10 height 8
drag, startPoint x: 312, startPoint y: 618, endPoint x: 225, endPoint y: 612, distance: 87.2
click at [190, 613] on div "ASIN: B09BBD3MR7 | SKU: FBM 7550 i7-10750H 32GB 1TB SSD W10P Active FBM" at bounding box center [206, 581] width 223 height 148
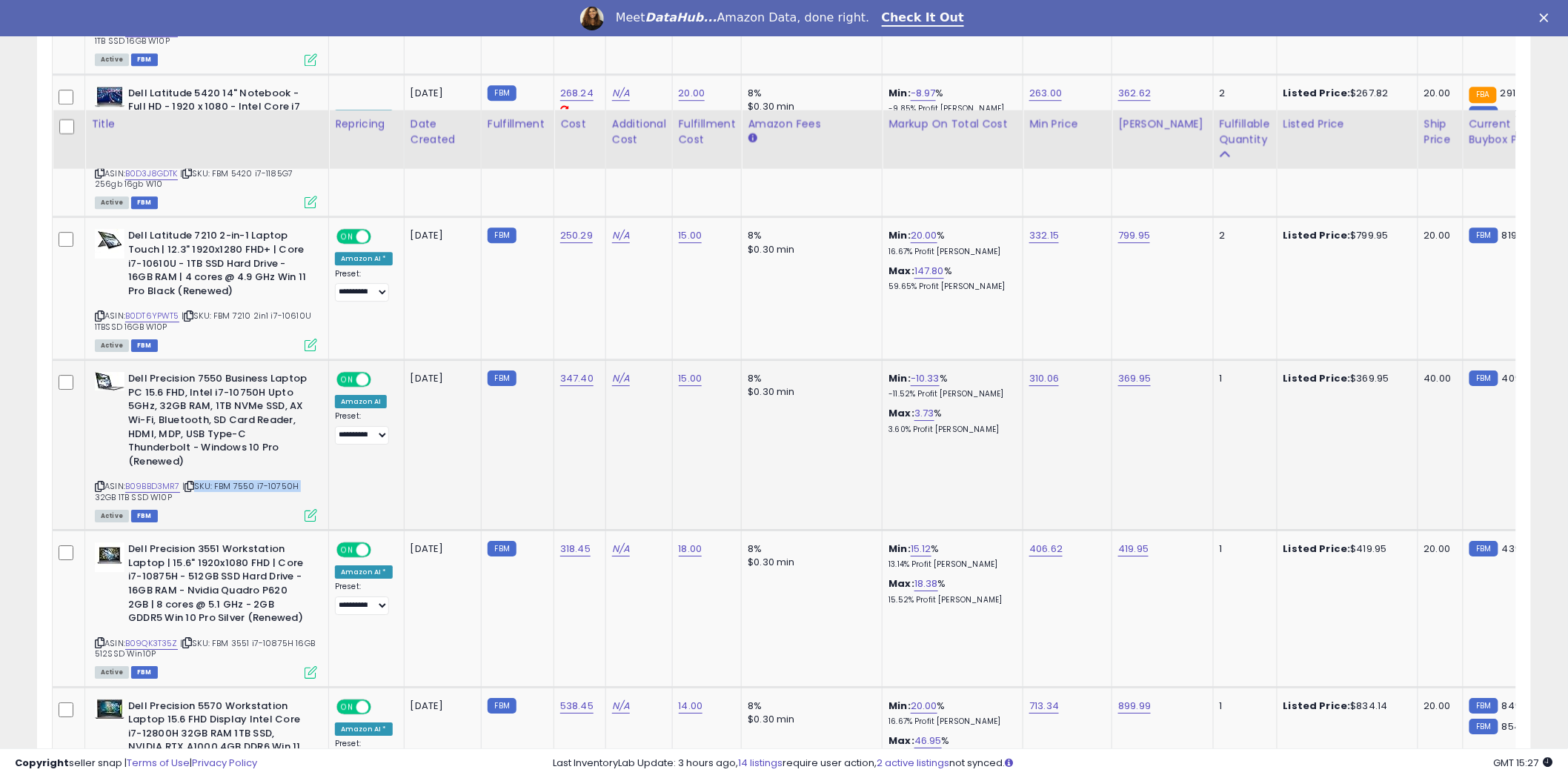
scroll to position [1961, 0]
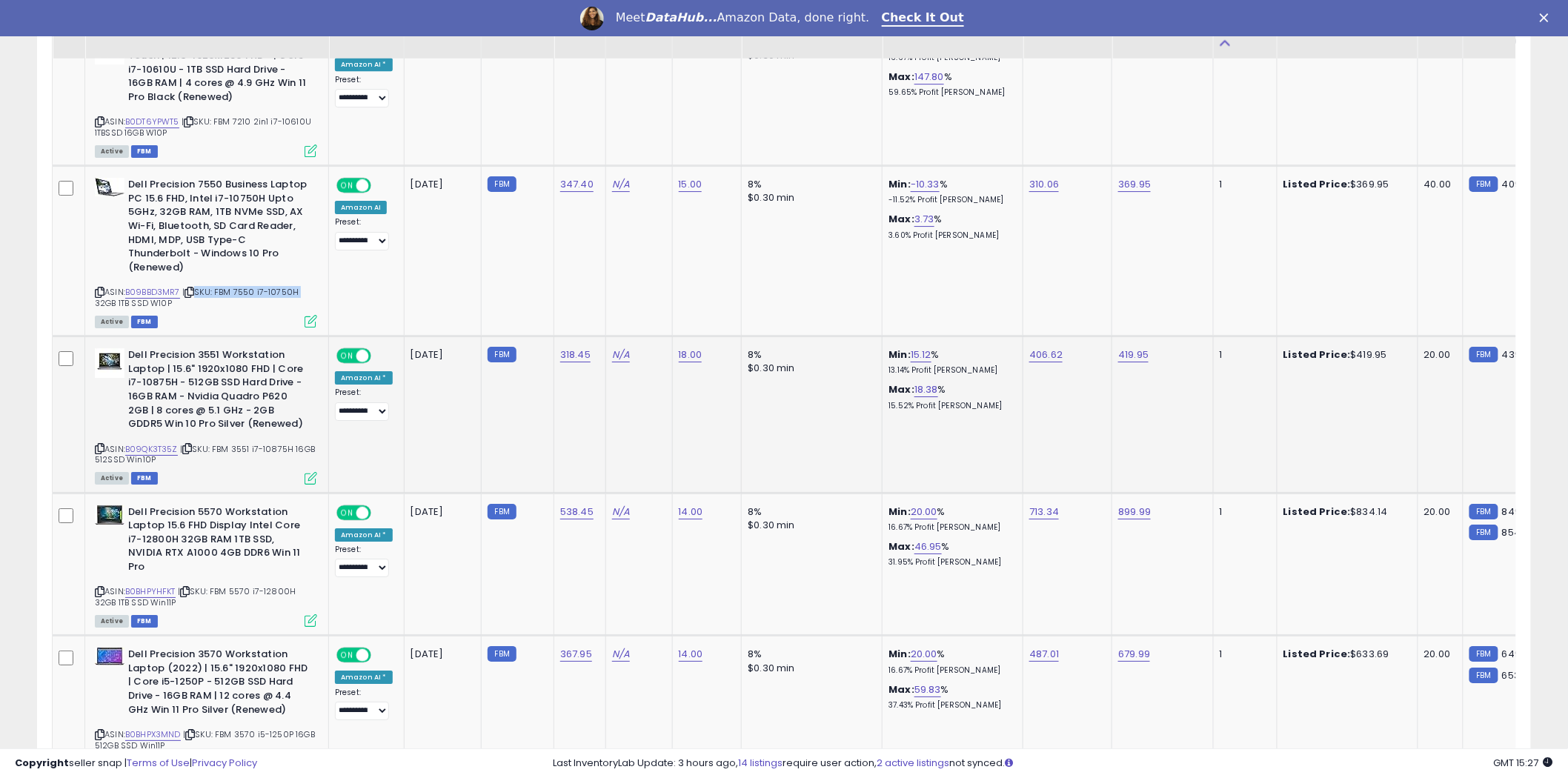
drag, startPoint x: 326, startPoint y: 444, endPoint x: 217, endPoint y: 450, distance: 109.2
click at [217, 450] on td "Dell Precision 3551 Workstation Laptop | 15.6" 1920x1080 FHD | Core i7-10875H -…" at bounding box center [207, 415] width 244 height 157
click at [262, 462] on div "ASIN: B09QK3T35Z | SKU: FBM 3551 i7-10875H 16GB 512SSD Win10P Active FBM" at bounding box center [206, 415] width 223 height 134
drag, startPoint x: 324, startPoint y: 442, endPoint x: 227, endPoint y: 446, distance: 97.1
click at [227, 446] on td "Dell Precision 3551 Workstation Laptop | 15.6" 1920x1080 FHD | Core i7-10875H -…" at bounding box center [207, 415] width 244 height 157
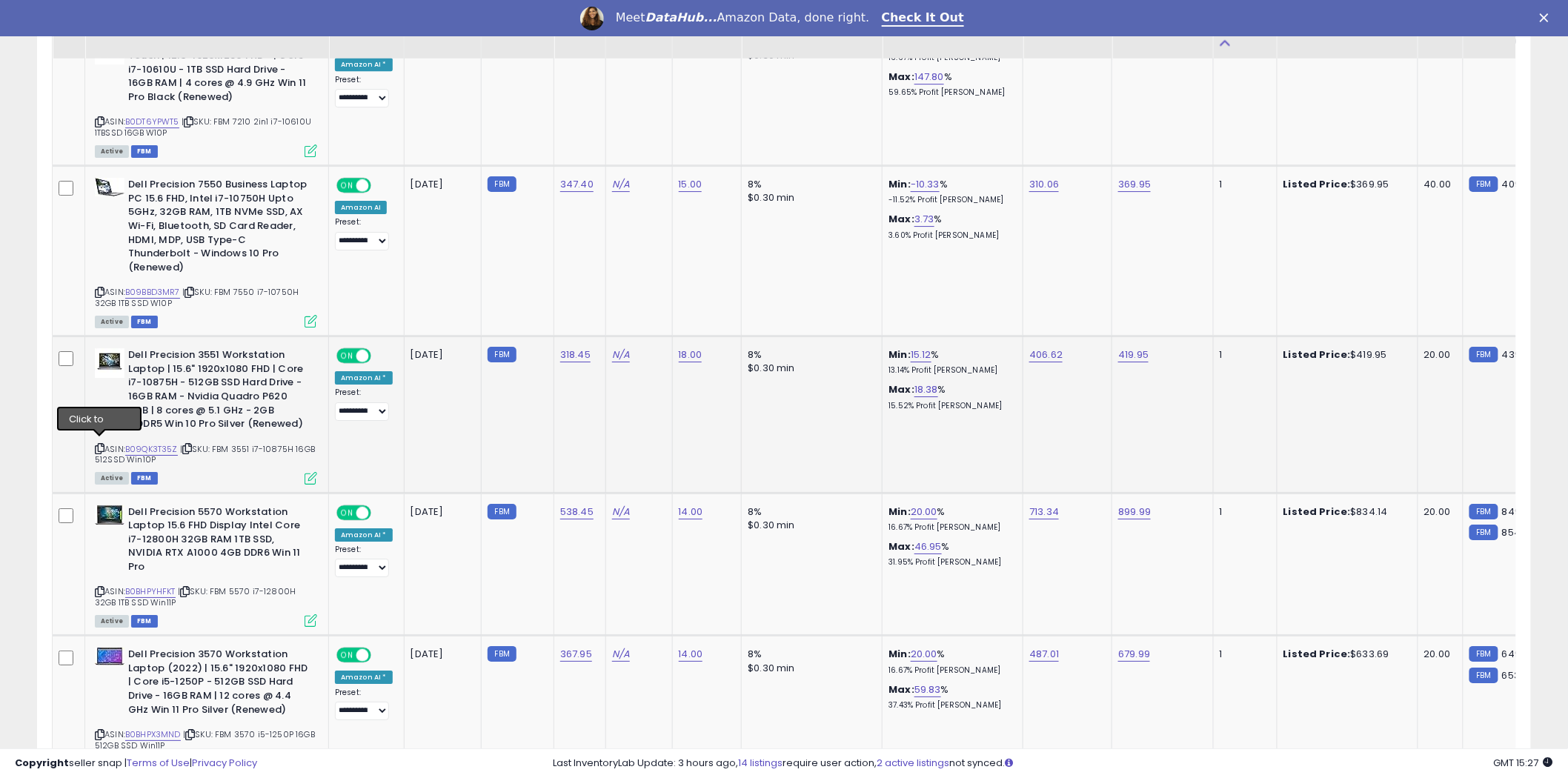
click at [99, 444] on icon at bounding box center [99, 448] width 10 height 8
drag, startPoint x: 85, startPoint y: 450, endPoint x: 230, endPoint y: 447, distance: 145.0
click at [230, 447] on td "Dell Precision 3551 Workstation Laptop | 15.6" 1920x1080 FHD | Core i7-10875H -…" at bounding box center [207, 415] width 244 height 157
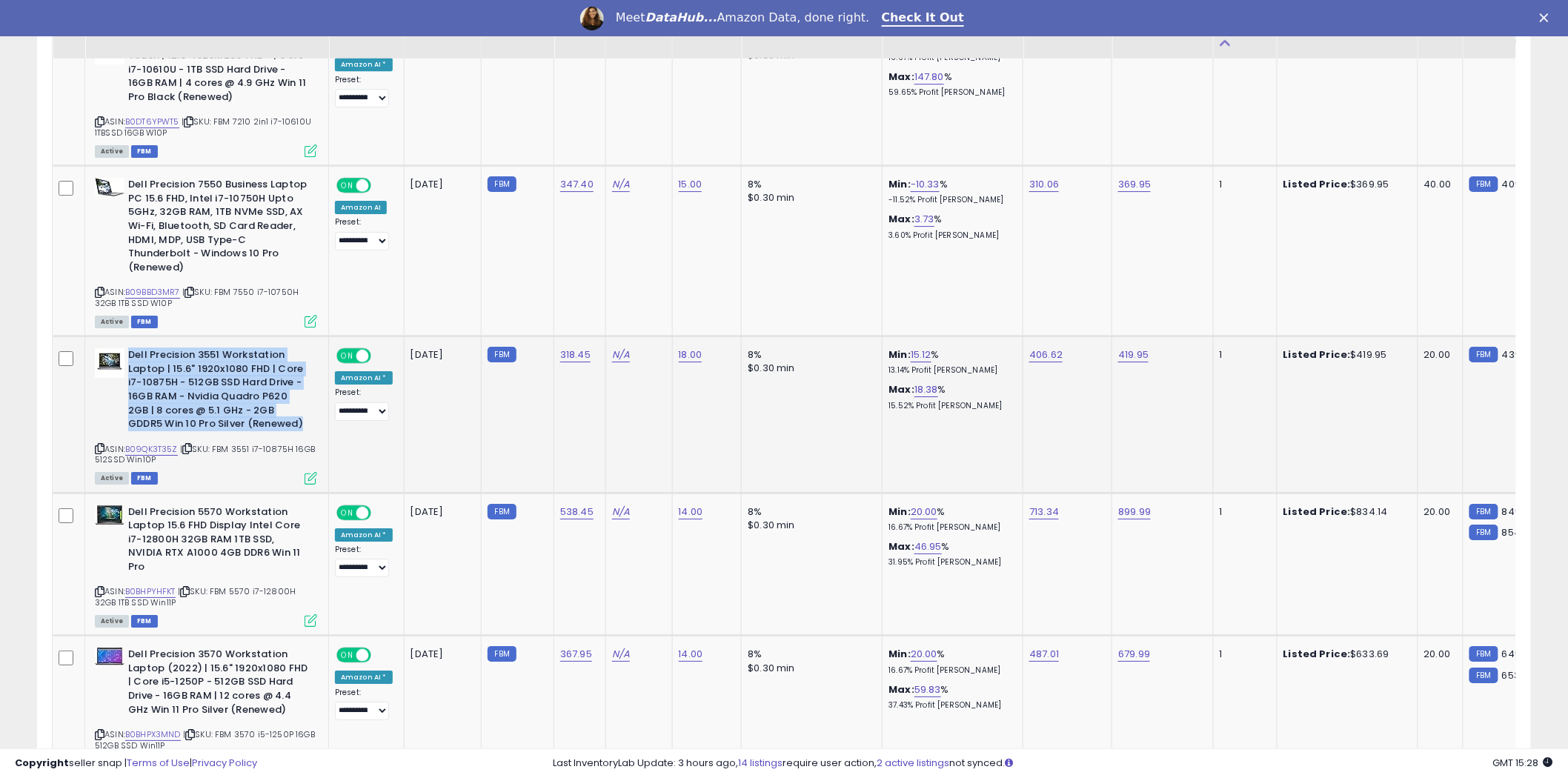
drag, startPoint x: 314, startPoint y: 419, endPoint x: 302, endPoint y: 418, distance: 12.0
click at [302, 418] on div "Dell Precision 3551 Workstation Laptop | 15.6" 1920x1080 FHD | Core i7-10875H -…" at bounding box center [206, 392] width 223 height 86
copy b "Dell Precision 3551 Workstation Laptop | 15.6" 1920x1080 FHD | Core i7-10875H -…"
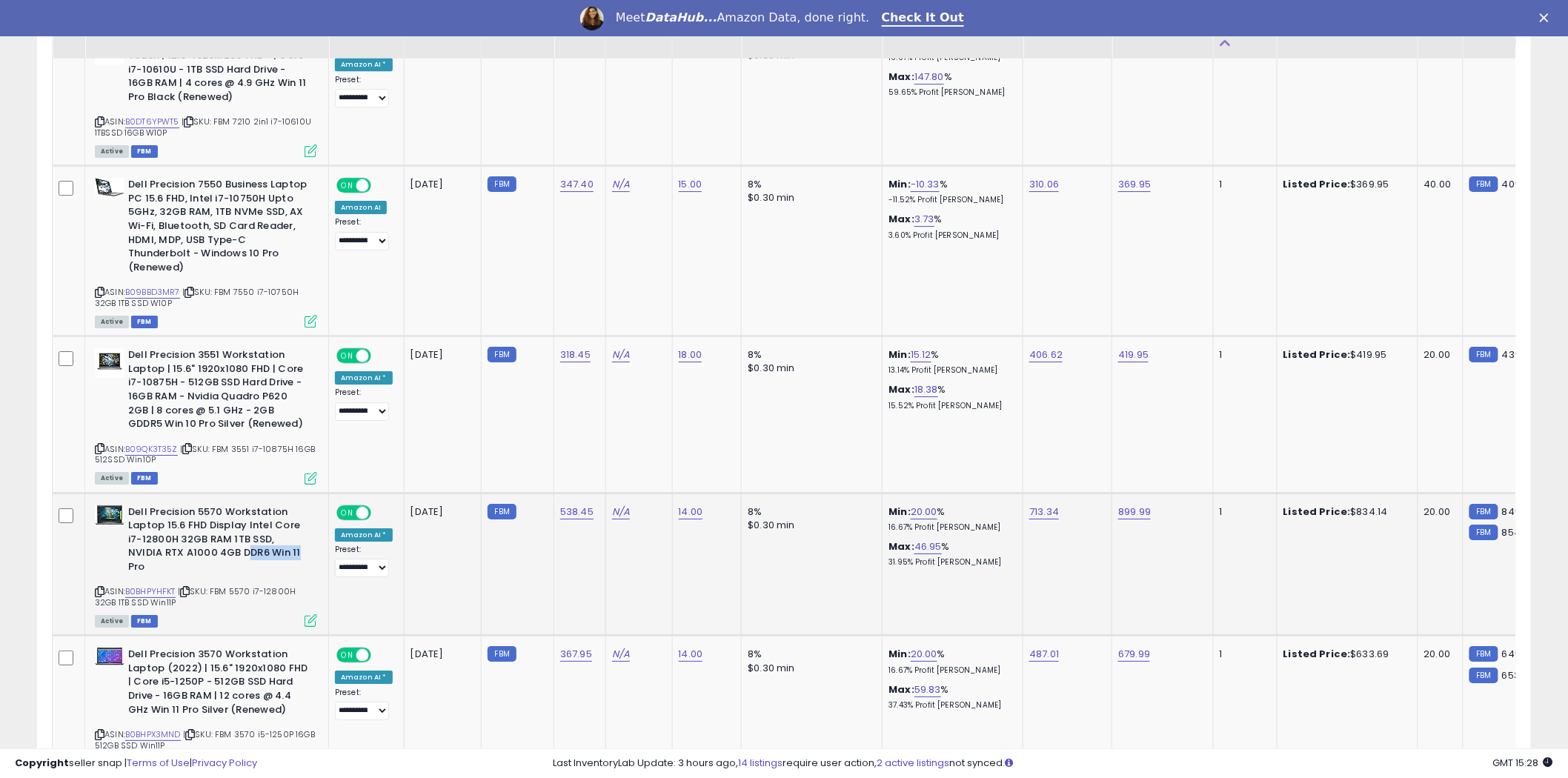
drag, startPoint x: 302, startPoint y: 541, endPoint x: 248, endPoint y: 544, distance: 54.1
click at [248, 544] on b "Dell Precision 5570 Workstation Laptop 15.6 FHD Display Intel Core i7-12800H 32…" at bounding box center [218, 541] width 180 height 73
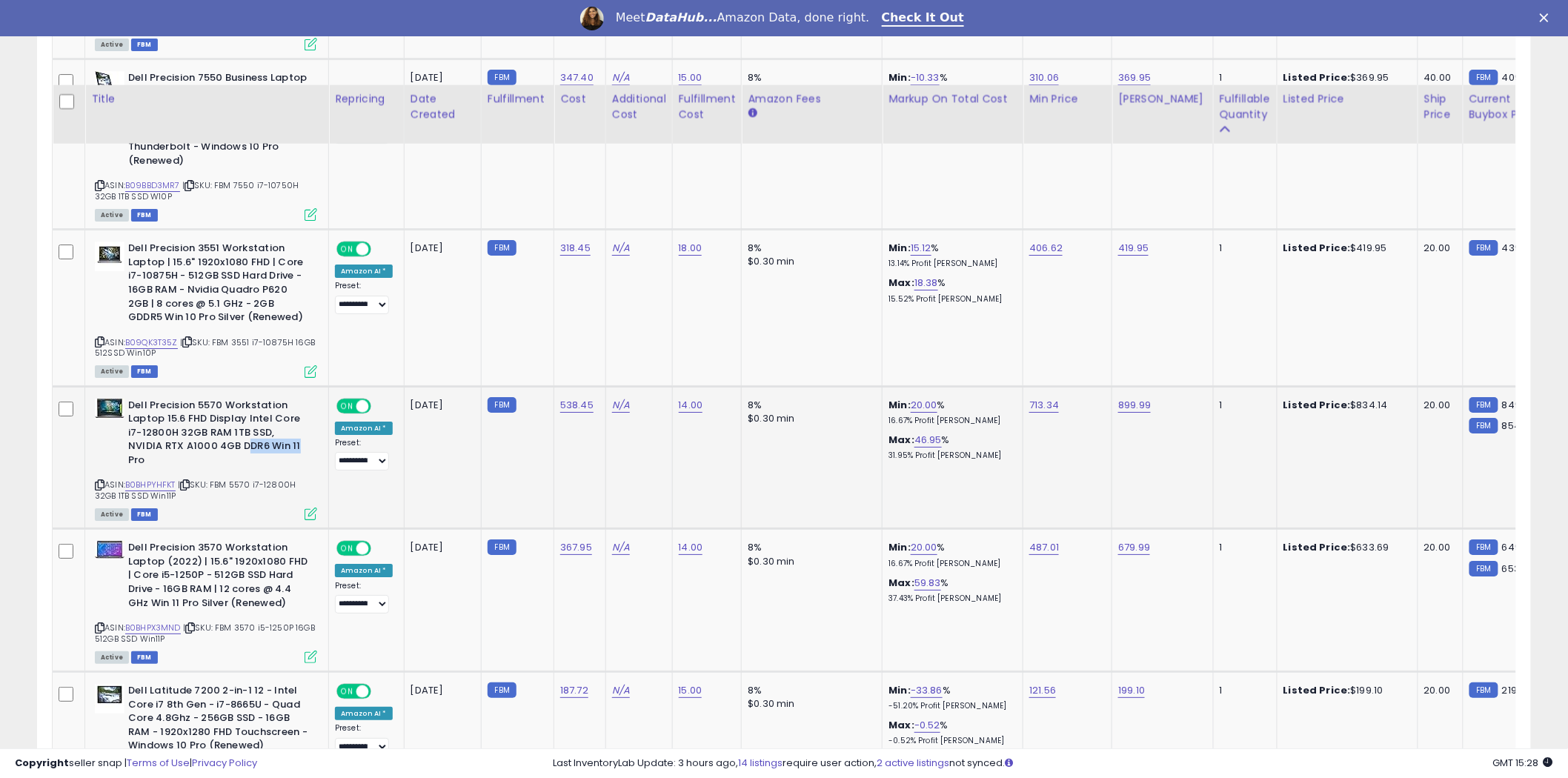
scroll to position [2225, 0]
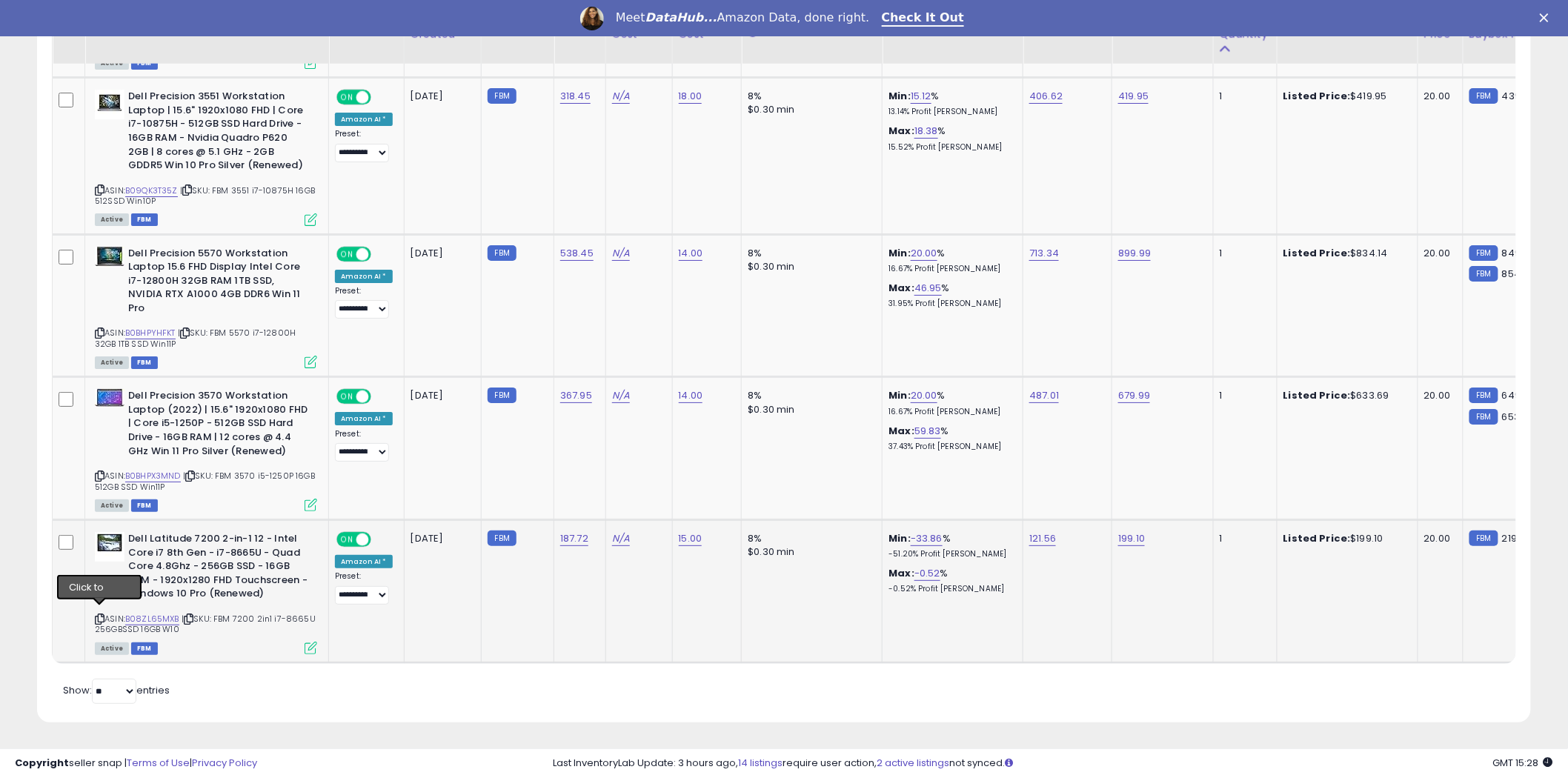
click at [99, 615] on icon at bounding box center [99, 619] width 10 height 8
